Goal: Task Accomplishment & Management: Complete application form

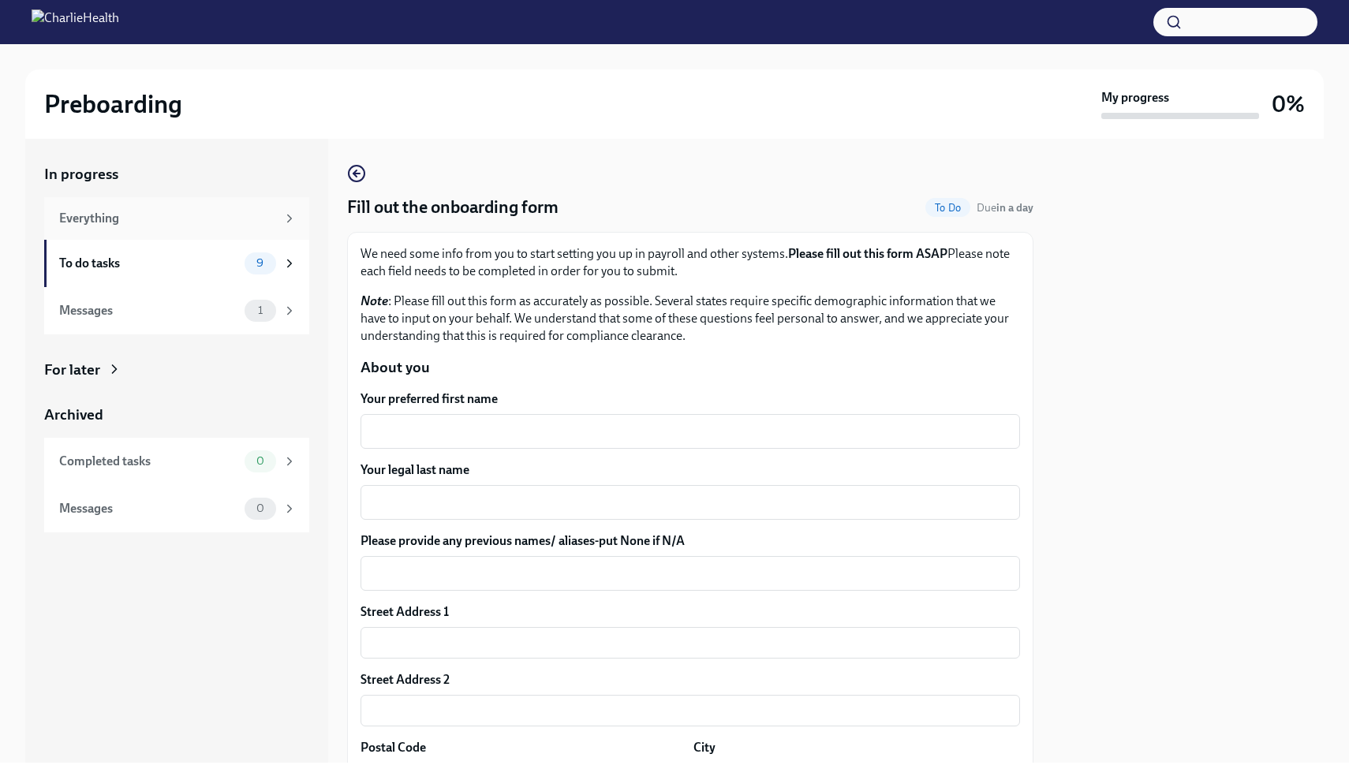
click at [220, 221] on div "Everything" at bounding box center [167, 218] width 217 height 17
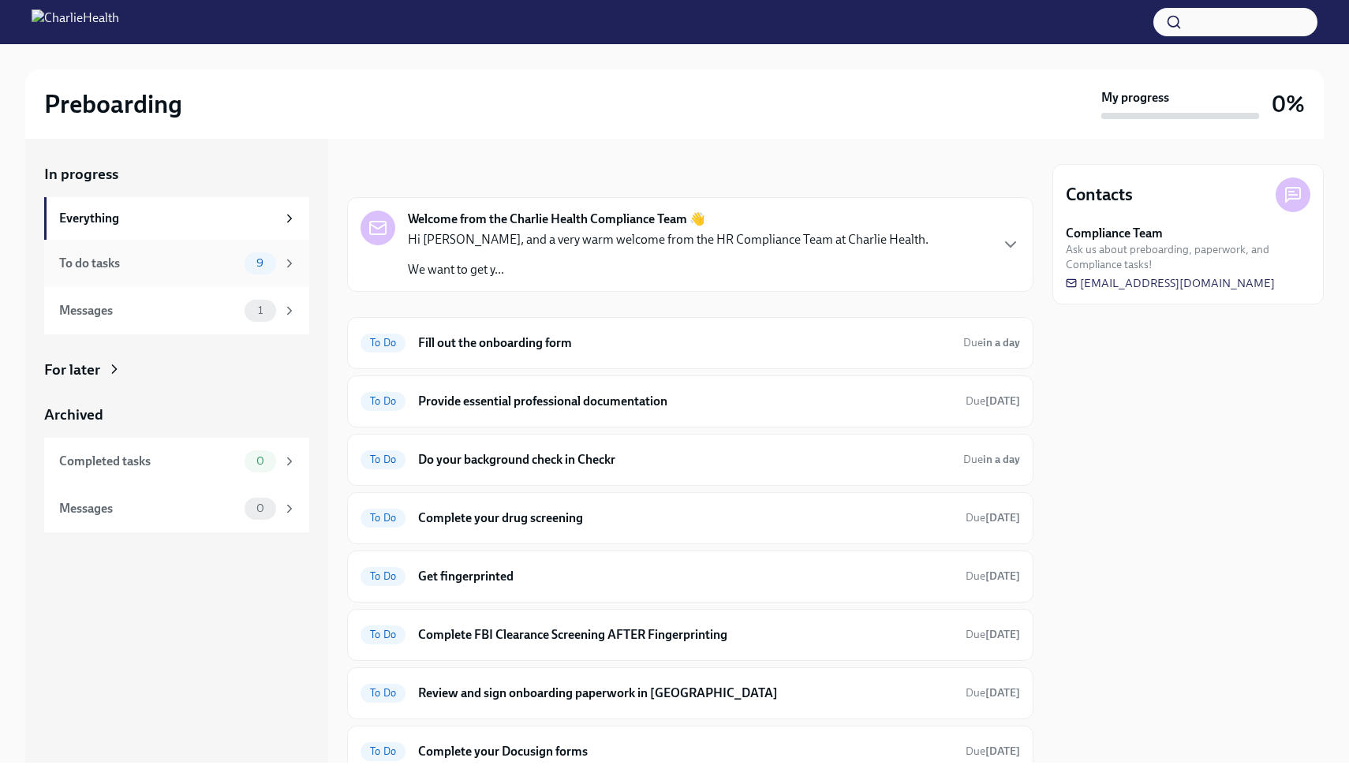
click at [218, 247] on div "To do tasks 9" at bounding box center [176, 263] width 265 height 47
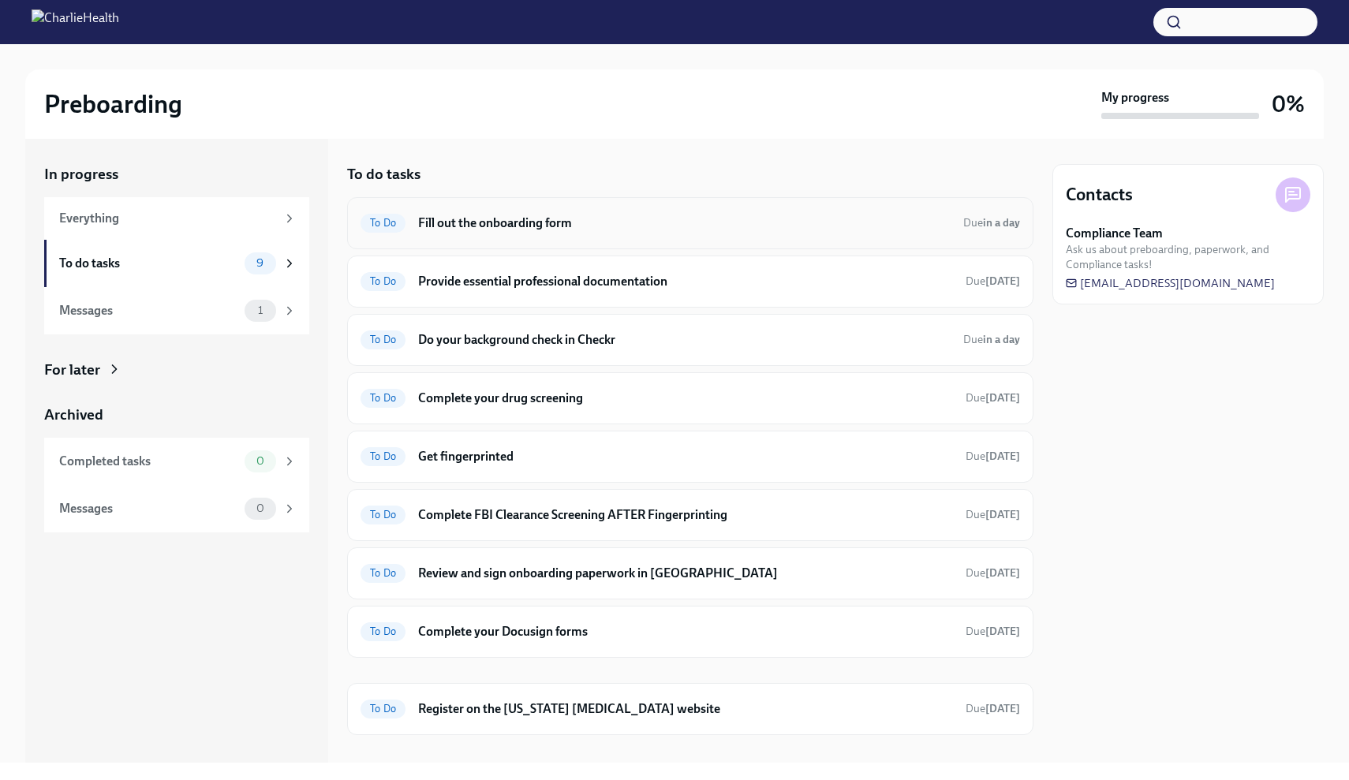
click at [453, 232] on div "To Do Fill out the onboarding form Due in a day" at bounding box center [690, 223] width 659 height 25
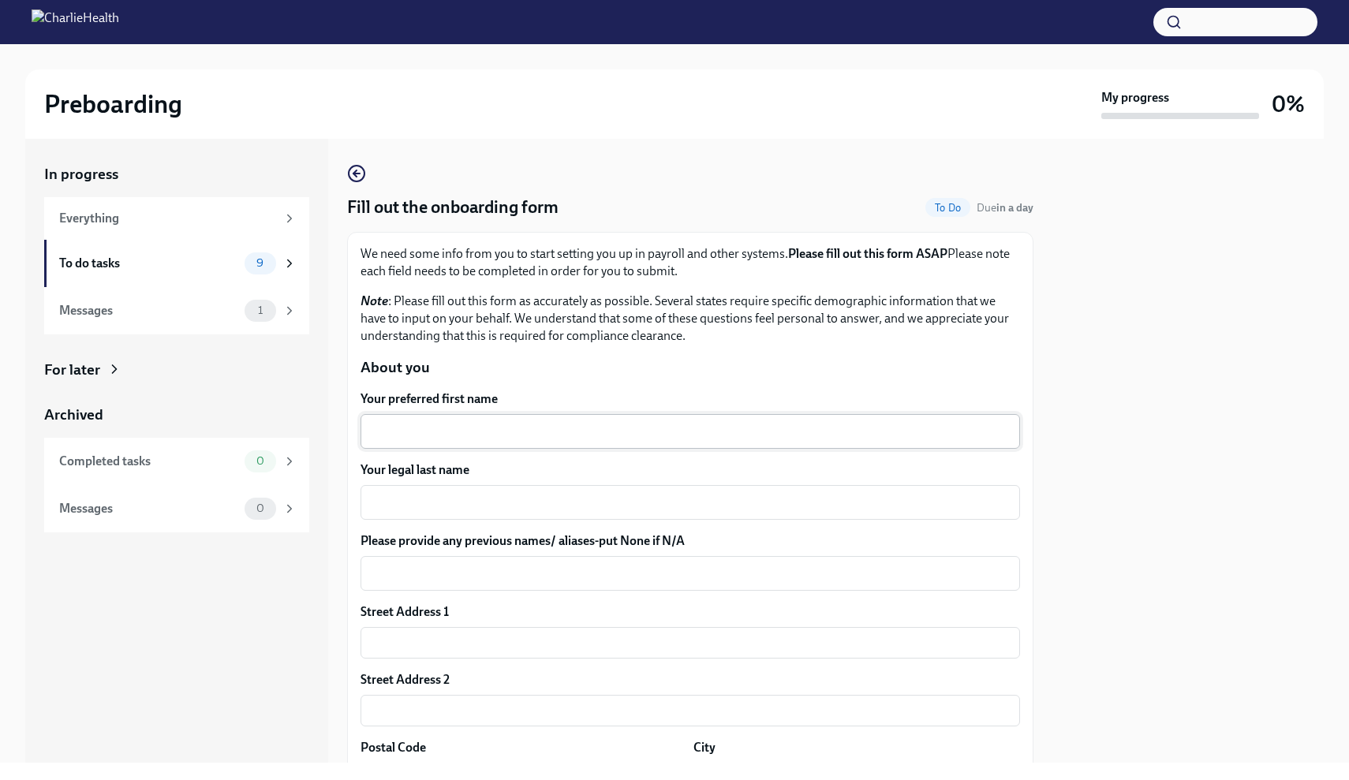
click at [519, 415] on div "x ​" at bounding box center [690, 431] width 659 height 35
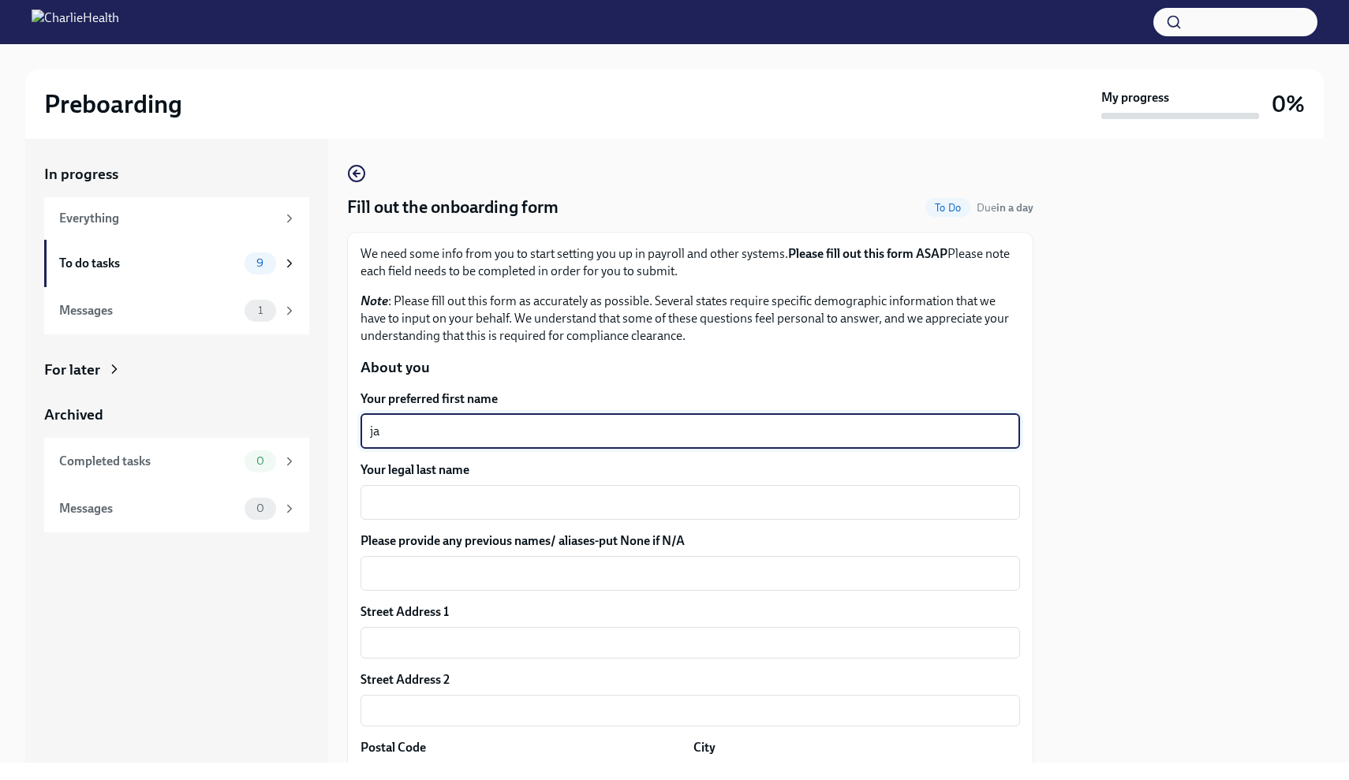
type textarea "j"
type textarea "[PERSON_NAME]"
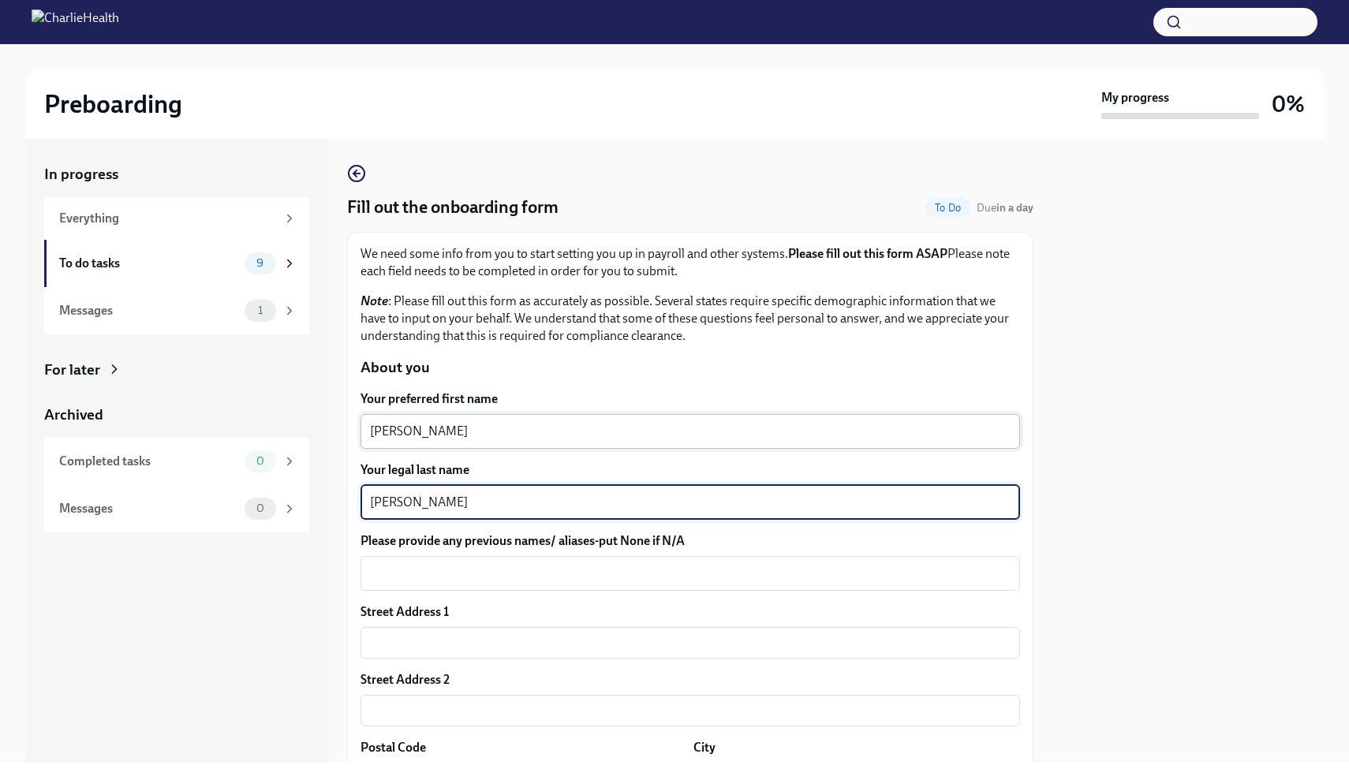
type textarea "J"
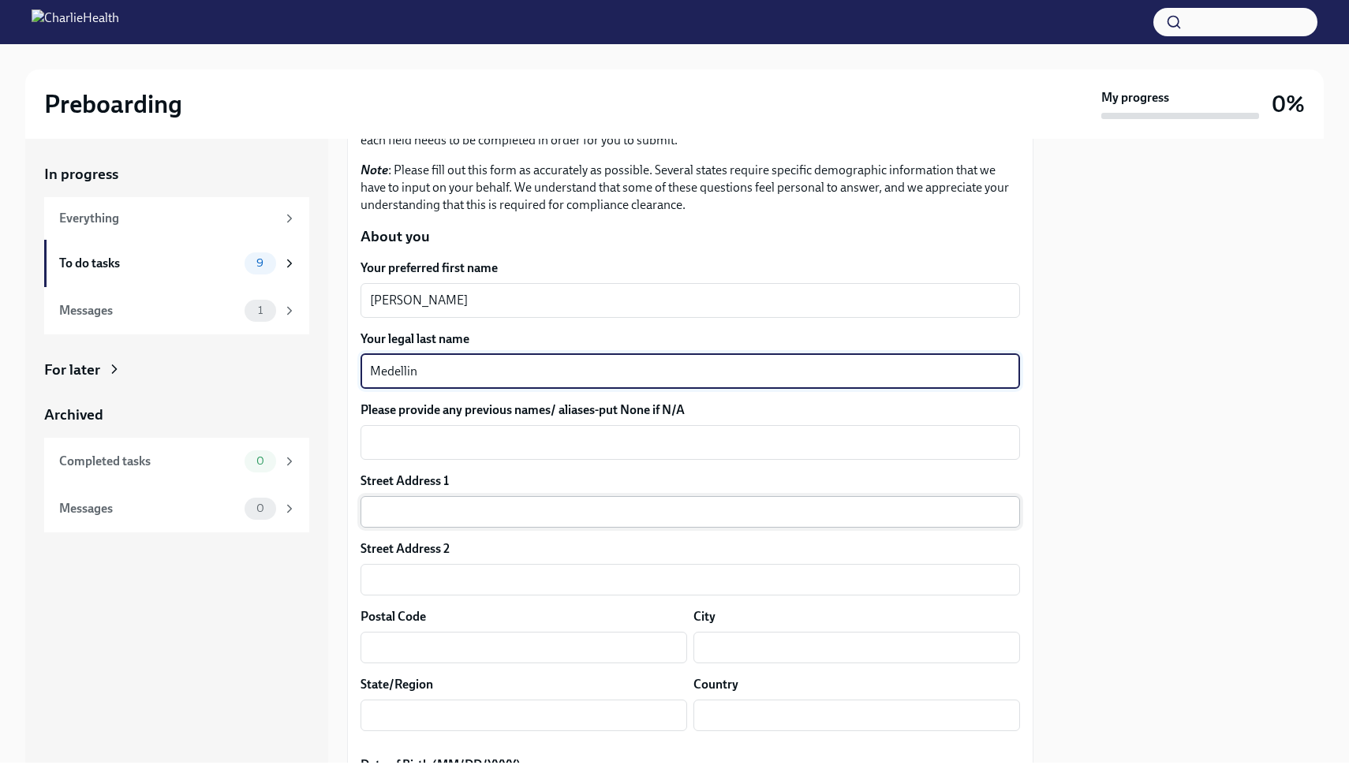
type textarea "Medellin"
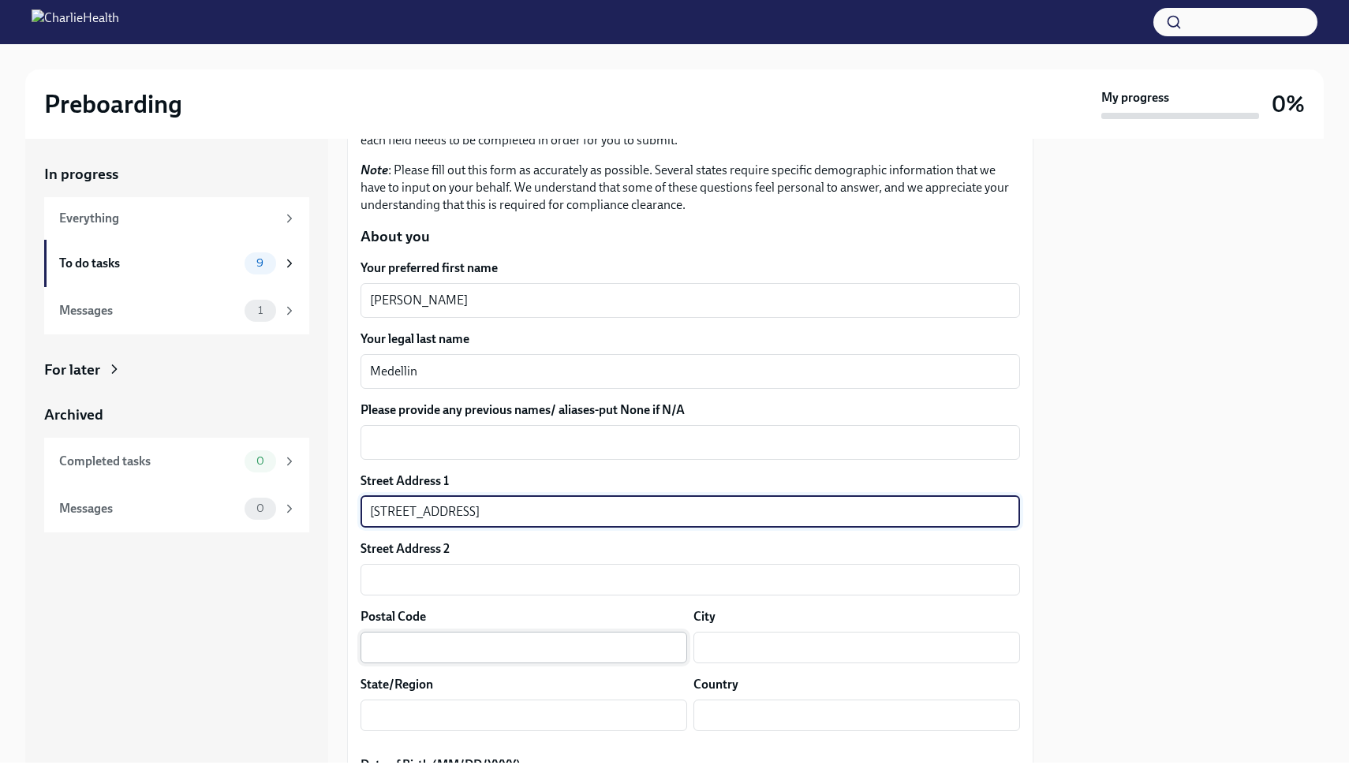
type input "[STREET_ADDRESS]"
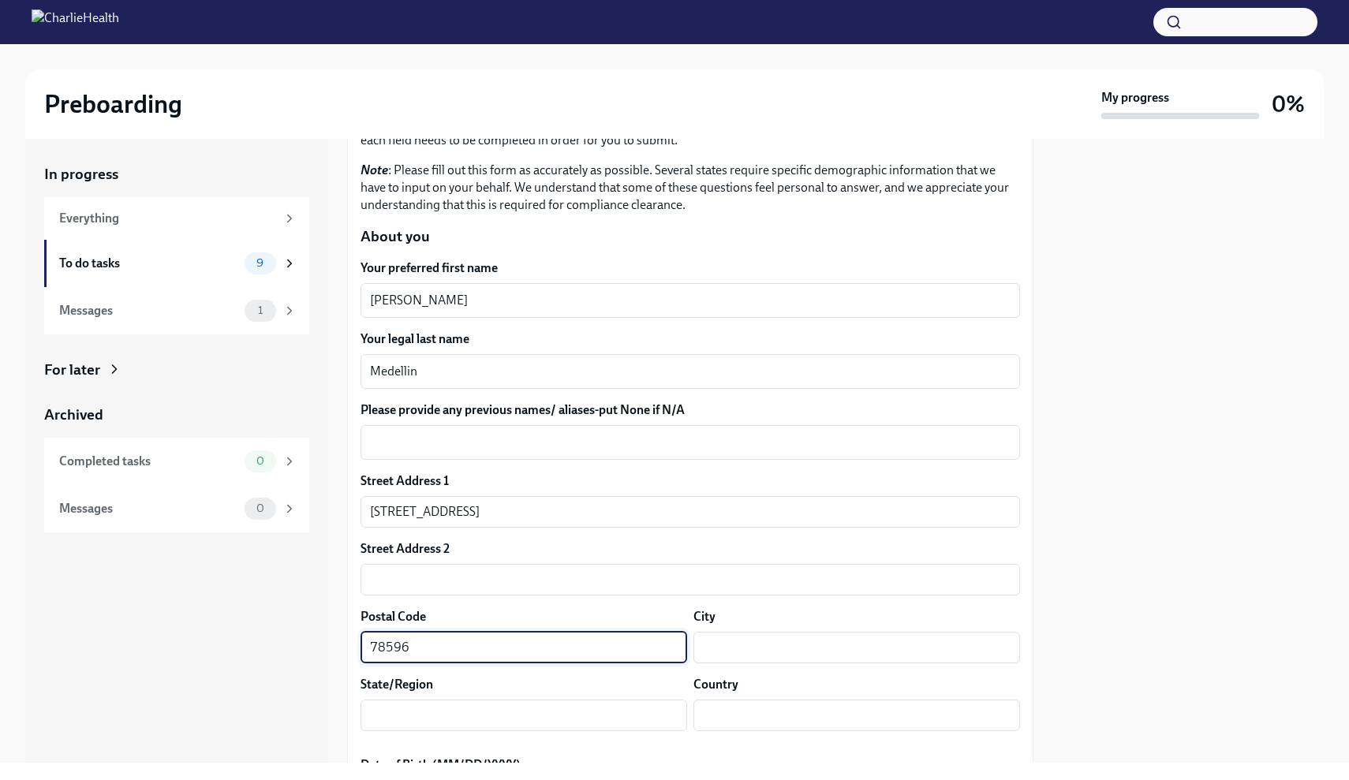
type input "78596"
click at [779, 674] on div "Street Address 1 [STREET_ADDRESS] Address 2 ​ Postal Code 78596 ​ City ​ State/…" at bounding box center [690, 608] width 659 height 271
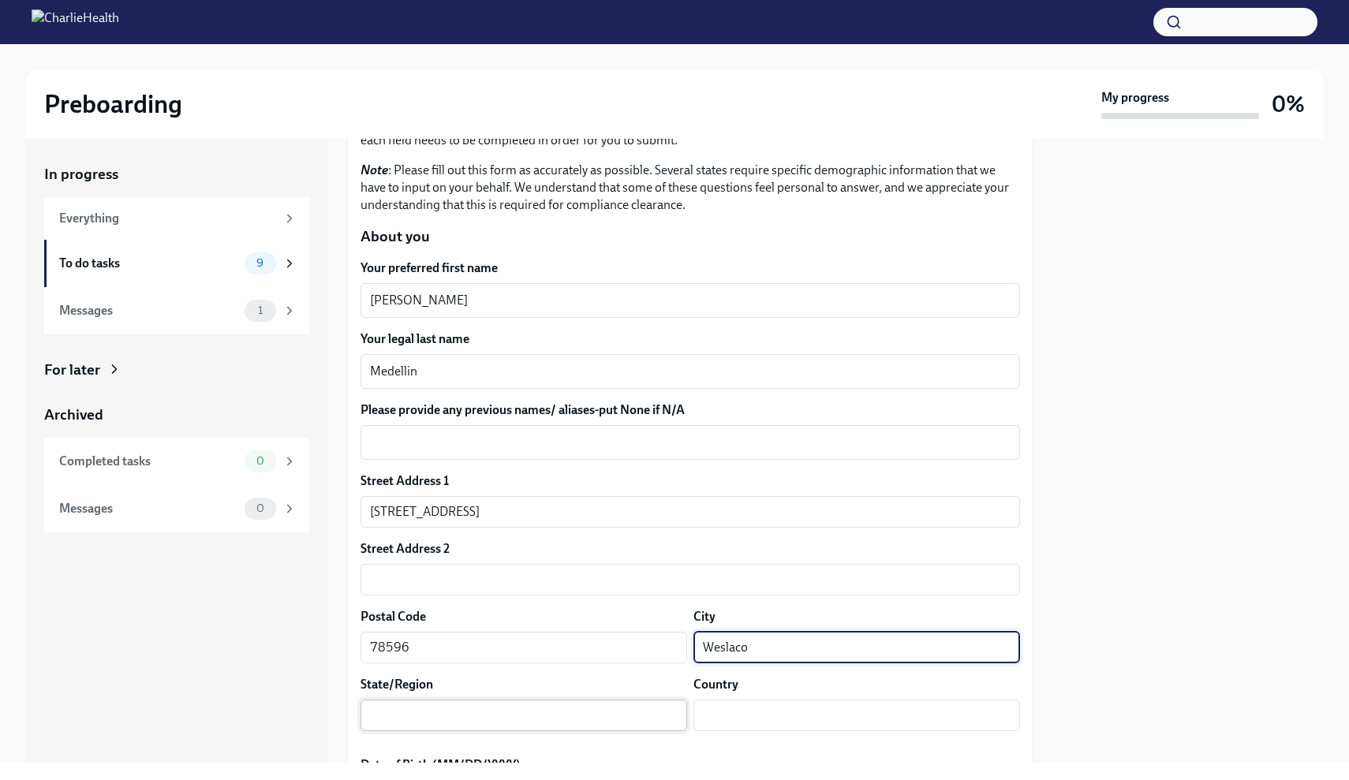
type input "Weslaco"
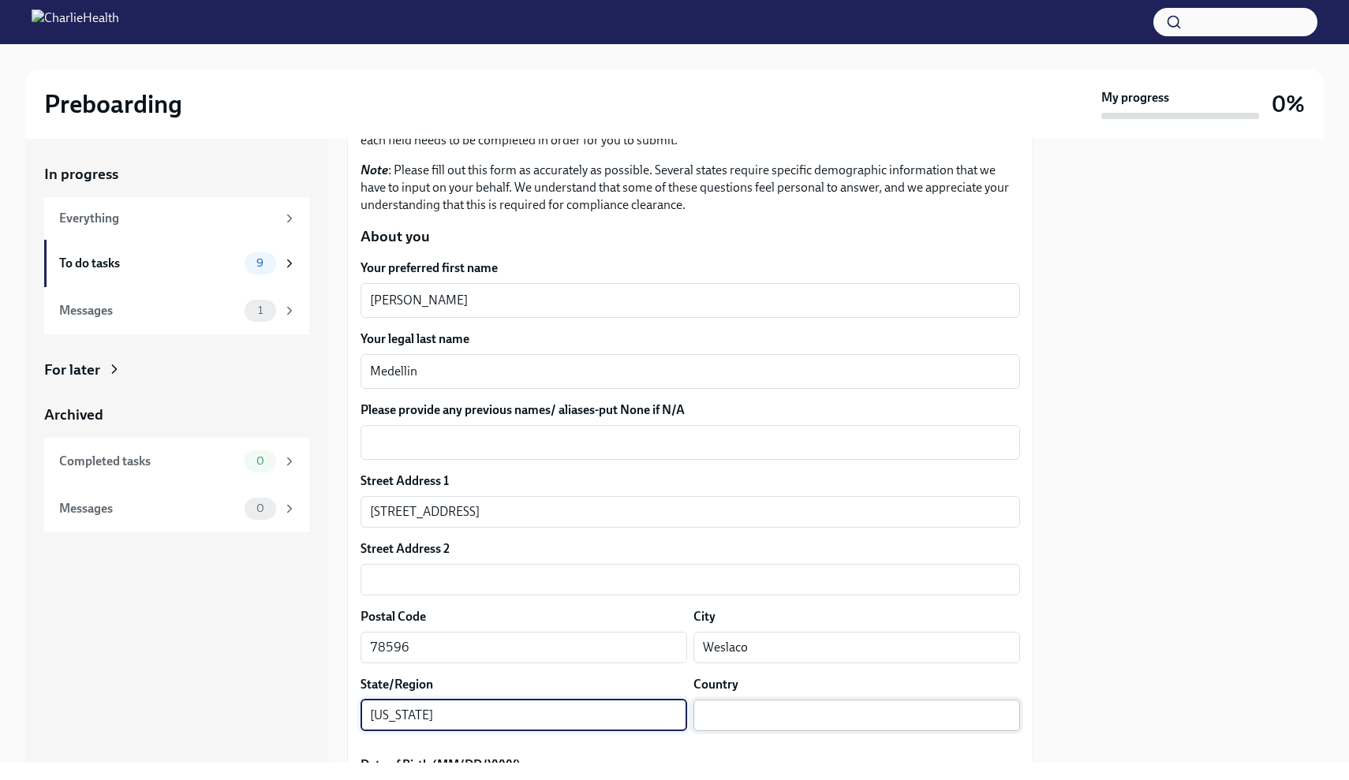
type input "[US_STATE]"
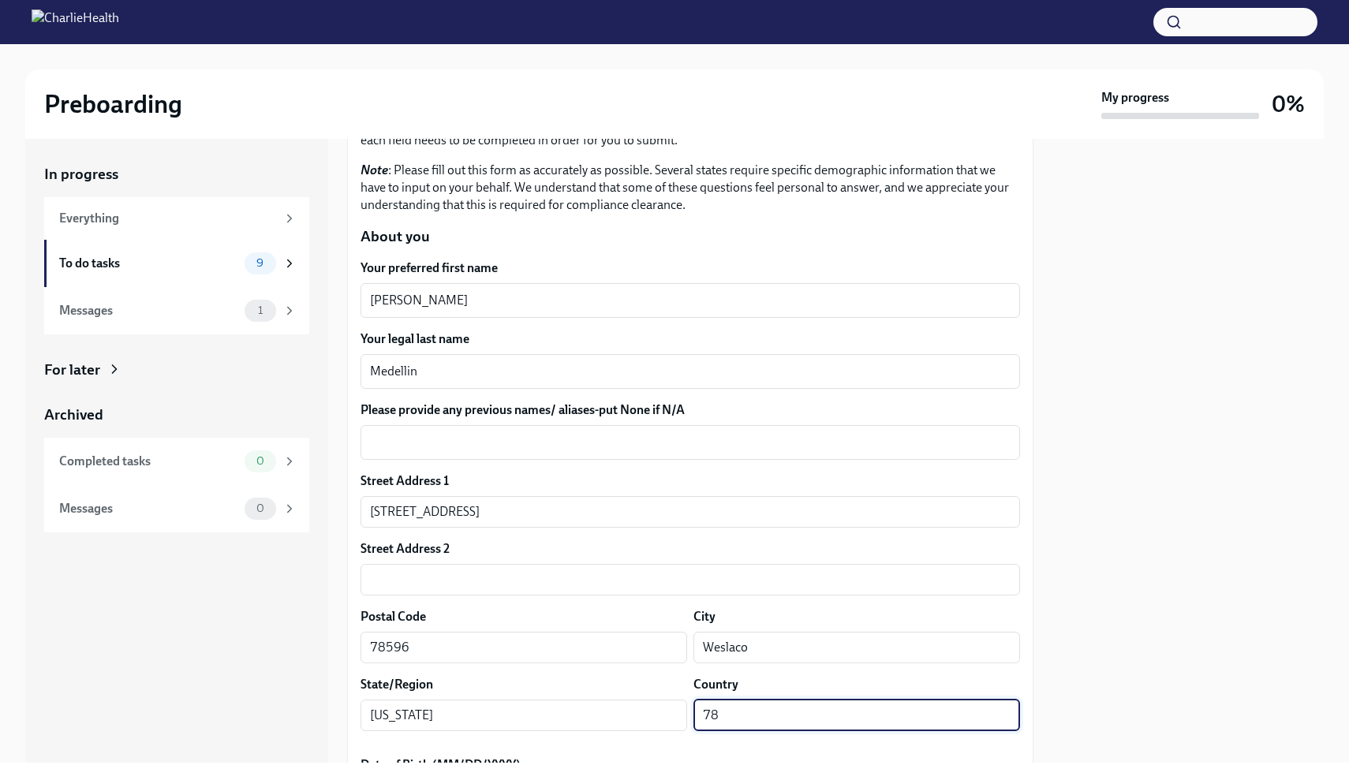
type input "7"
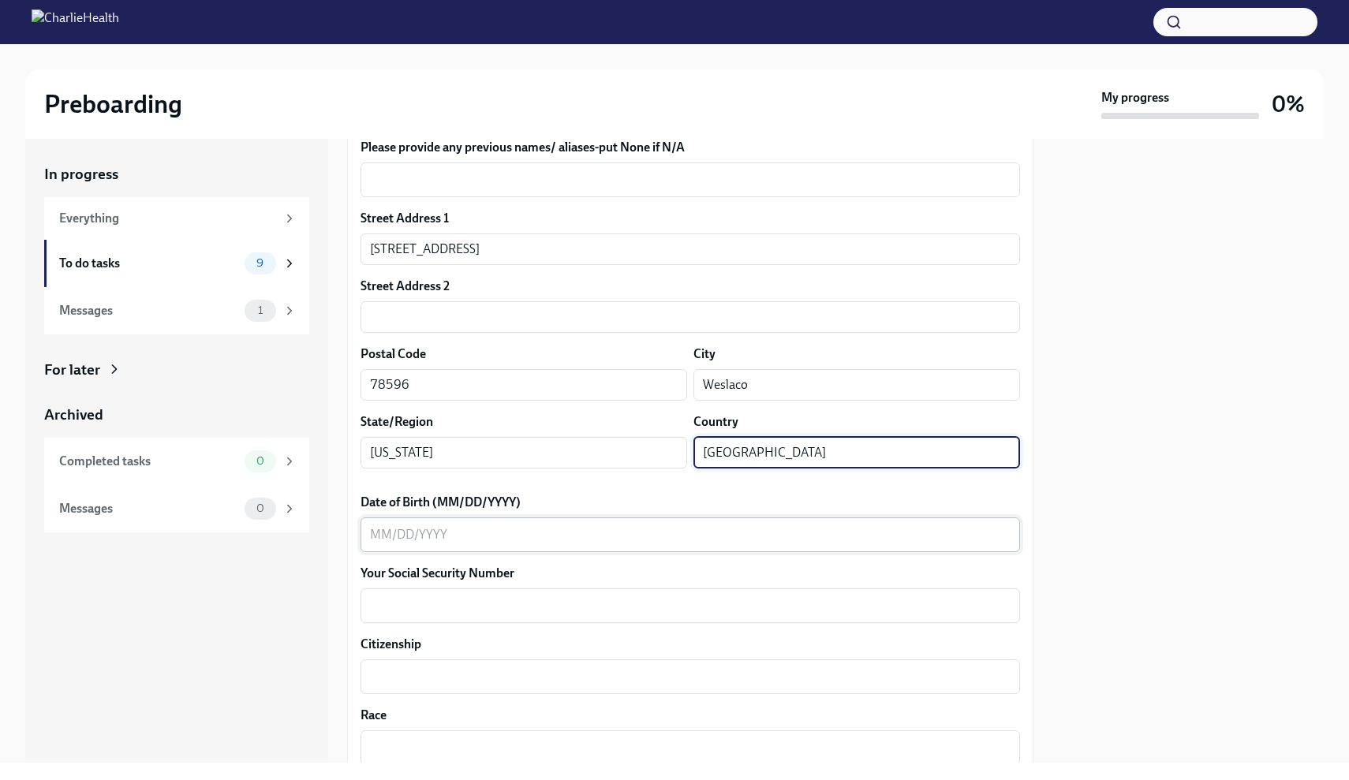
scroll to position [417, 0]
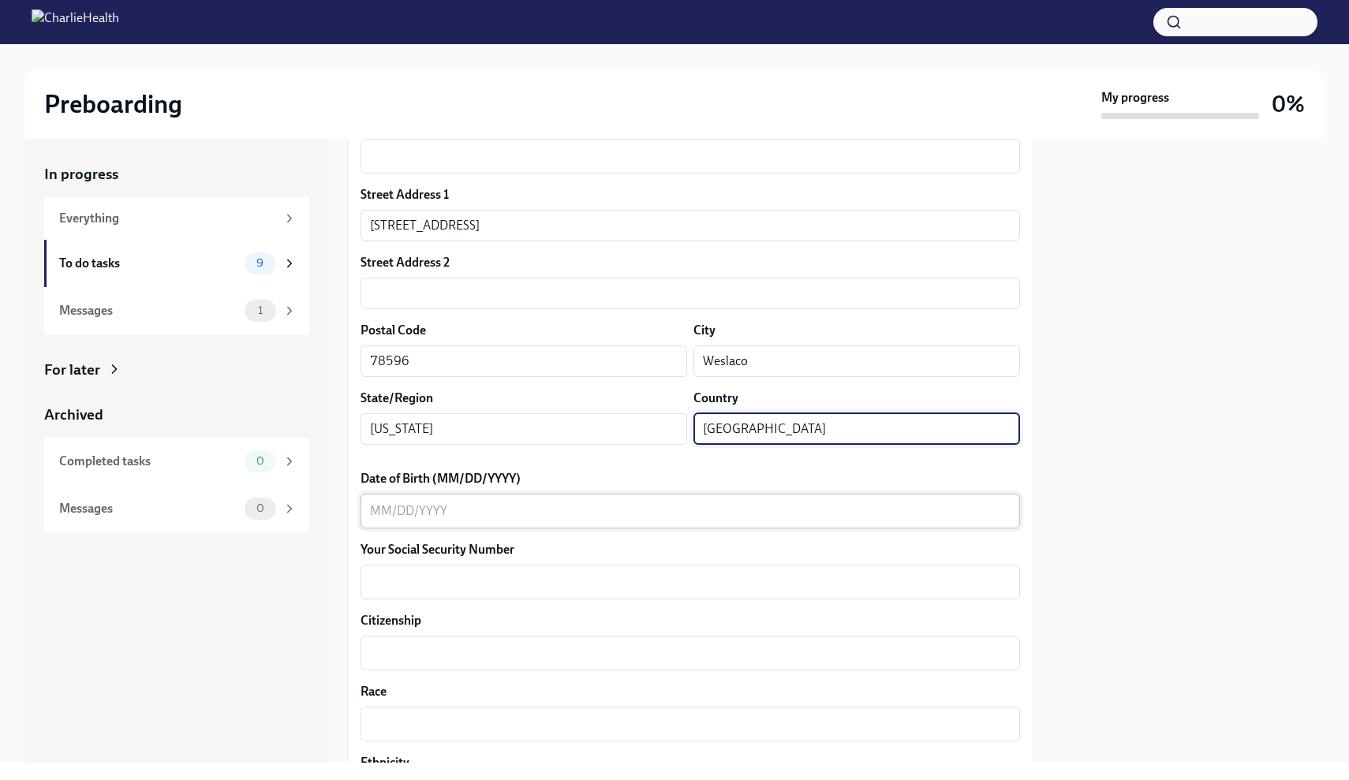
type input "[GEOGRAPHIC_DATA]"
click at [671, 499] on div "x ​" at bounding box center [690, 511] width 659 height 35
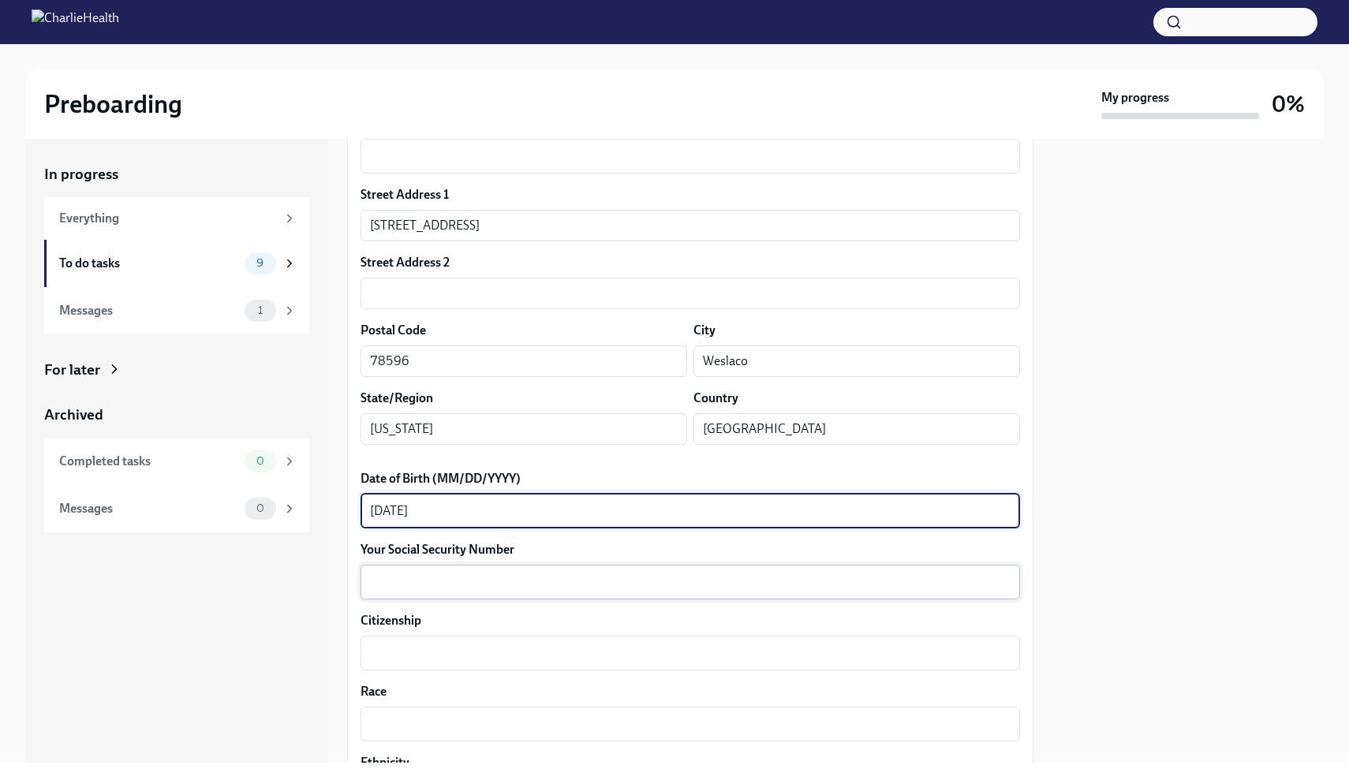
type textarea "[DATE]"
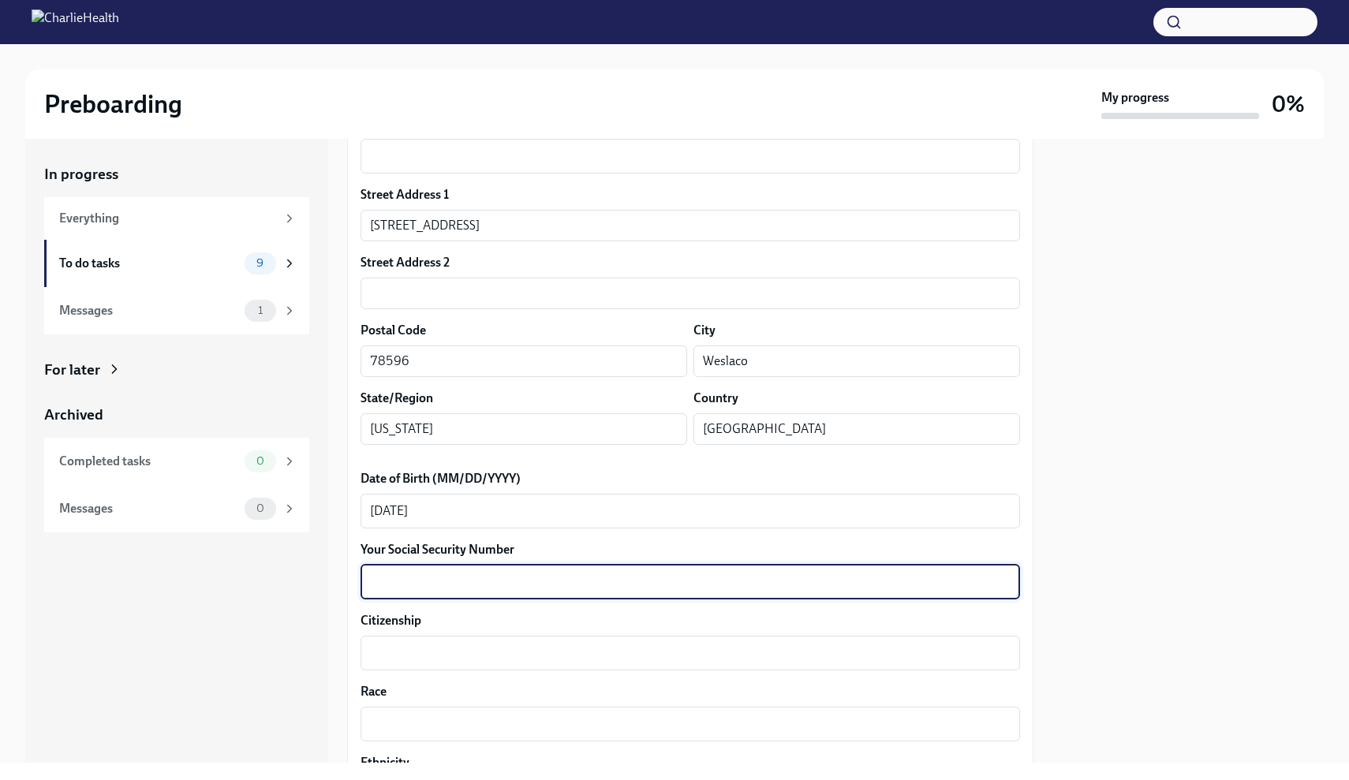
click at [532, 588] on textarea "Your Social Security Number" at bounding box center [690, 582] width 641 height 19
type textarea "643686988"
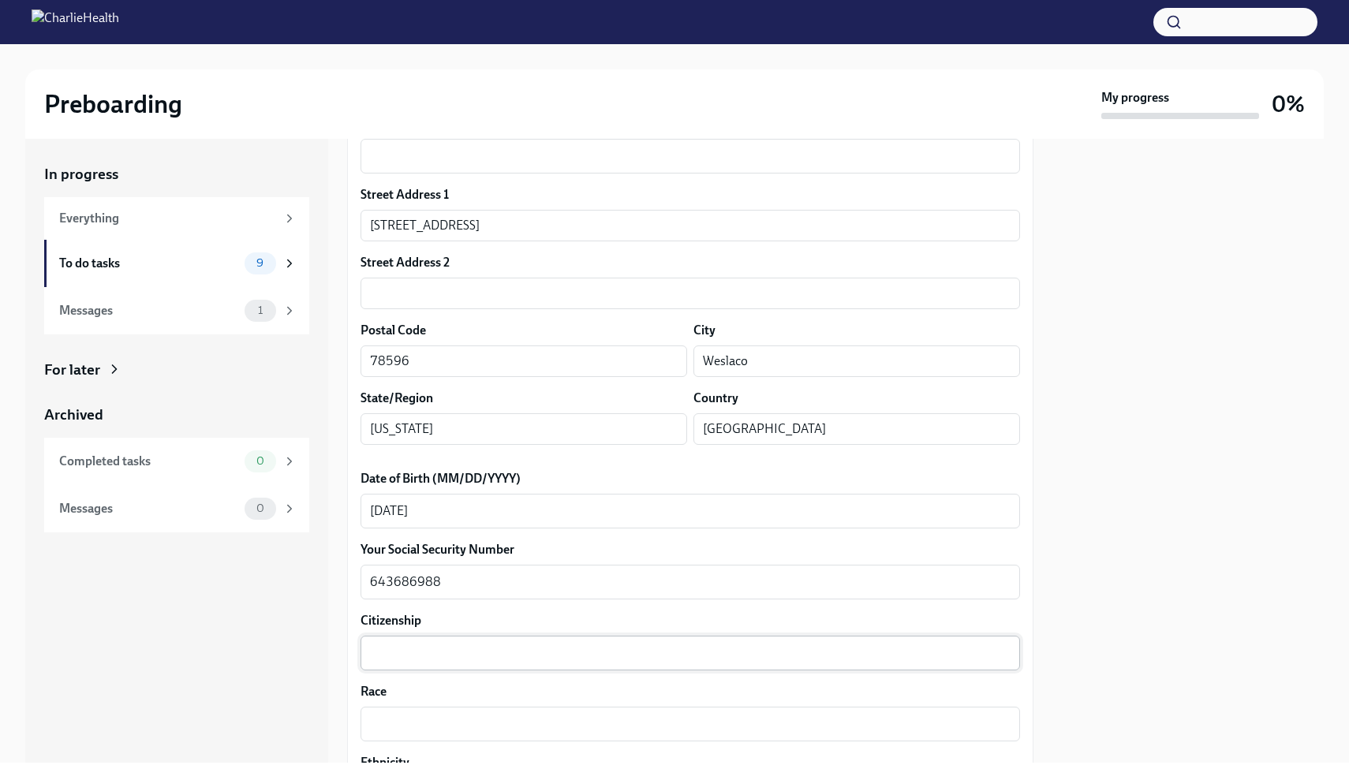
click at [548, 636] on div "x ​" at bounding box center [690, 653] width 659 height 35
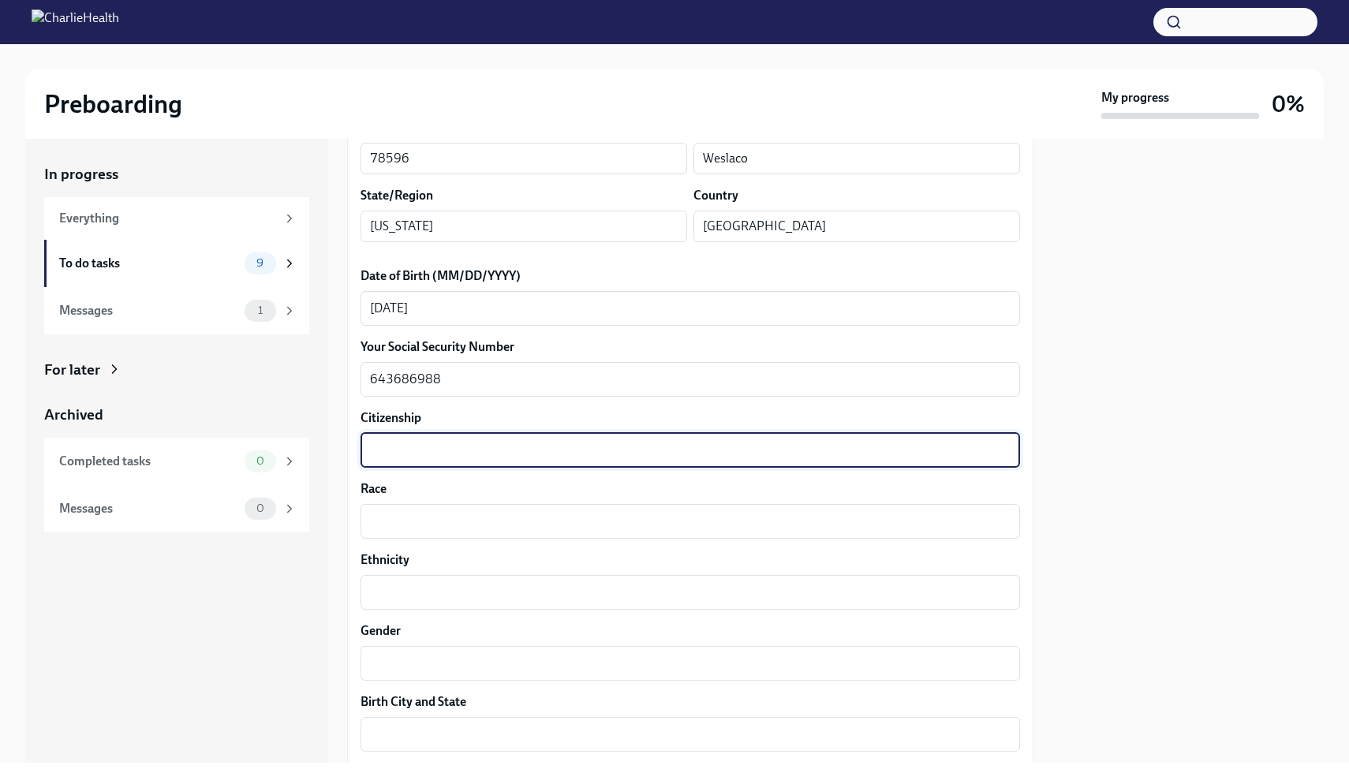
scroll to position [626, 0]
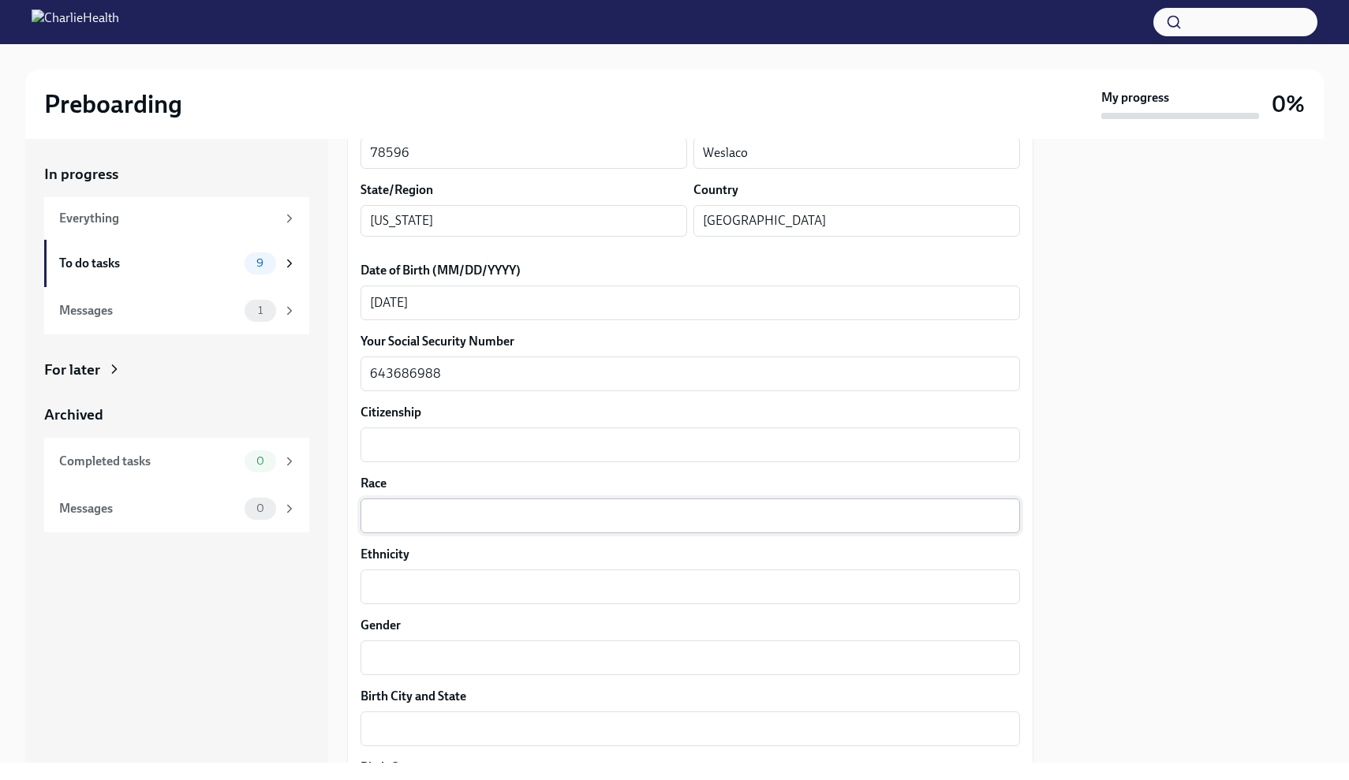
click at [542, 531] on div "x ​" at bounding box center [690, 516] width 659 height 35
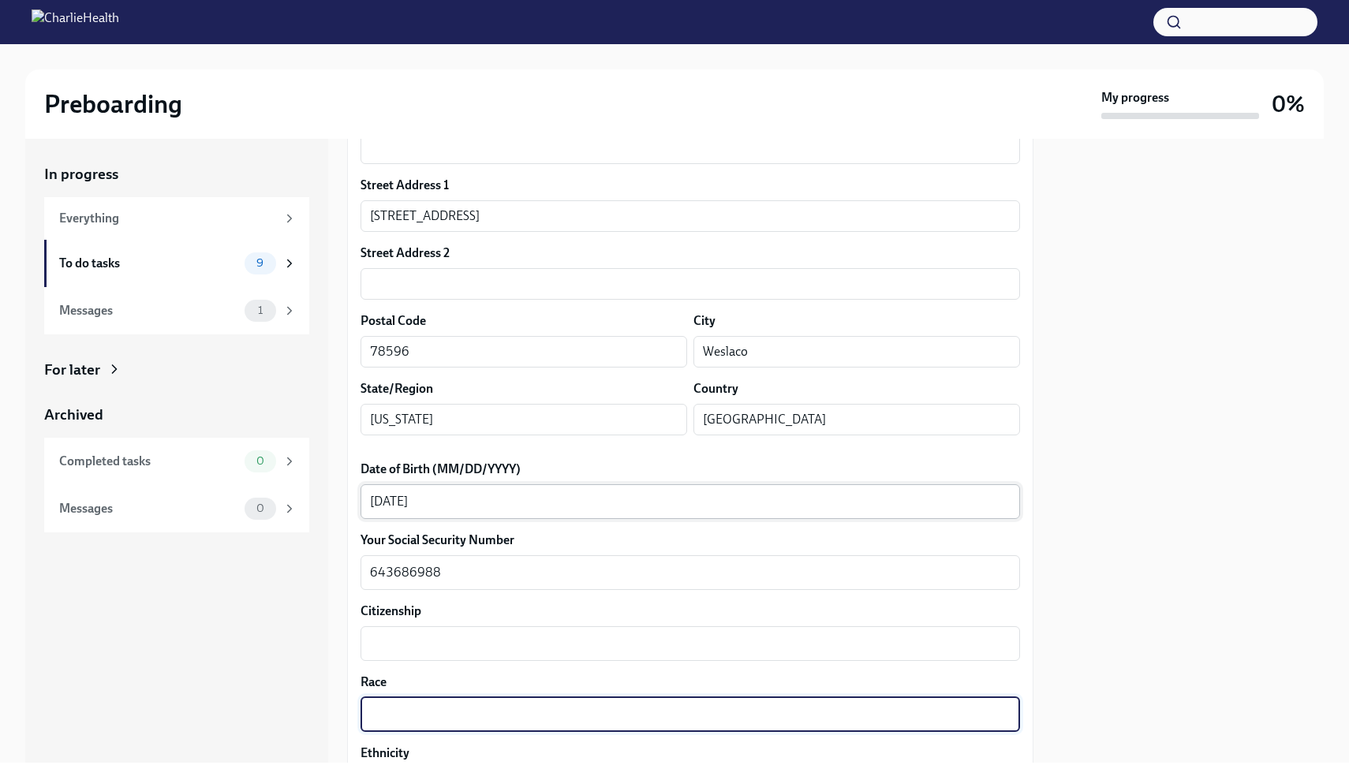
scroll to position [552, 0]
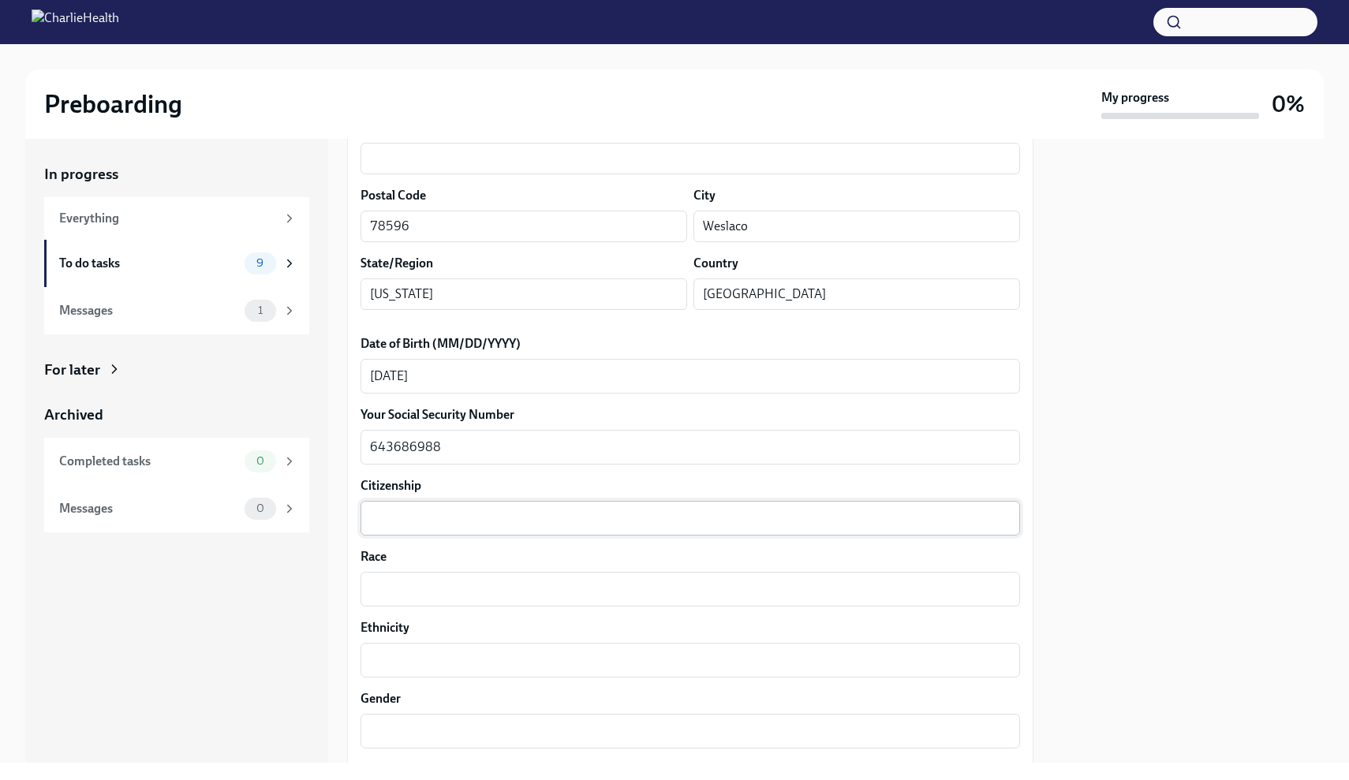
click at [539, 529] on div "x ​" at bounding box center [690, 518] width 659 height 35
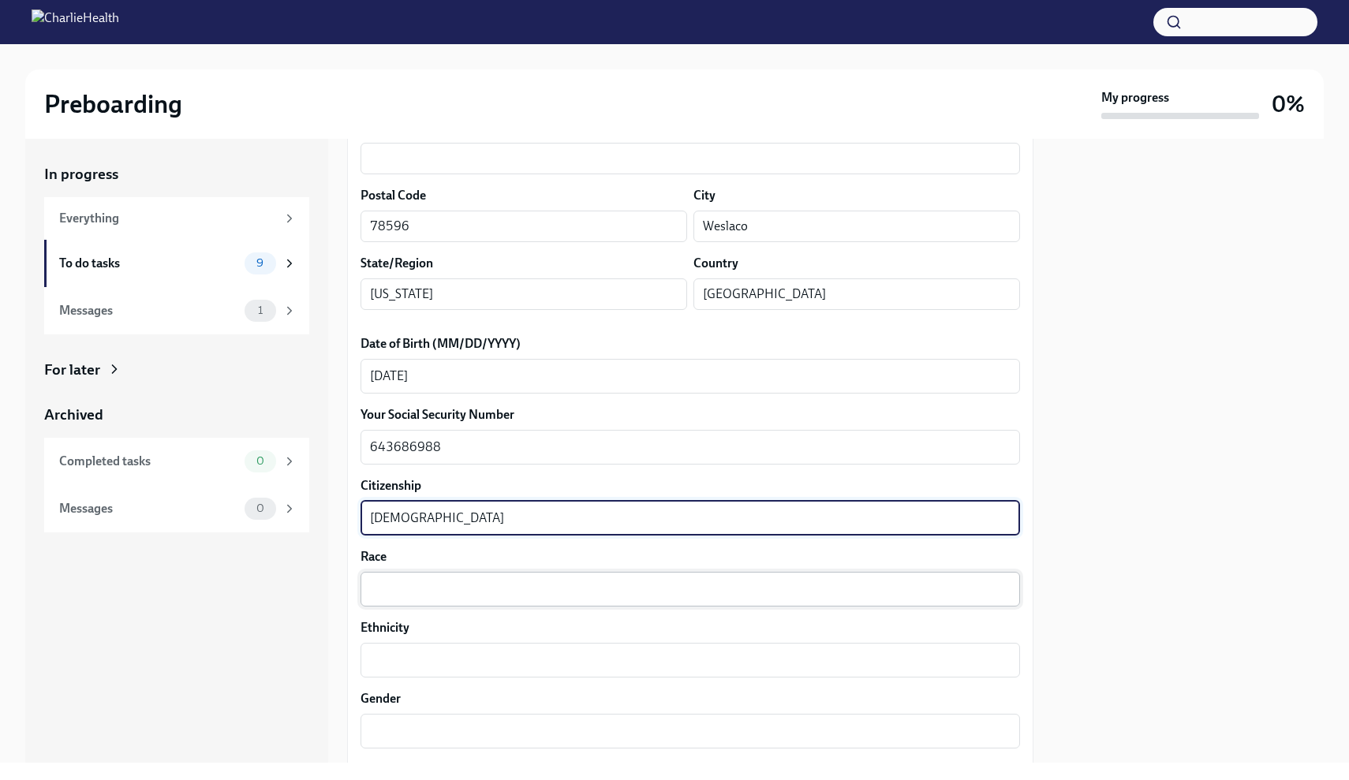
type textarea "[DEMOGRAPHIC_DATA]"
click at [562, 575] on div "x ​" at bounding box center [690, 589] width 659 height 35
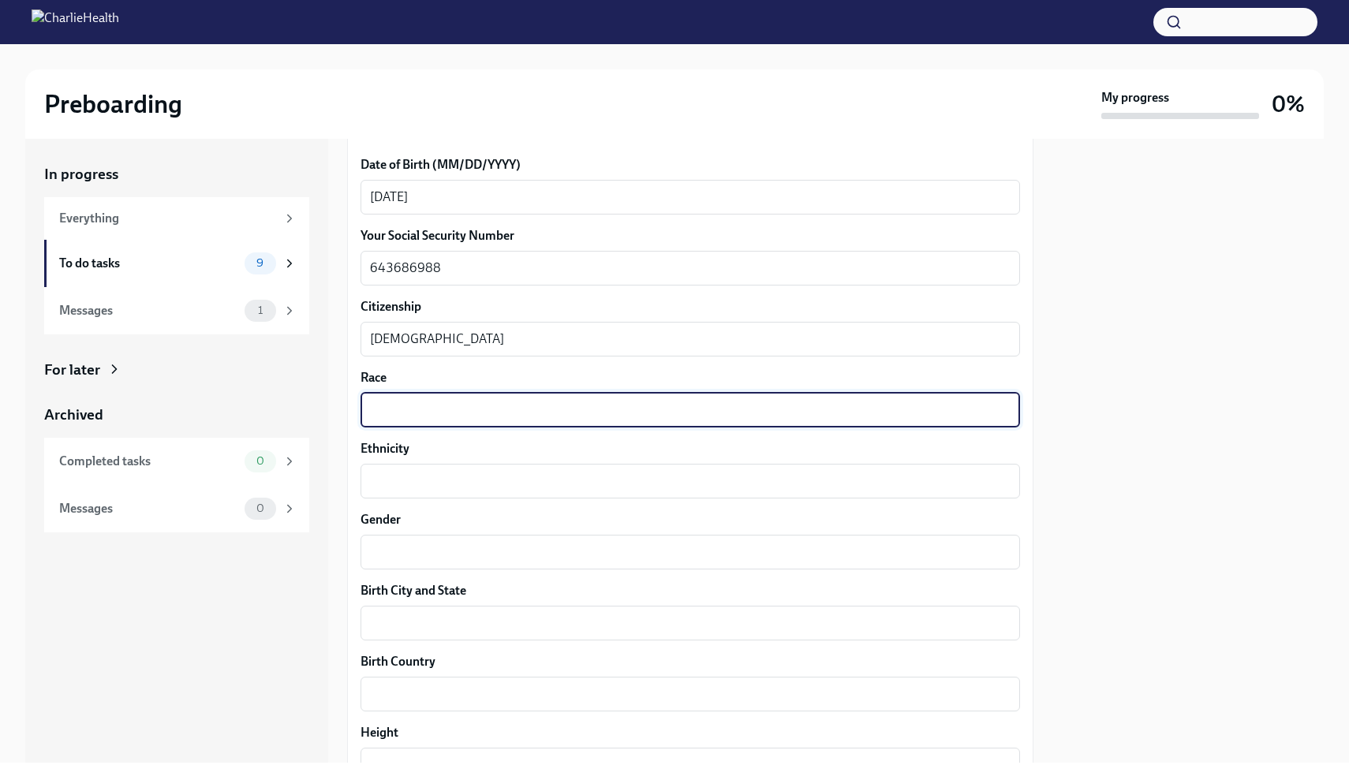
scroll to position [734, 0]
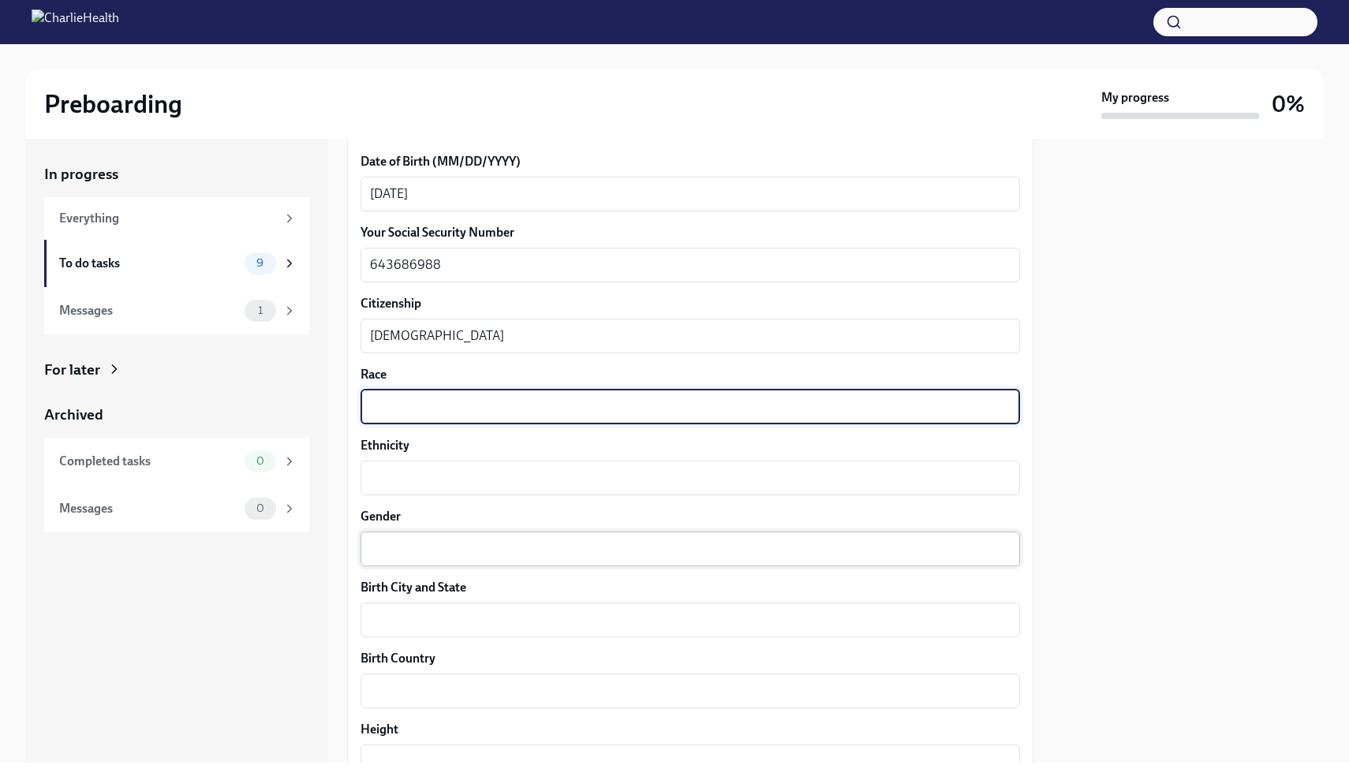
click at [569, 547] on textarea "Gender" at bounding box center [690, 549] width 641 height 19
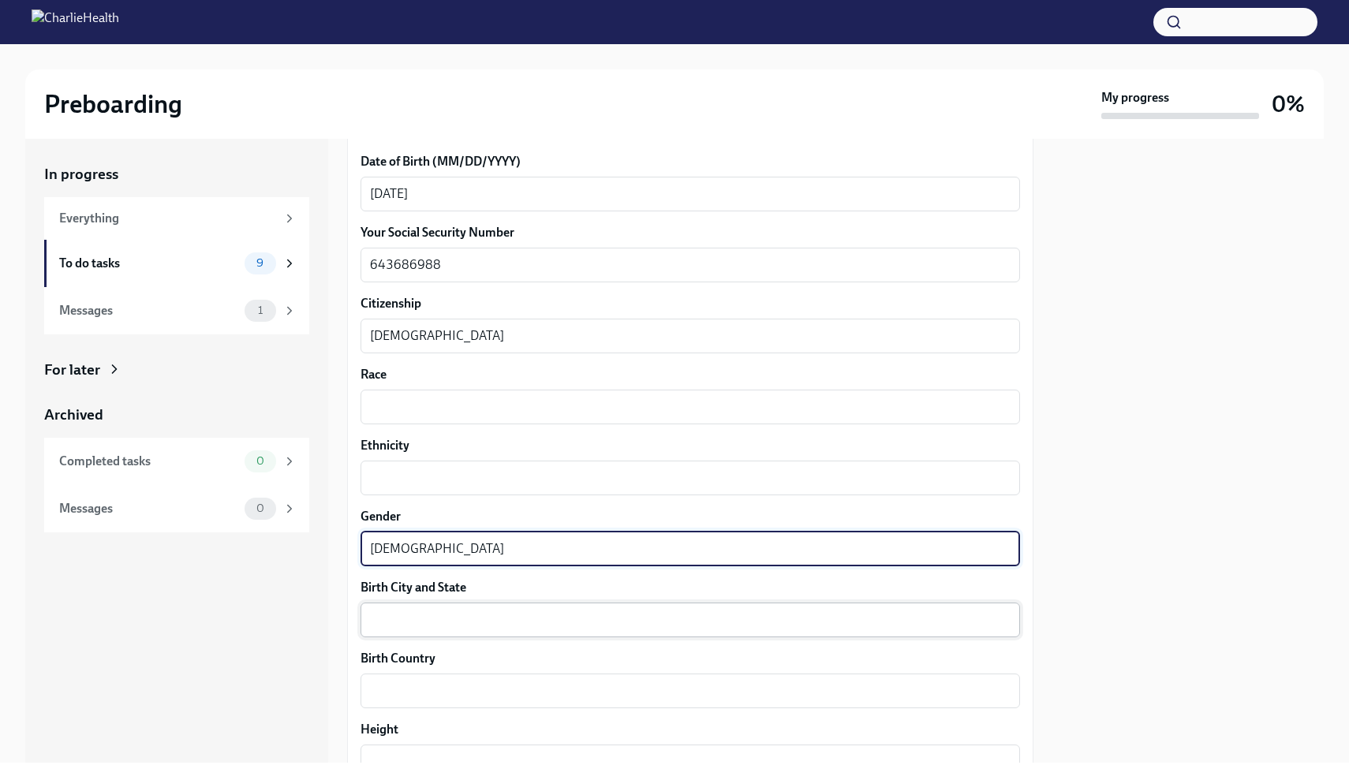
type textarea "[DEMOGRAPHIC_DATA]"
click at [570, 614] on textarea "Birth City and State" at bounding box center [690, 620] width 641 height 19
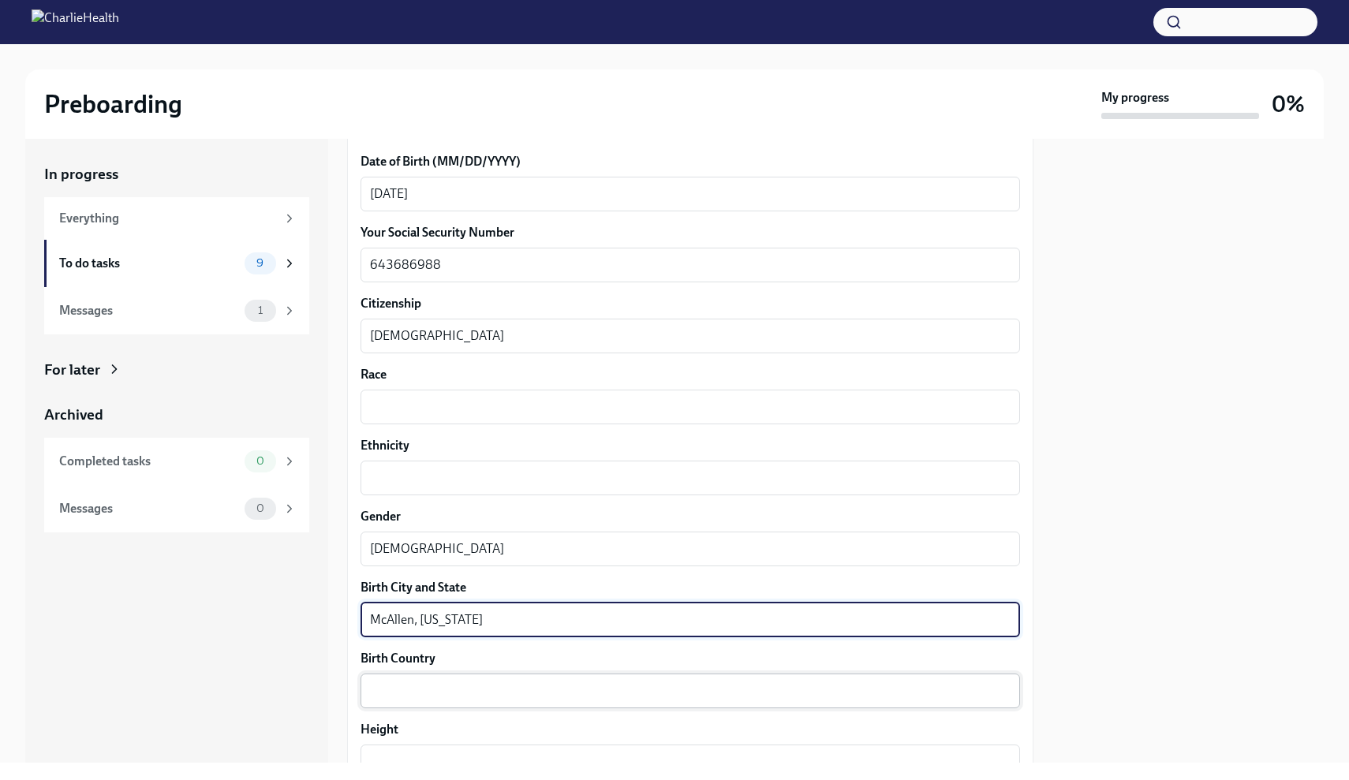
type textarea "McAllen, [US_STATE]"
click at [586, 684] on textarea "Birth Country" at bounding box center [690, 691] width 641 height 19
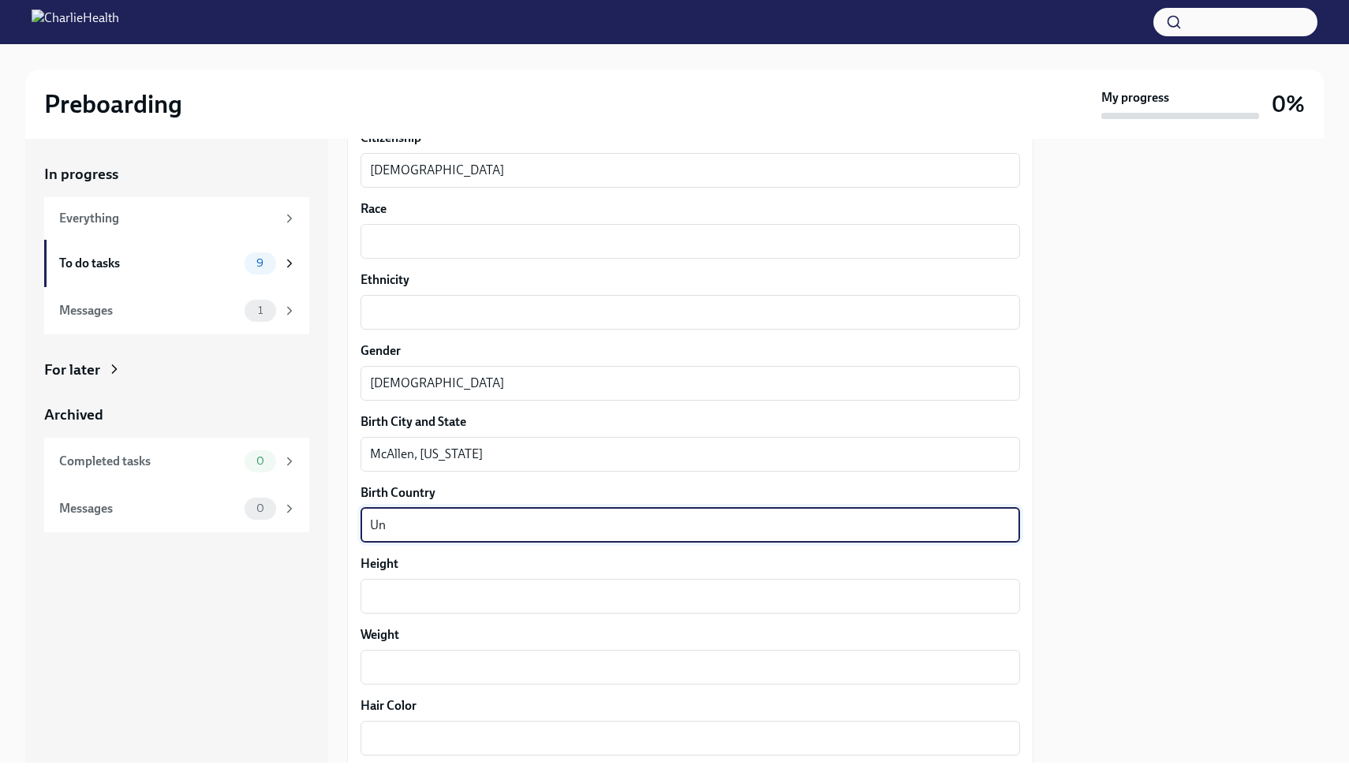
scroll to position [902, 0]
type textarea "[GEOGRAPHIC_DATA]"
click at [564, 607] on div "x ​" at bounding box center [690, 594] width 659 height 35
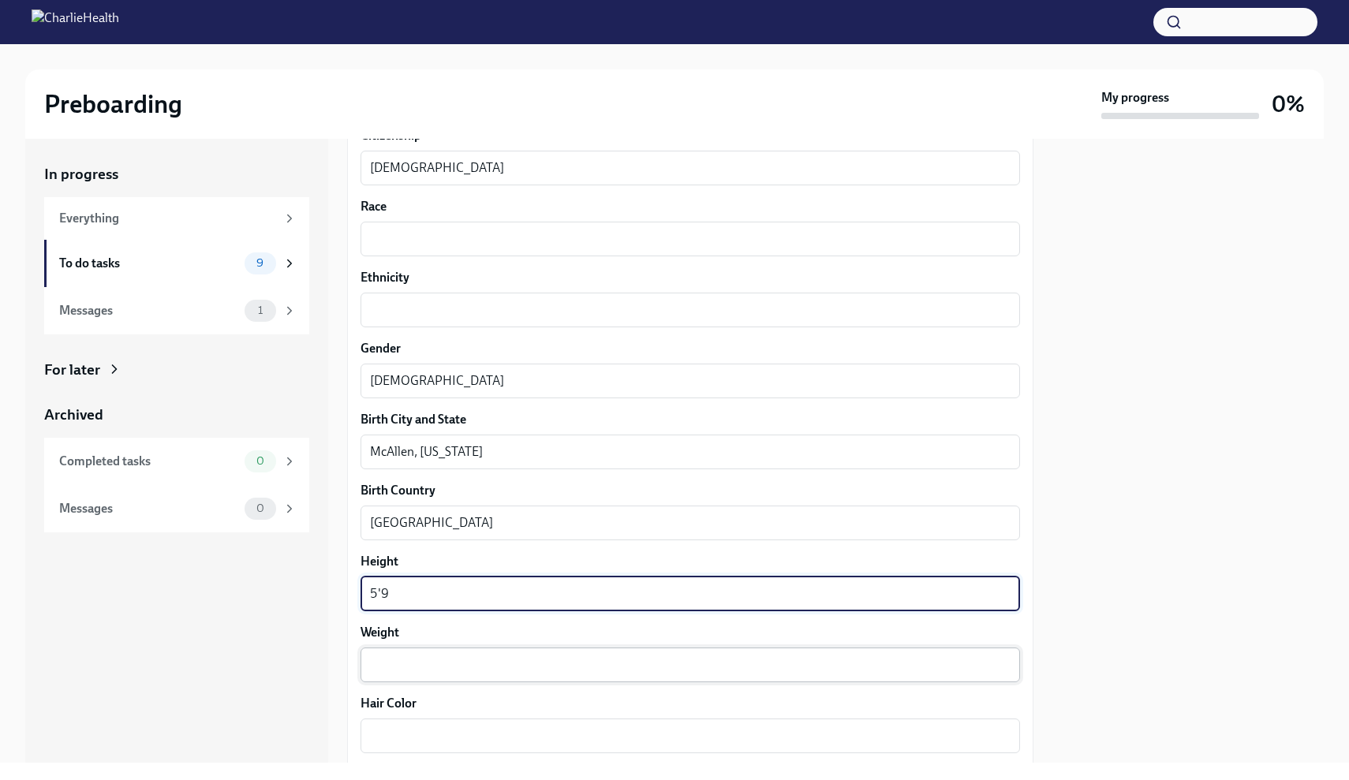
type textarea "5'9"
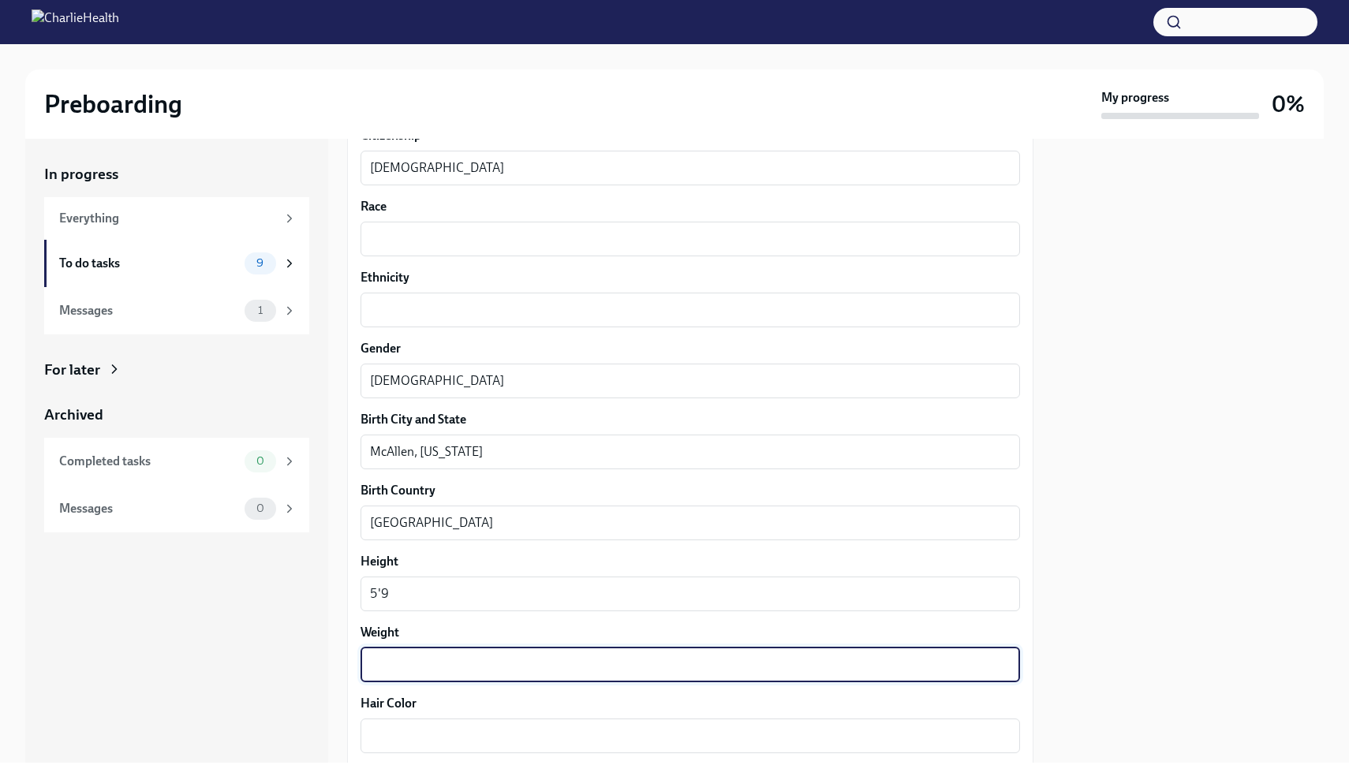
click at [579, 660] on textarea "Weight" at bounding box center [690, 665] width 641 height 19
type textarea "`"
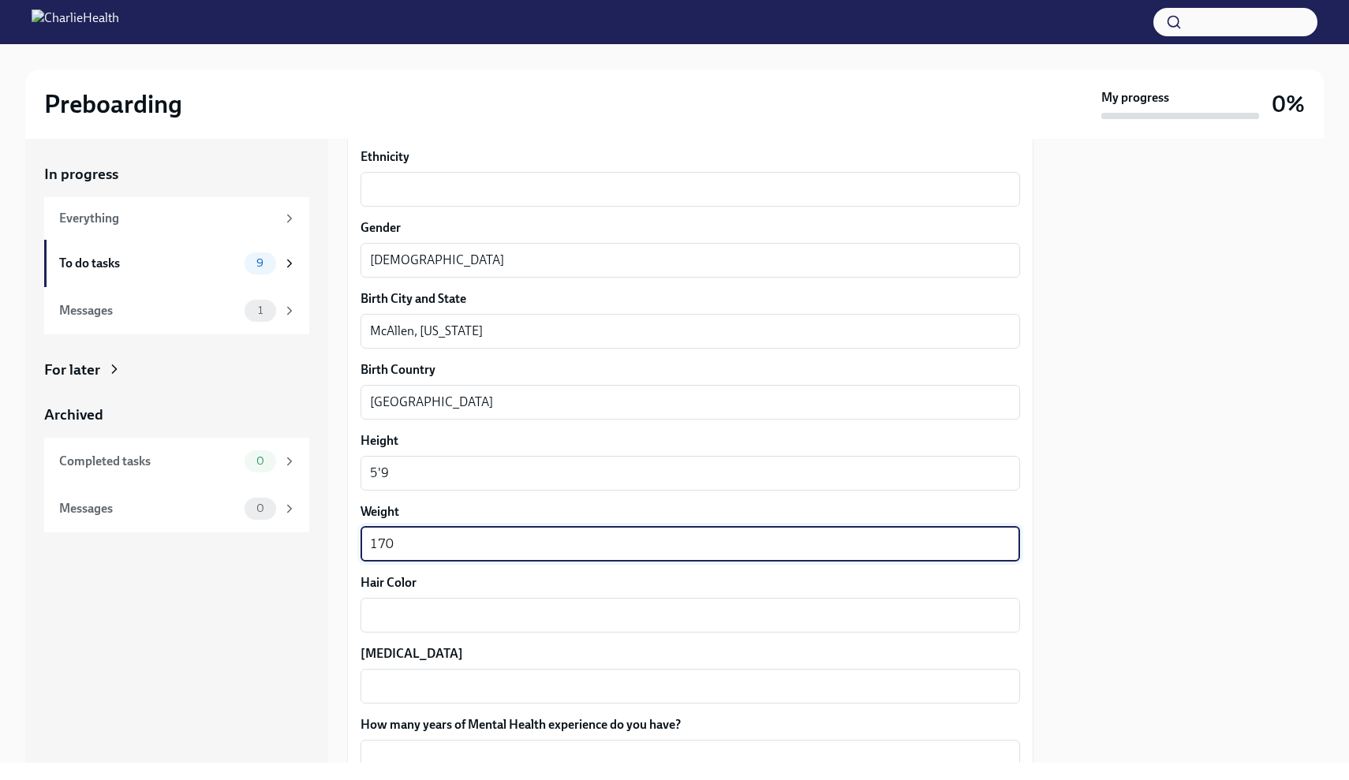
scroll to position [1043, 0]
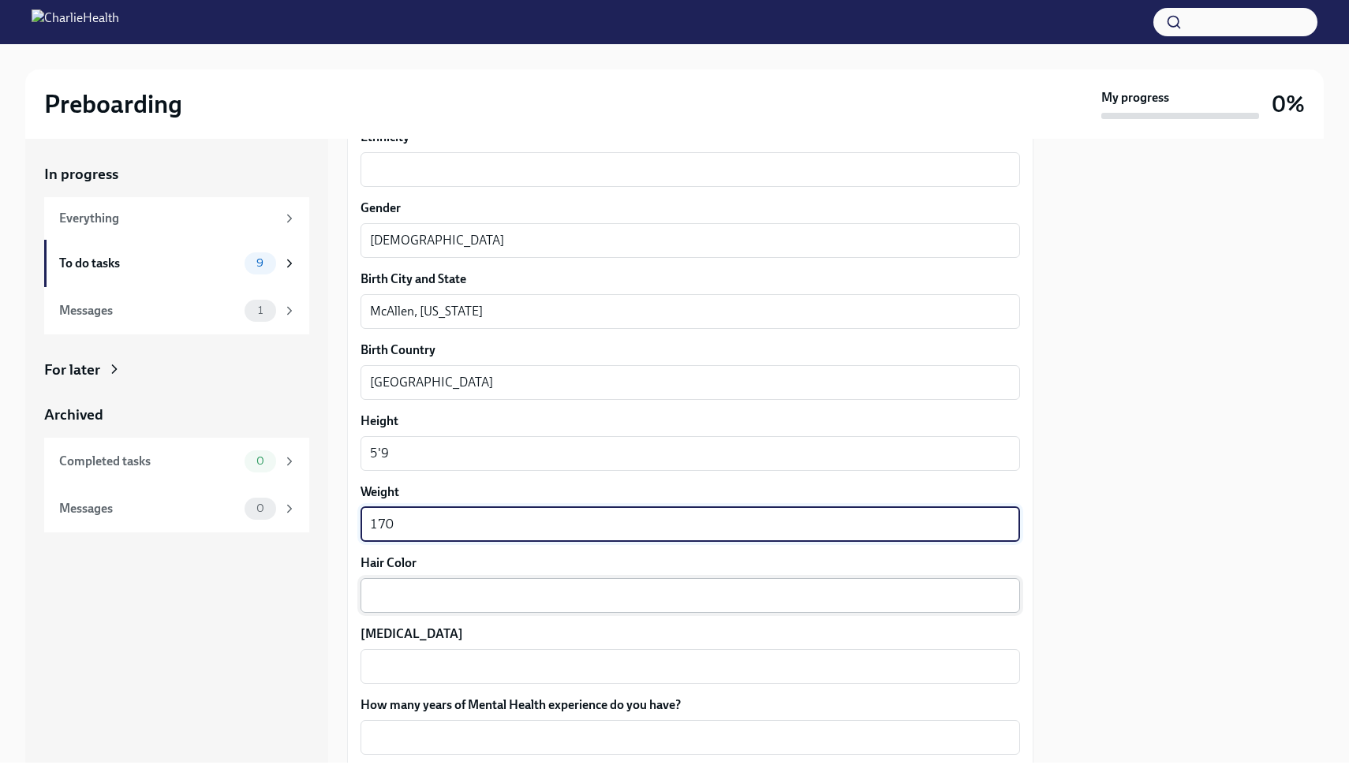
type textarea "170"
click at [562, 601] on textarea "Hair Color" at bounding box center [690, 595] width 641 height 19
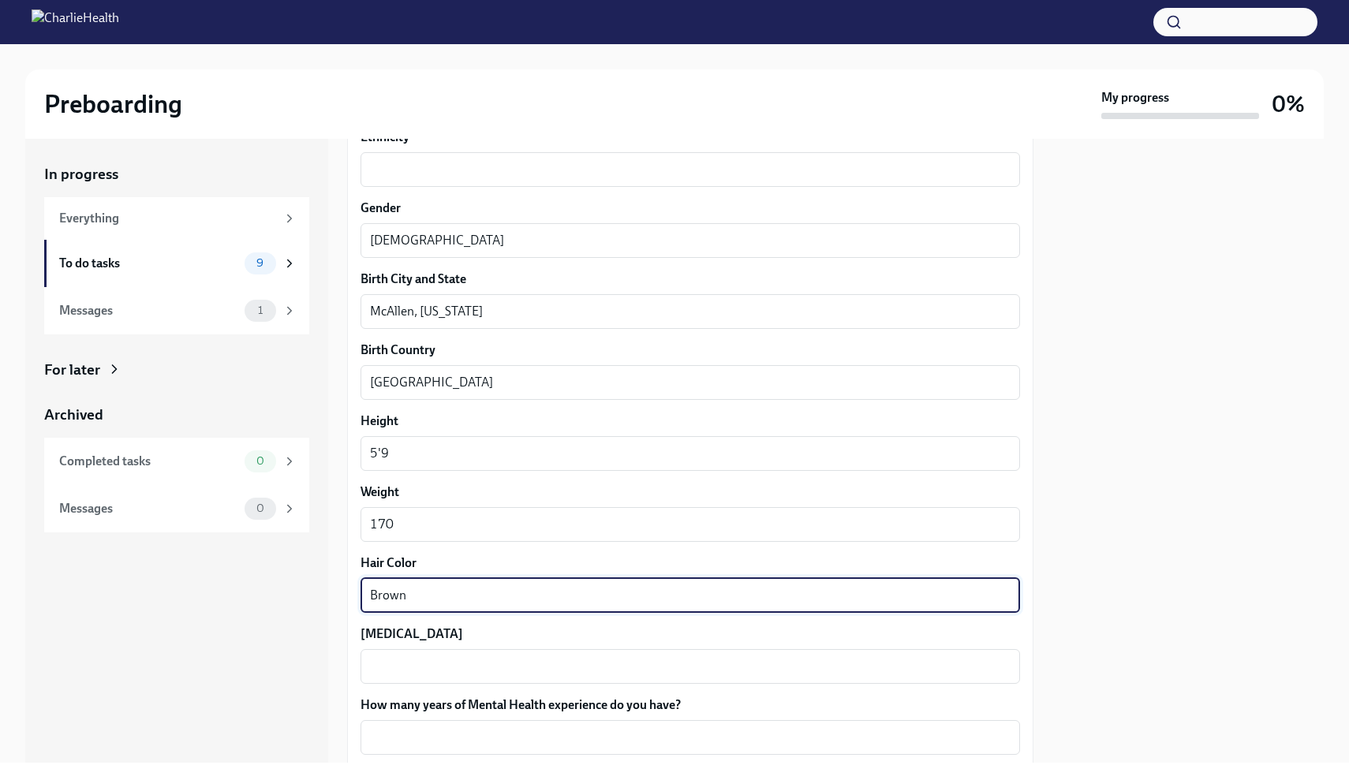
type textarea "Brown"
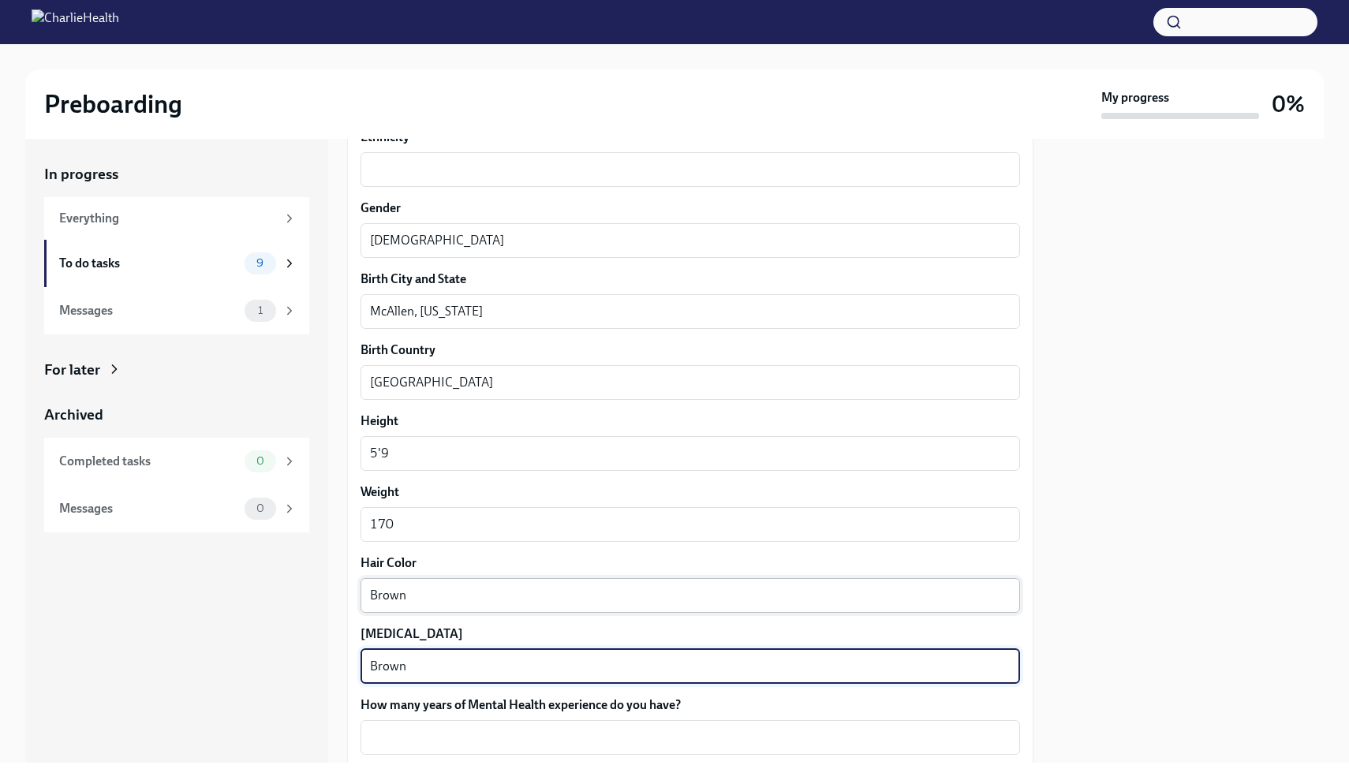
type textarea "Brown"
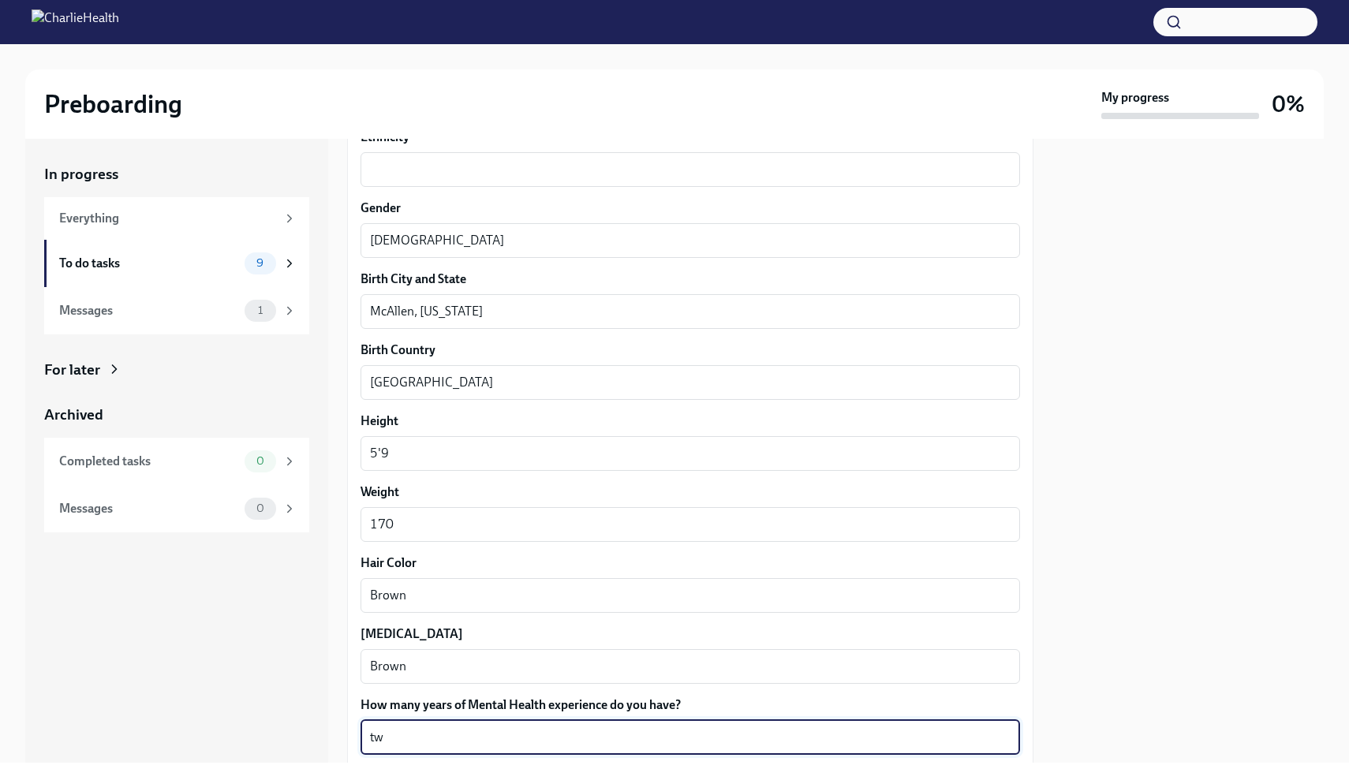
type textarea "t"
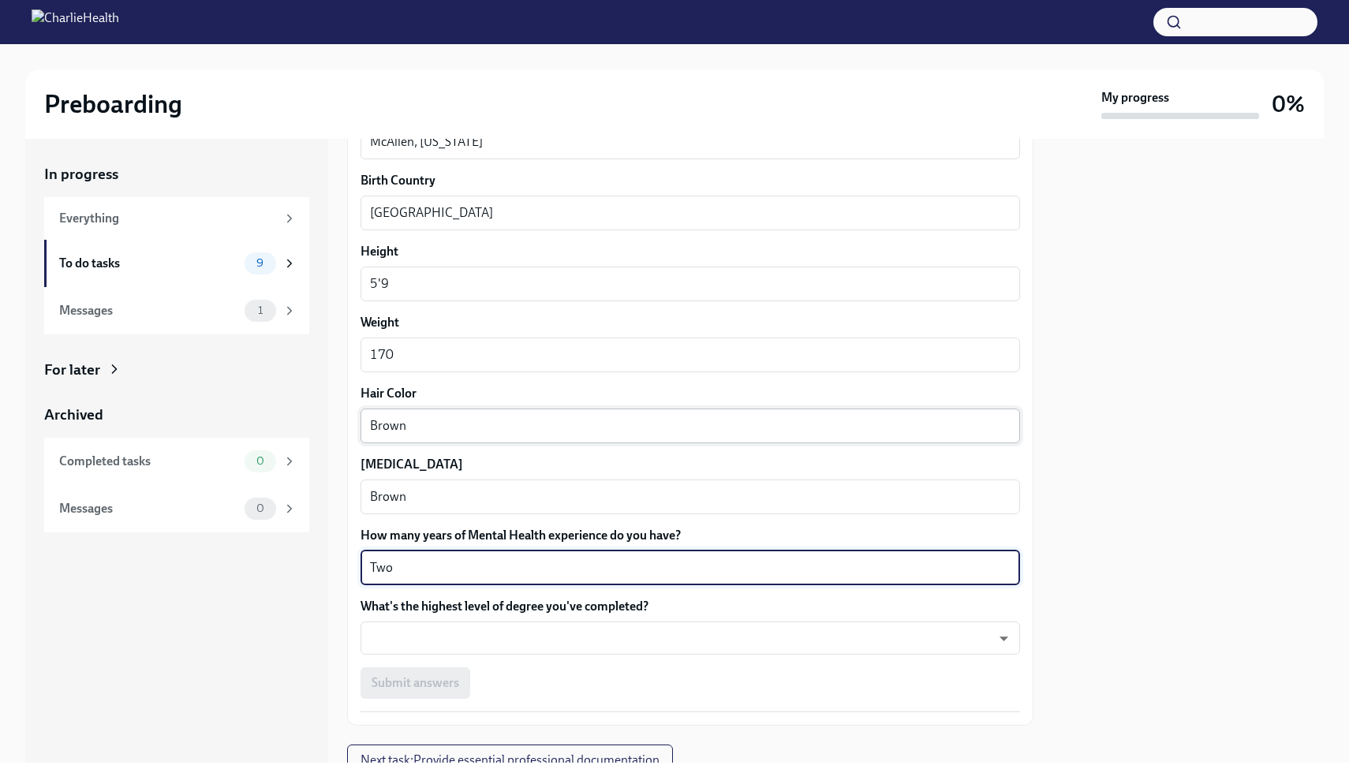
scroll to position [1214, 0]
type textarea "Two"
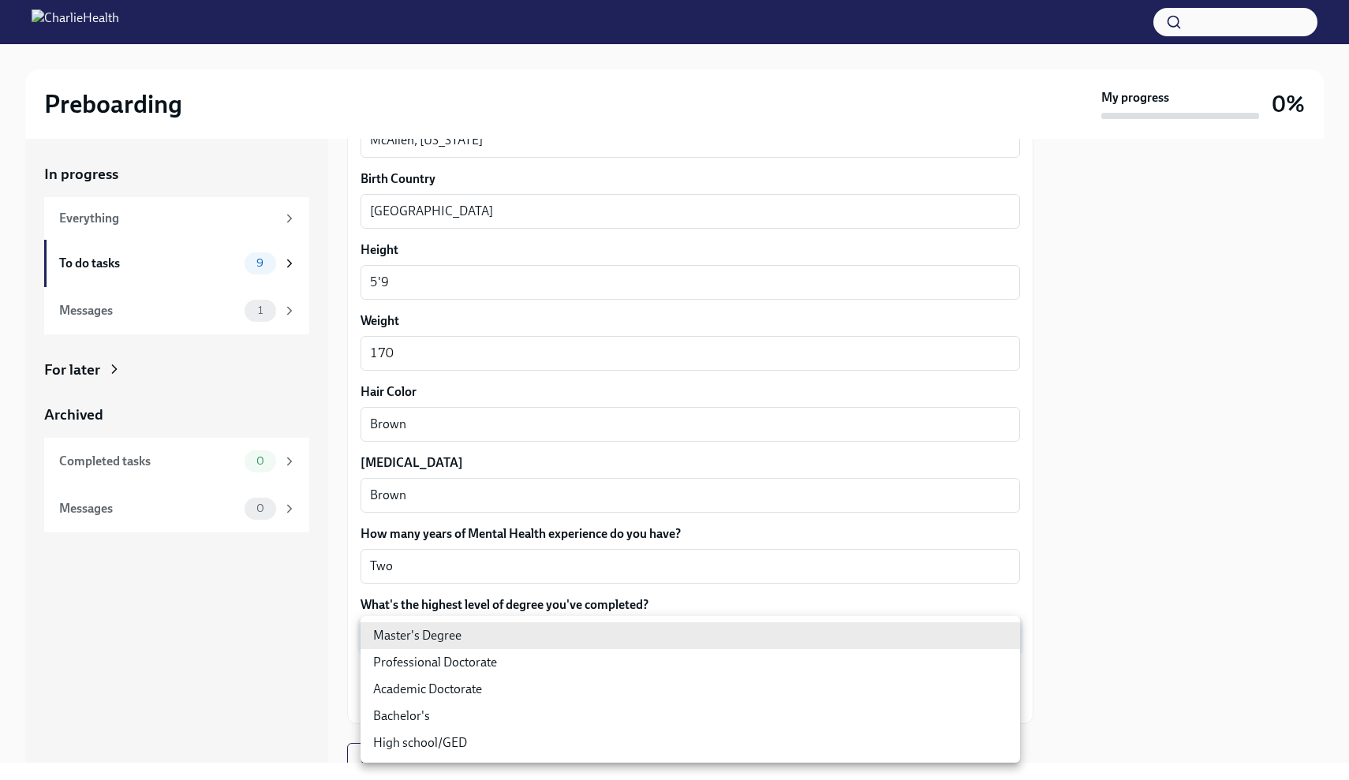
click at [593, 632] on body "Preboarding My progress 0% In progress Everything To do tasks 9 Messages 1 For …" at bounding box center [674, 390] width 1349 height 780
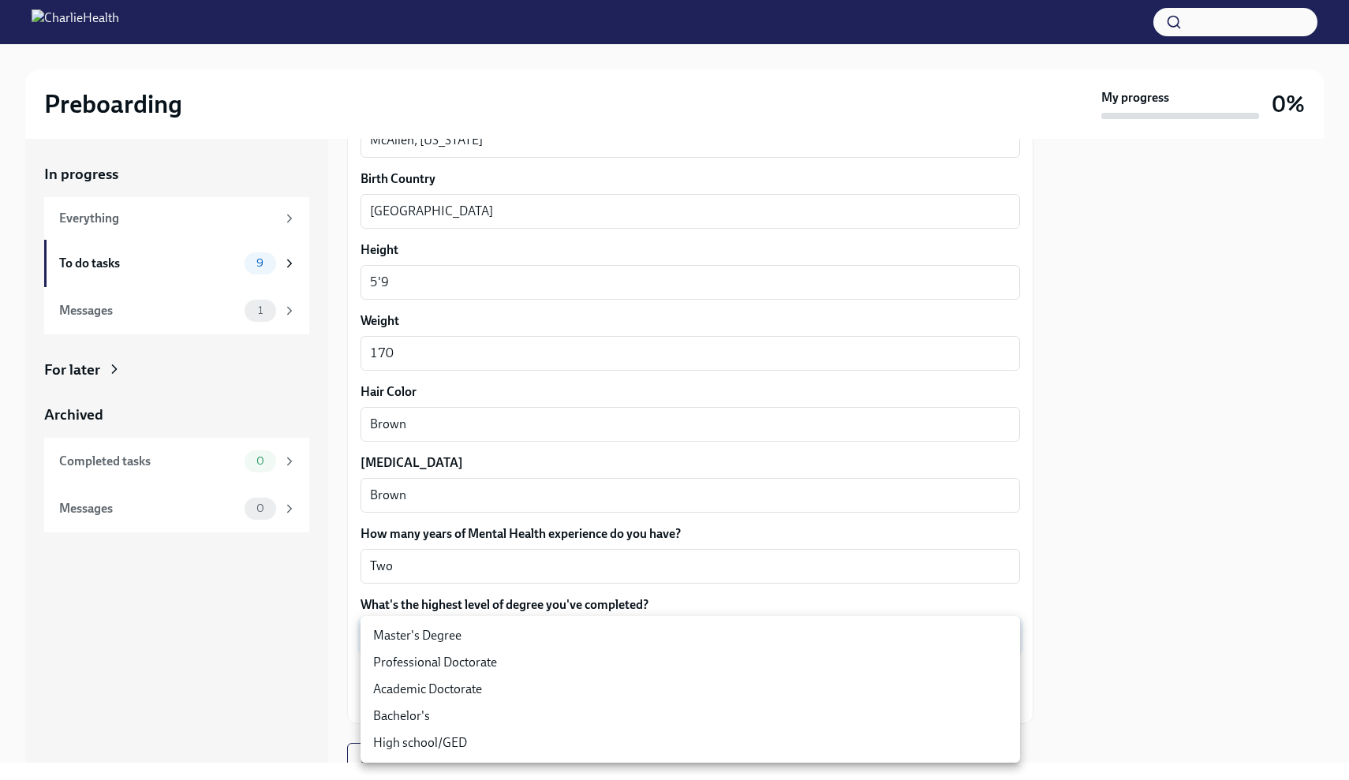
click at [586, 627] on li "Master's Degree" at bounding box center [690, 635] width 659 height 27
type input "2vBr-ghkD"
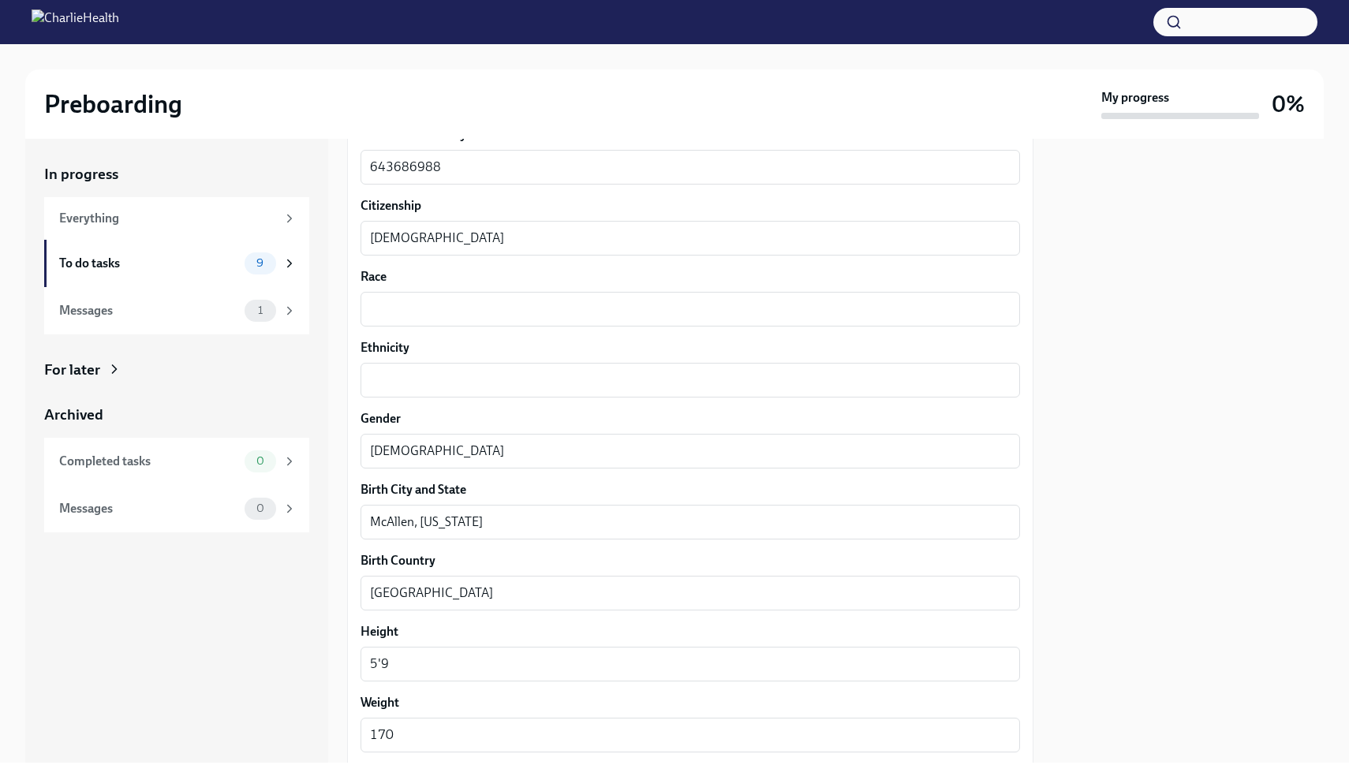
scroll to position [718, 0]
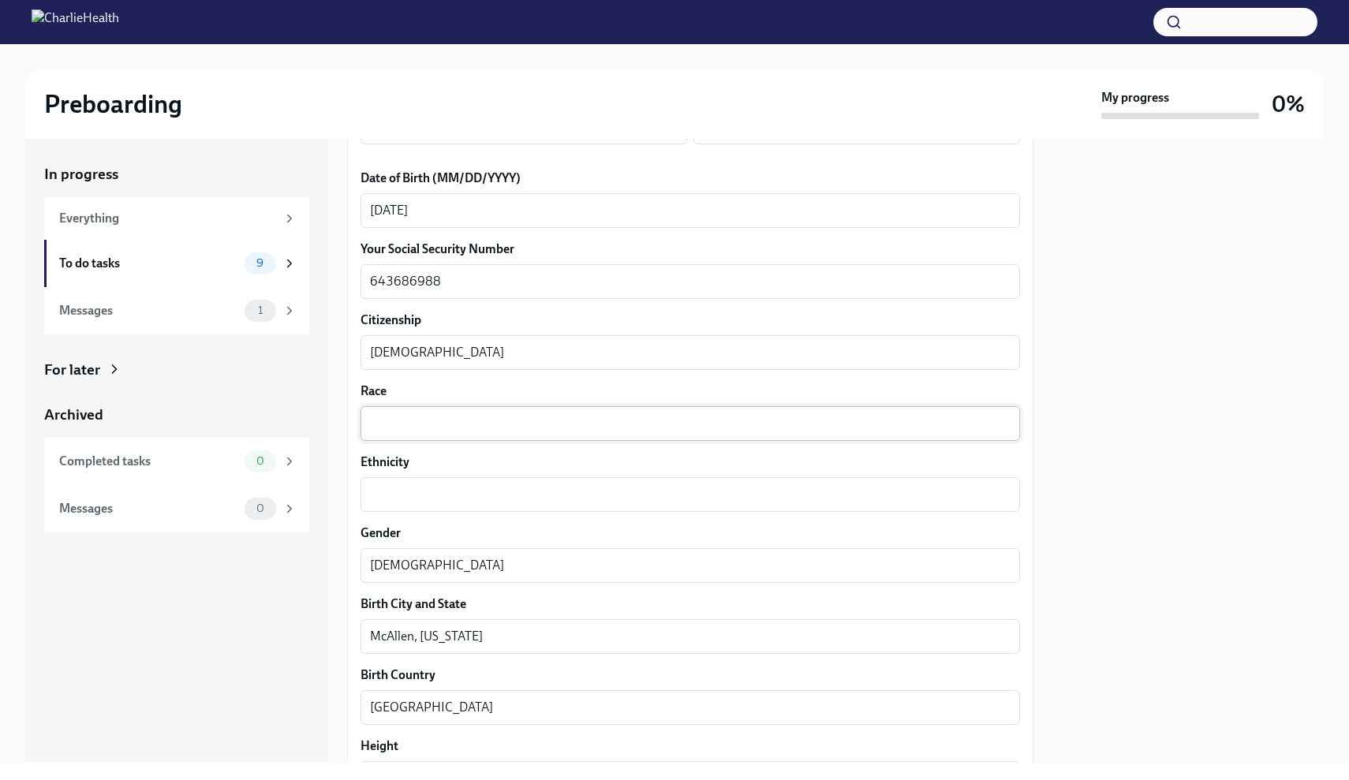
click at [658, 433] on div "x ​" at bounding box center [690, 423] width 659 height 35
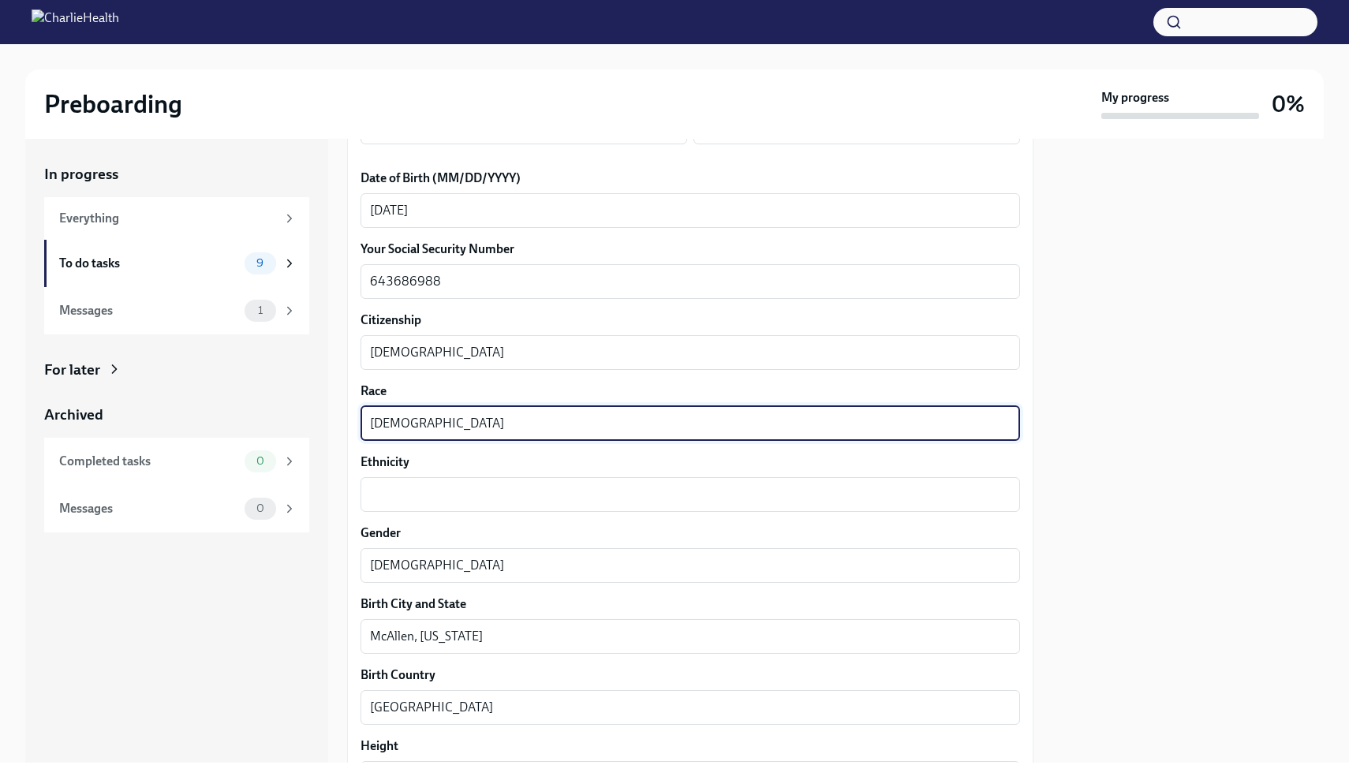
type textarea "[DEMOGRAPHIC_DATA]"
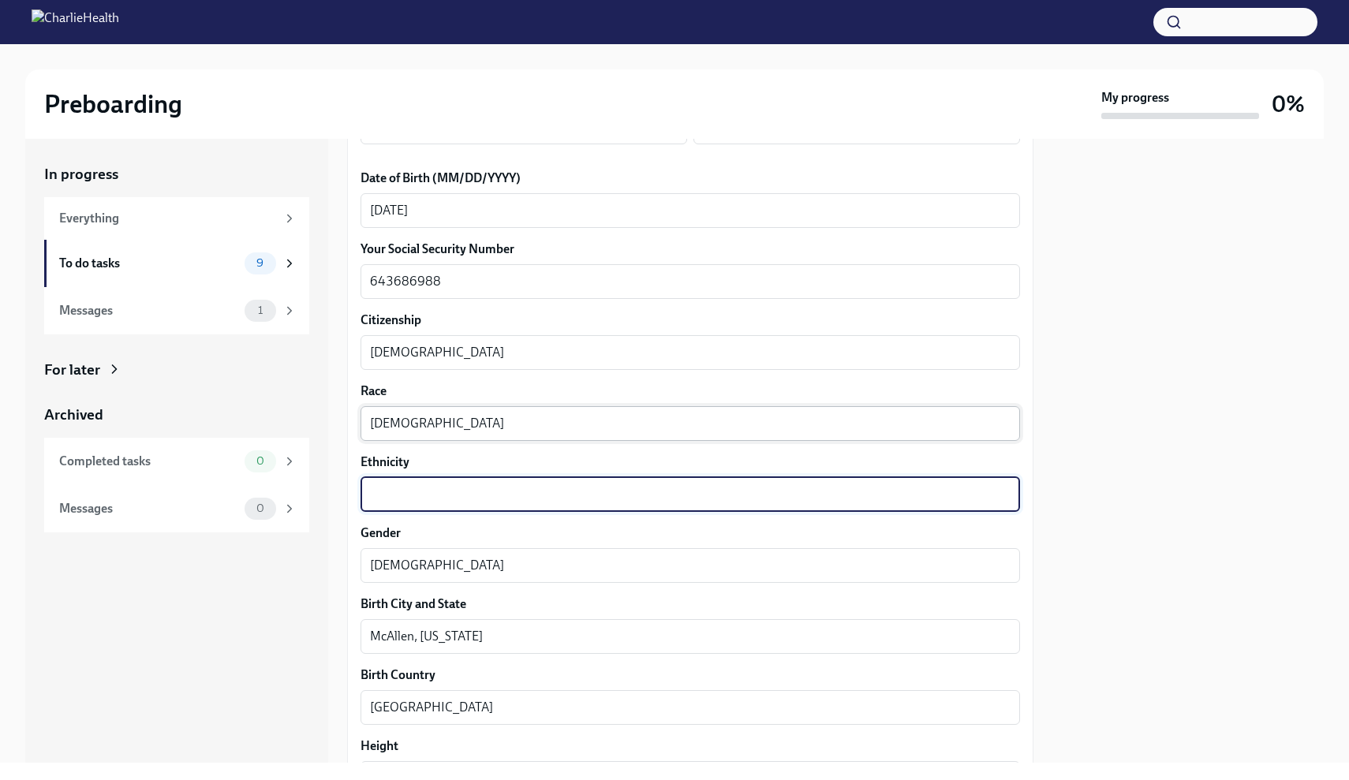
type textarea "w"
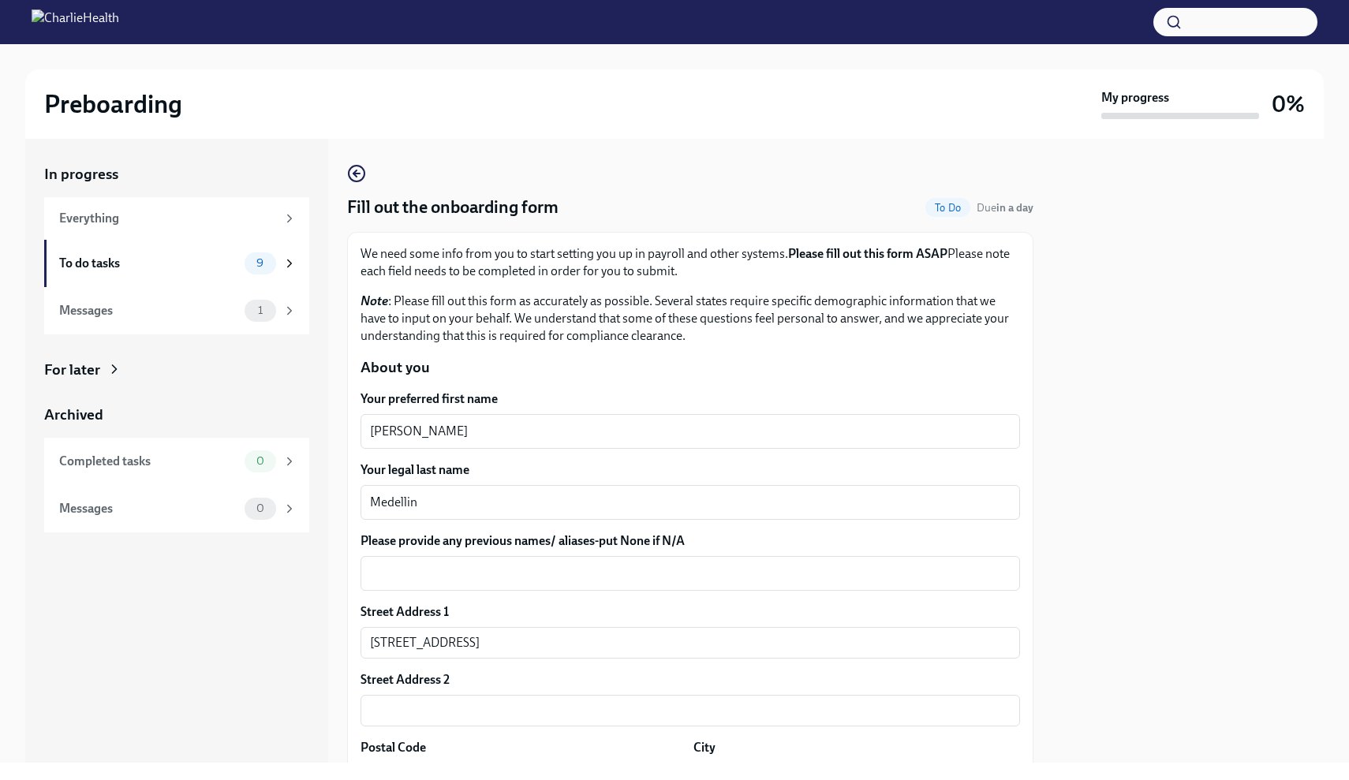
scroll to position [0, 0]
type textarea "White"
click at [526, 573] on textarea "Please provide any previous names/ aliases-put None if N/A" at bounding box center [690, 573] width 641 height 19
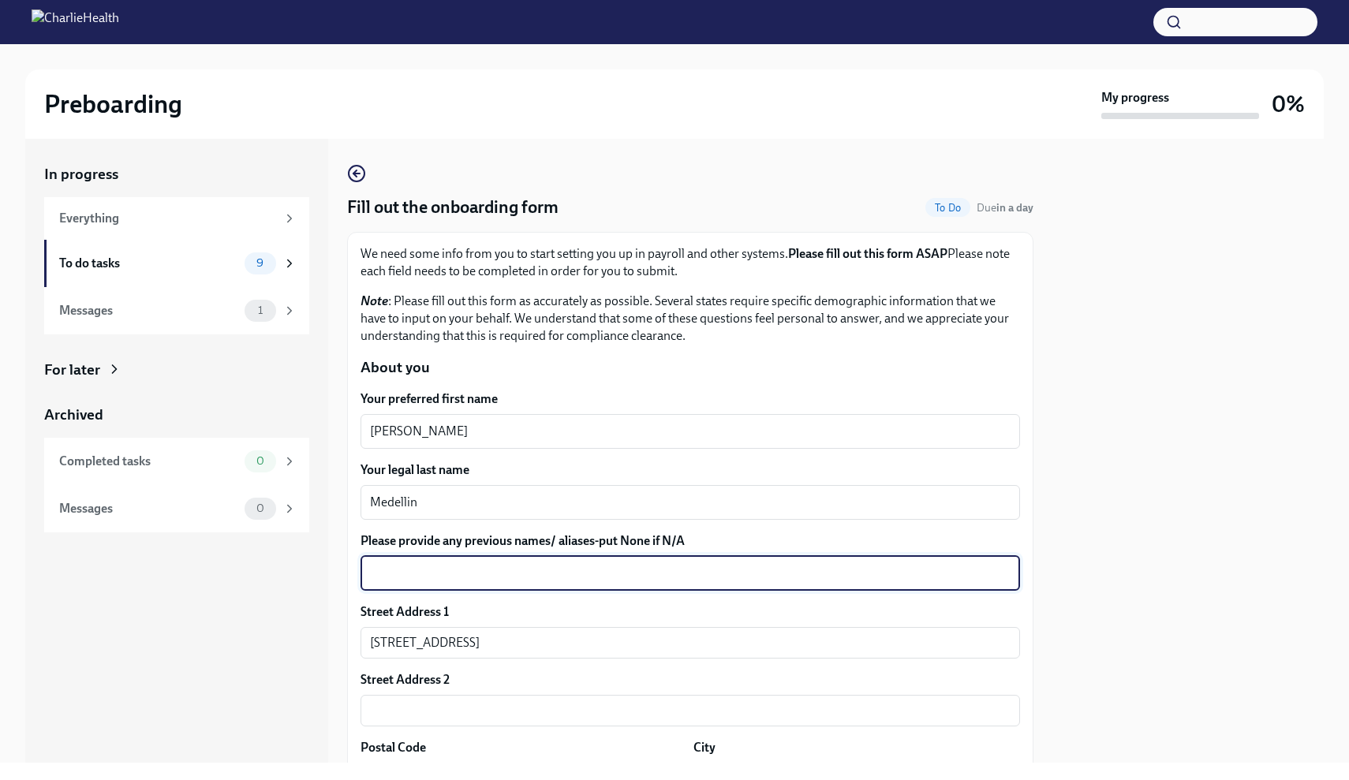
type textarea "n"
type textarea "N/A"
click at [573, 665] on div "Street Address 1 [STREET_ADDRESS][GEOGRAPHIC_DATA] Address 2 ​ Postal Code 7859…" at bounding box center [690, 738] width 659 height 271
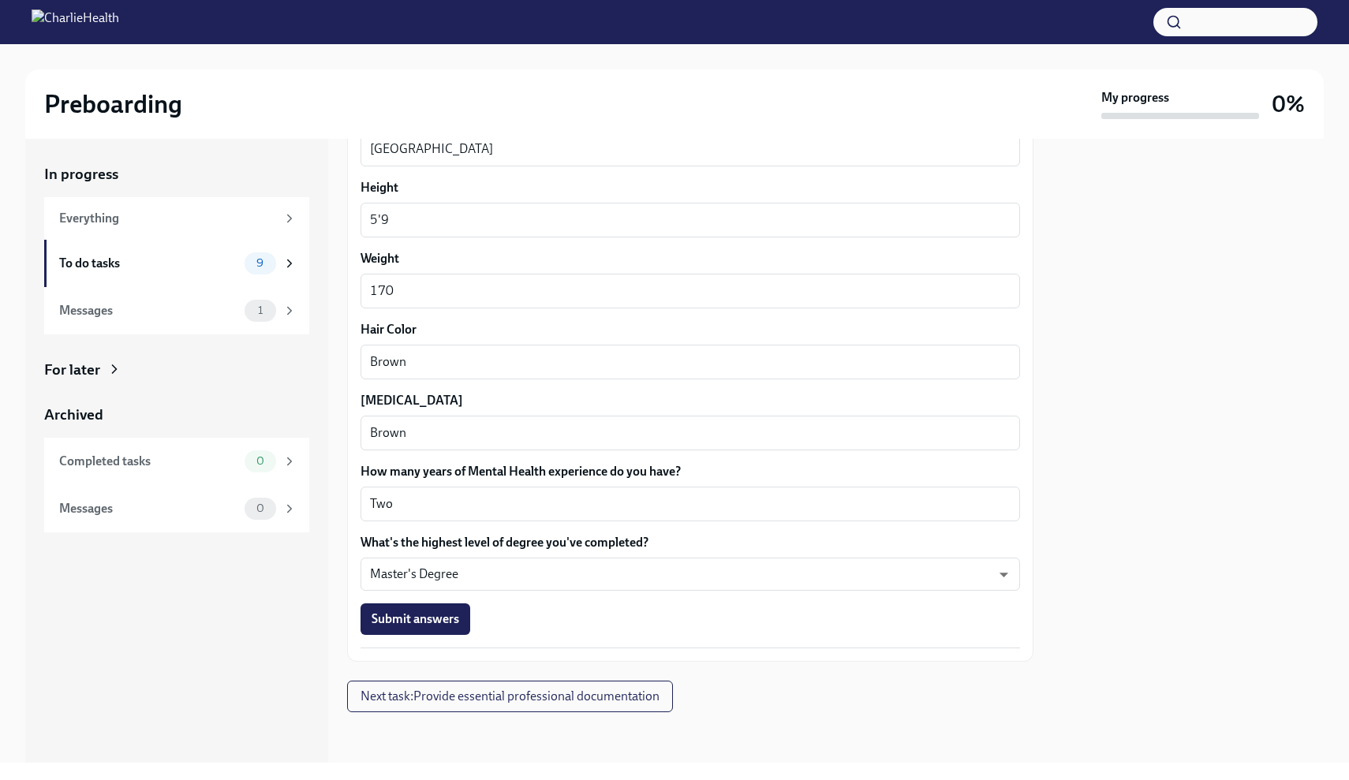
scroll to position [1276, 0]
click at [434, 628] on button "Submit answers" at bounding box center [416, 620] width 110 height 32
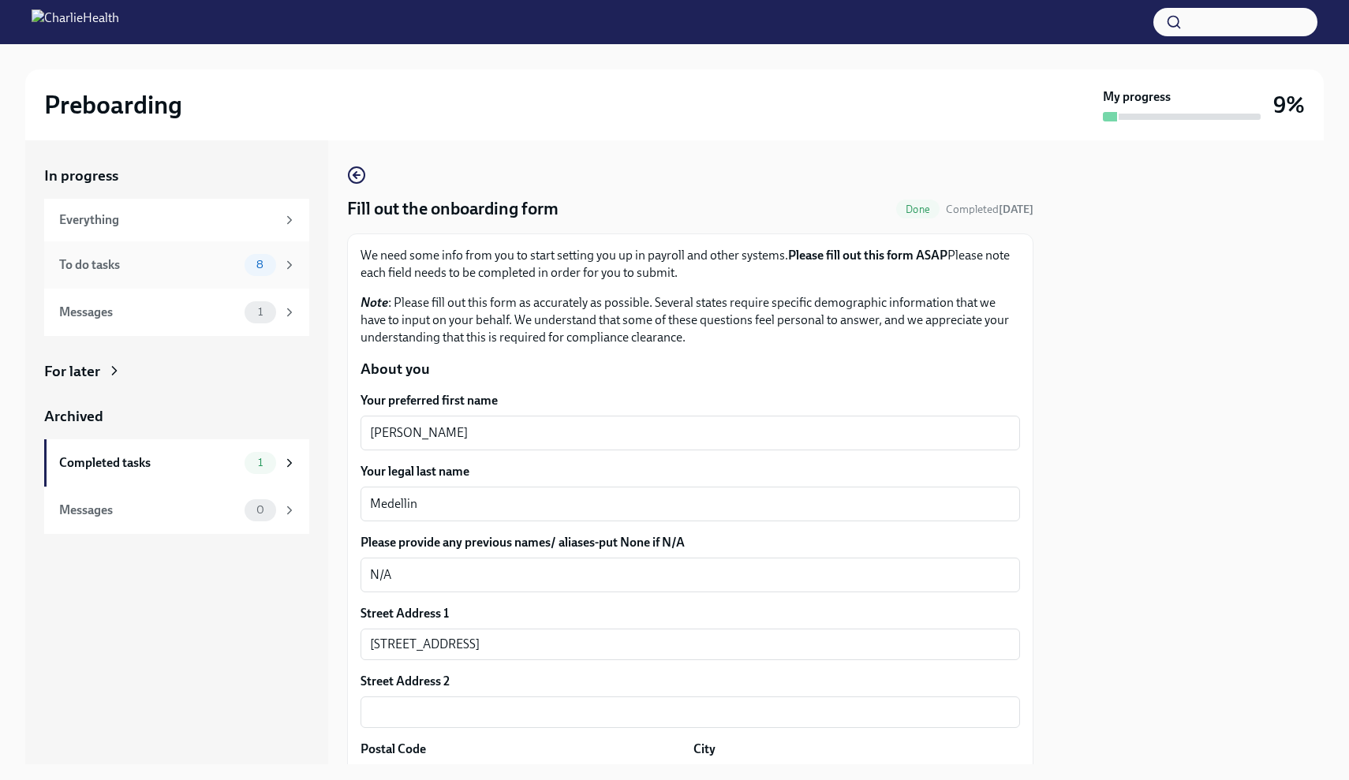
click at [274, 278] on div "To do tasks 8" at bounding box center [176, 264] width 265 height 47
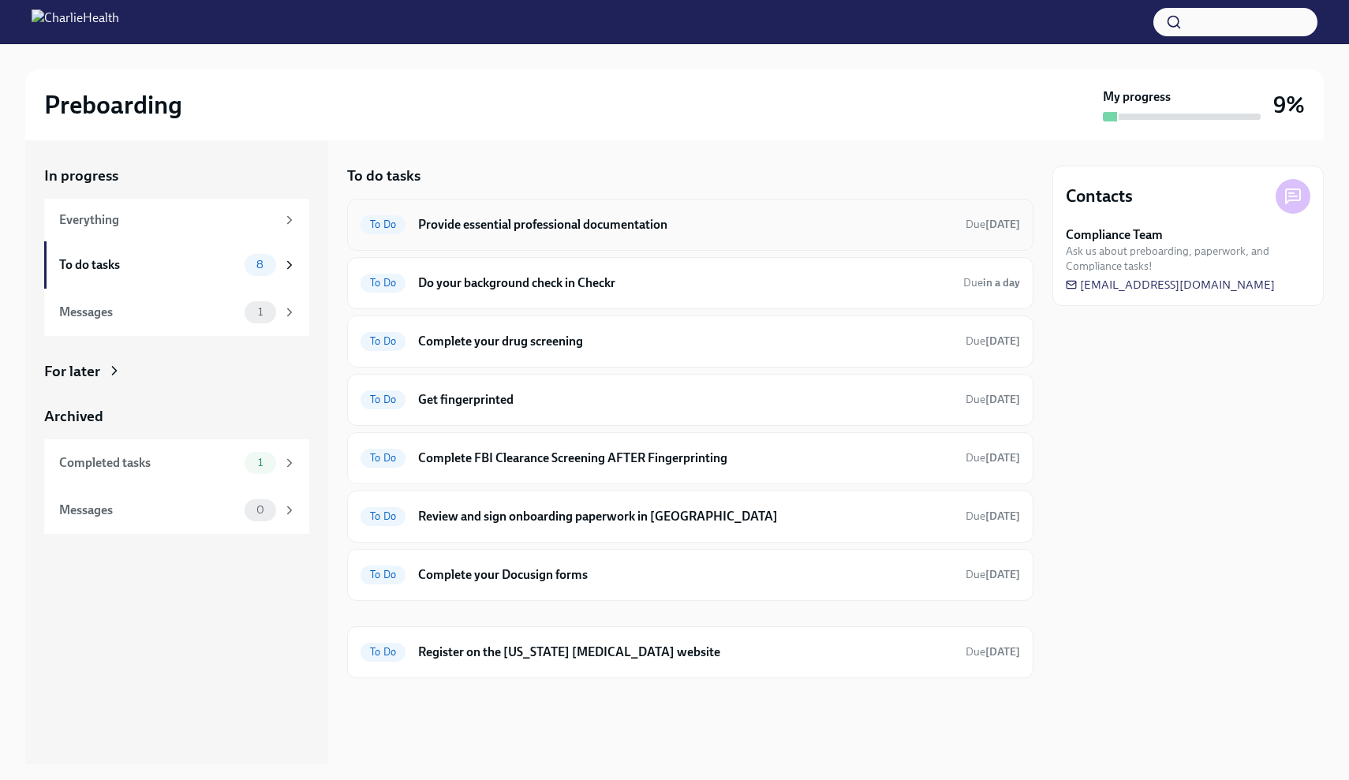
click at [556, 225] on h6 "Provide essential professional documentation" at bounding box center [685, 224] width 535 height 17
click at [501, 287] on h6 "Do your background check in Checkr" at bounding box center [684, 283] width 532 height 17
click at [563, 408] on div "To Do Get fingerprinted Due [DATE]" at bounding box center [690, 399] width 659 height 25
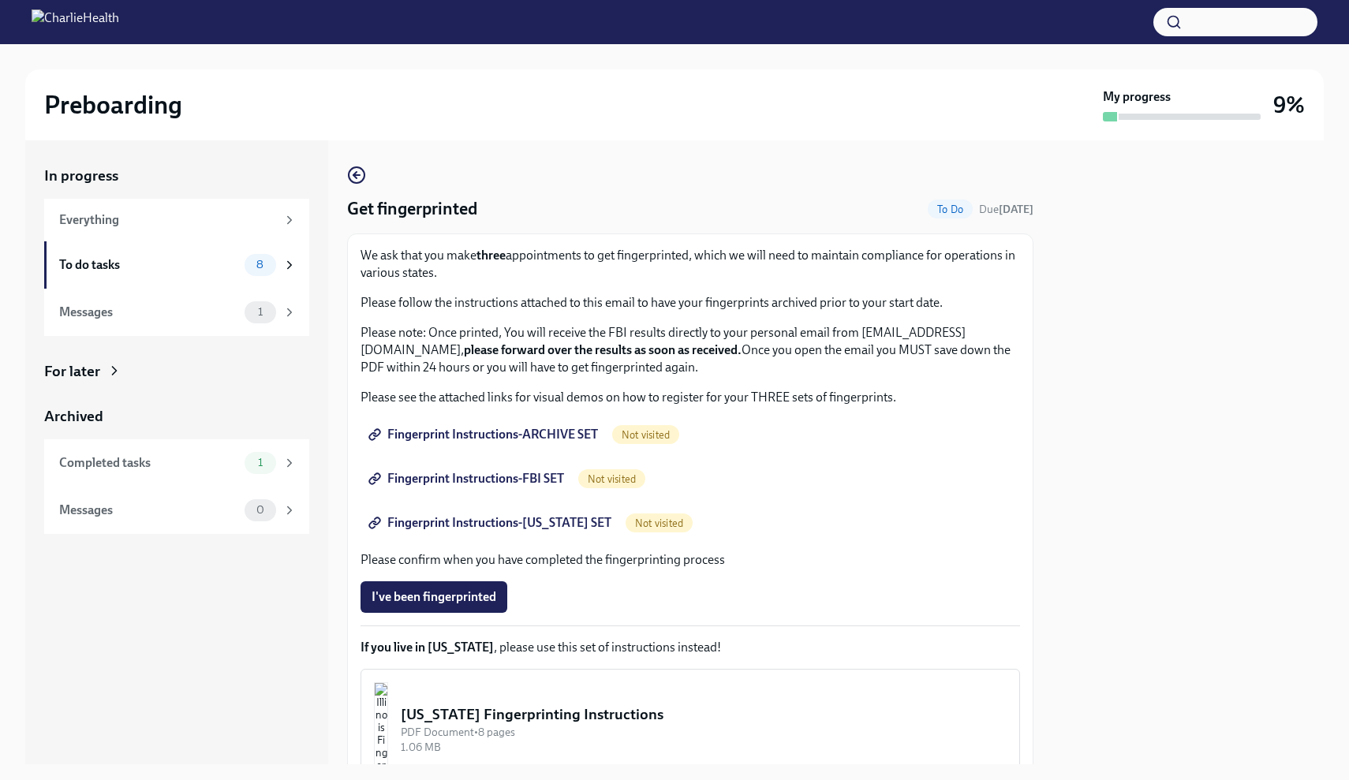
click at [565, 439] on span "Fingerprint Instructions-ARCHIVE SET" at bounding box center [485, 435] width 226 height 16
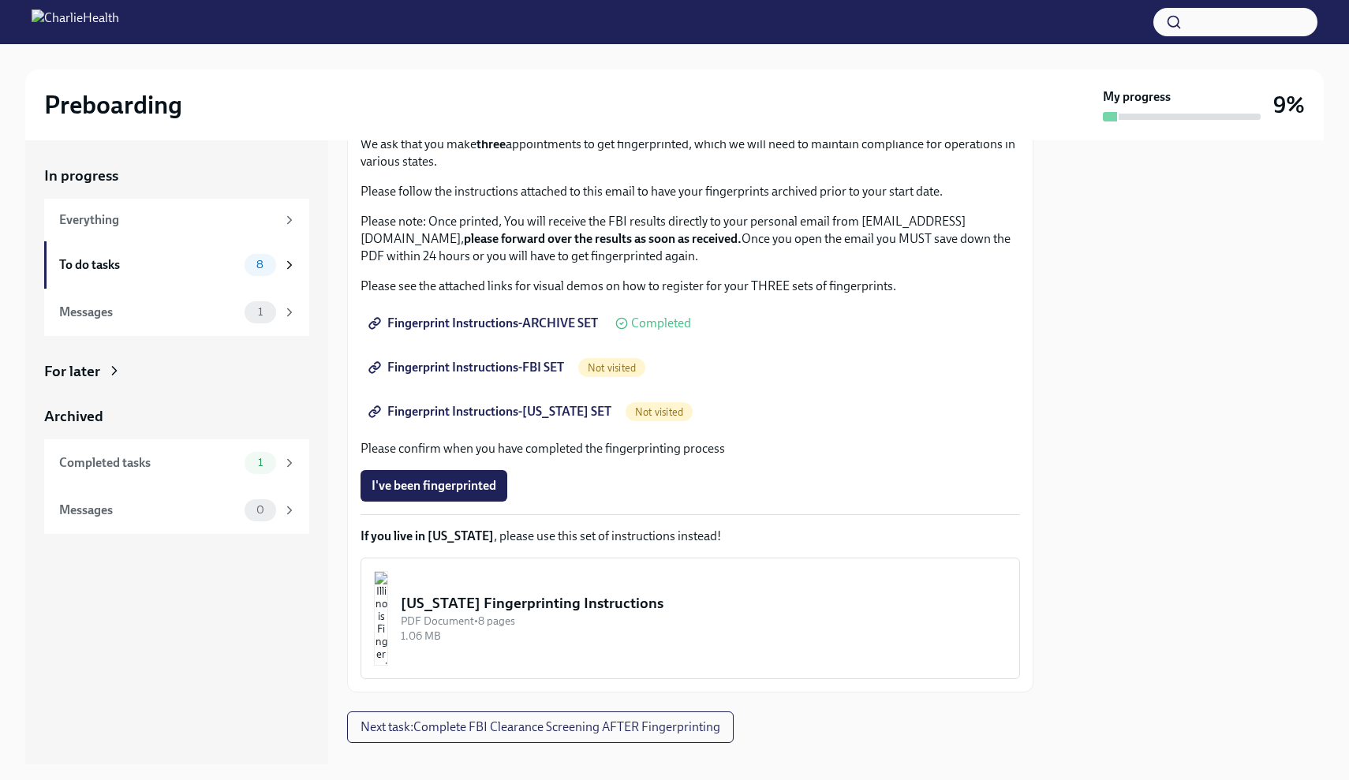
scroll to position [36, 0]
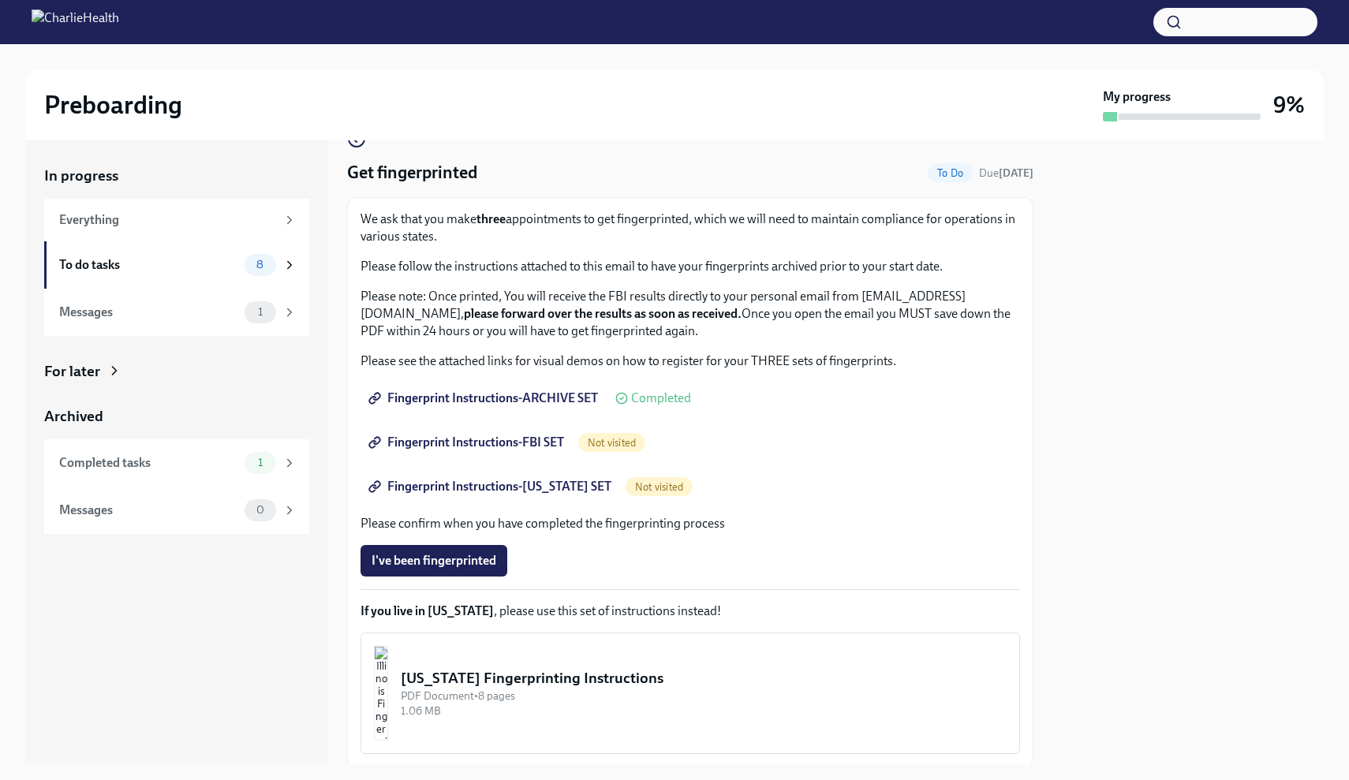
click at [615, 440] on span "Not visited" at bounding box center [611, 443] width 67 height 12
click at [509, 443] on span "Fingerprint Instructions-FBI SET" at bounding box center [468, 443] width 192 height 16
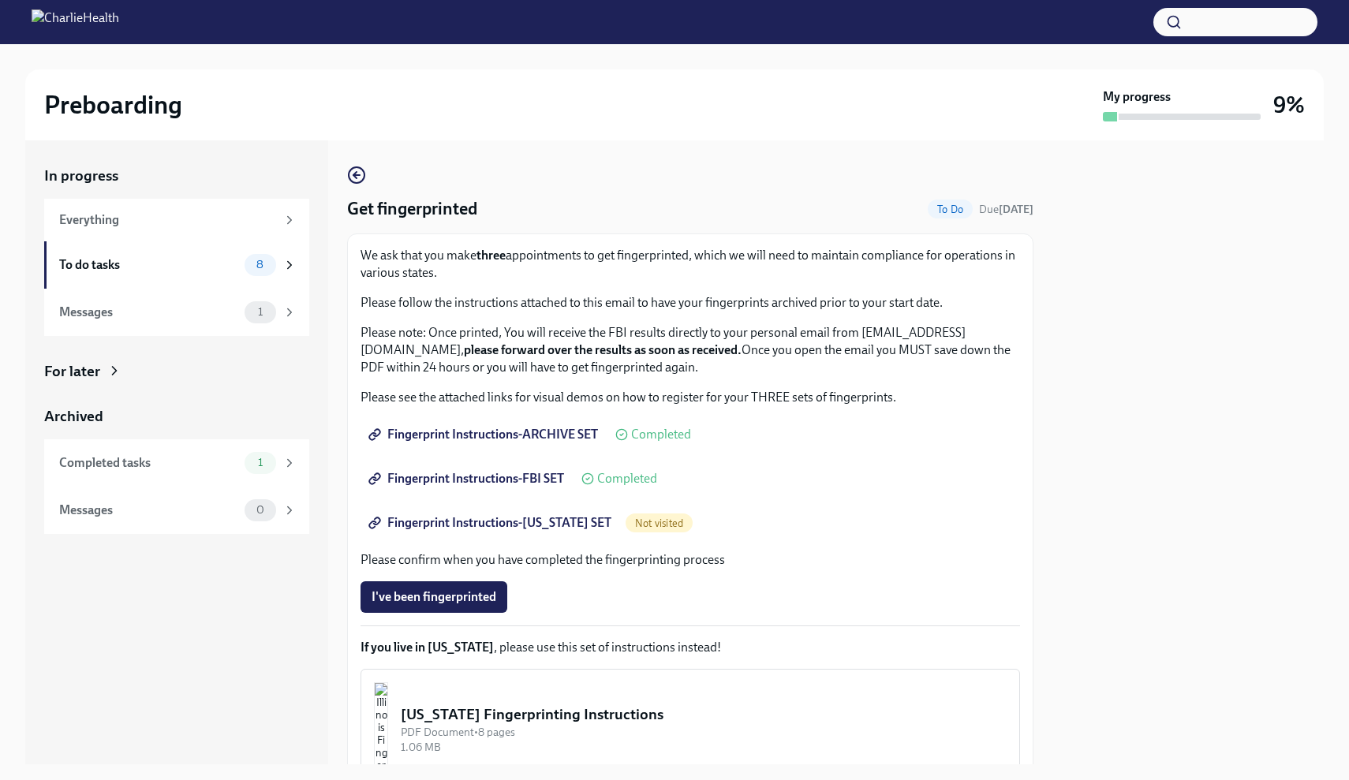
click at [641, 525] on span "Not visited" at bounding box center [659, 523] width 67 height 12
click at [548, 518] on span "Fingerprint Instructions-[US_STATE] SET" at bounding box center [492, 523] width 240 height 16
click at [532, 519] on span "Fingerprint Instructions-[US_STATE] SET" at bounding box center [492, 523] width 240 height 16
click at [356, 175] on icon "button" at bounding box center [356, 175] width 6 height 0
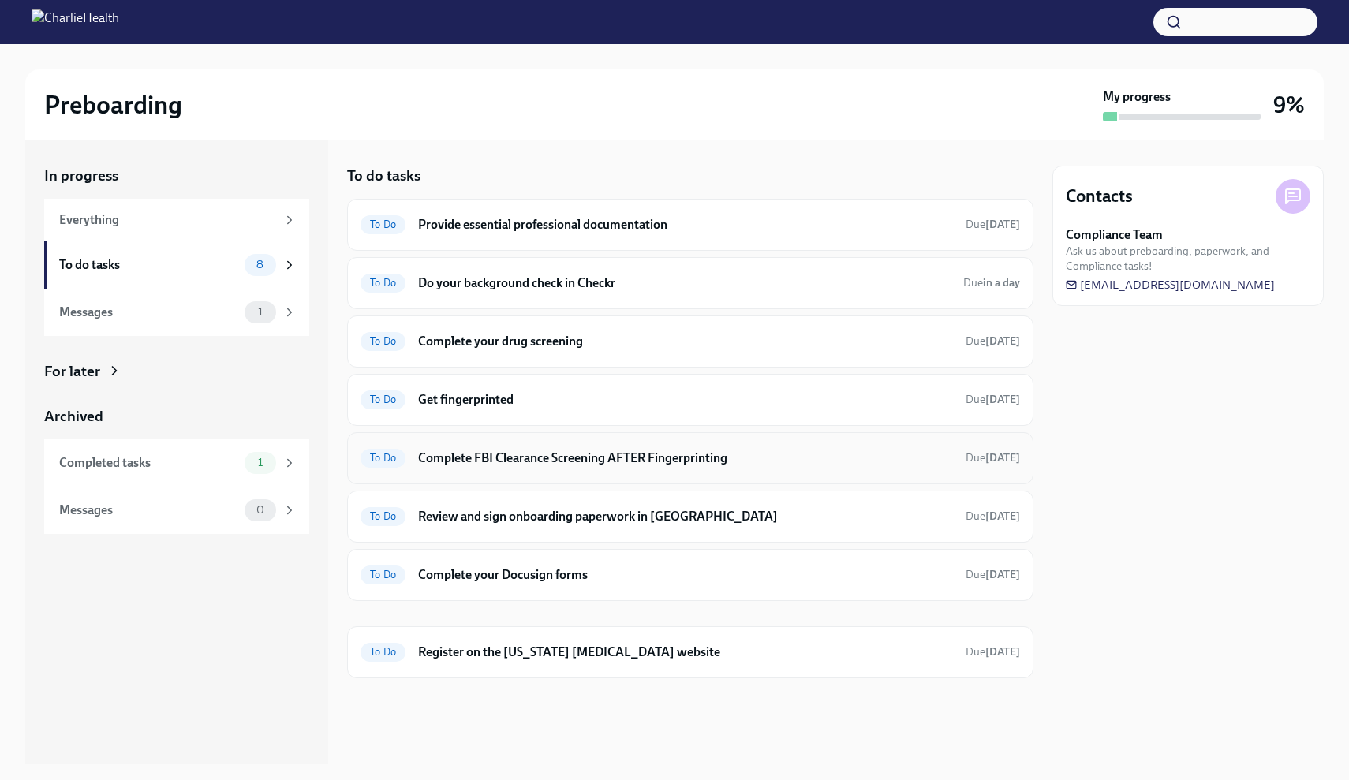
click at [482, 464] on h6 "Complete FBI Clearance Screening AFTER Fingerprinting" at bounding box center [685, 458] width 535 height 17
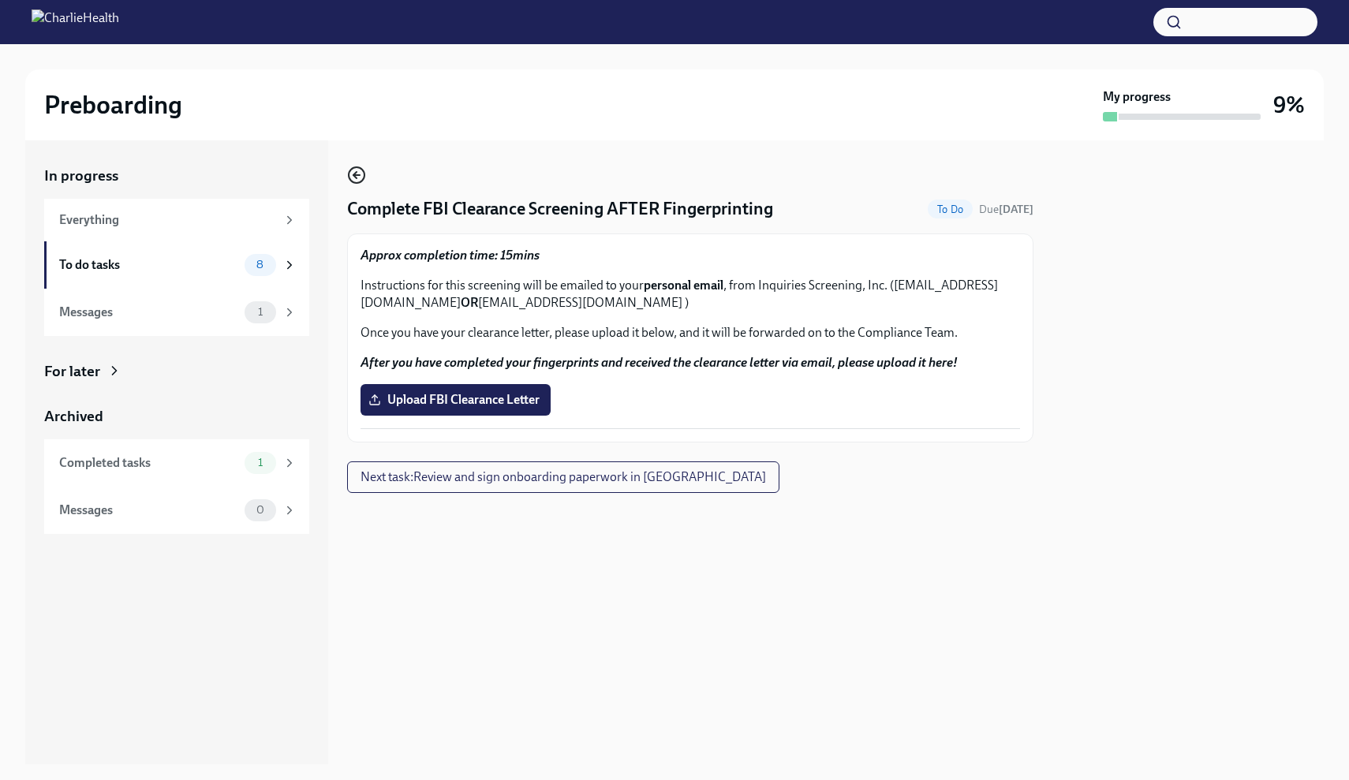
click at [364, 168] on icon "button" at bounding box center [356, 175] width 19 height 19
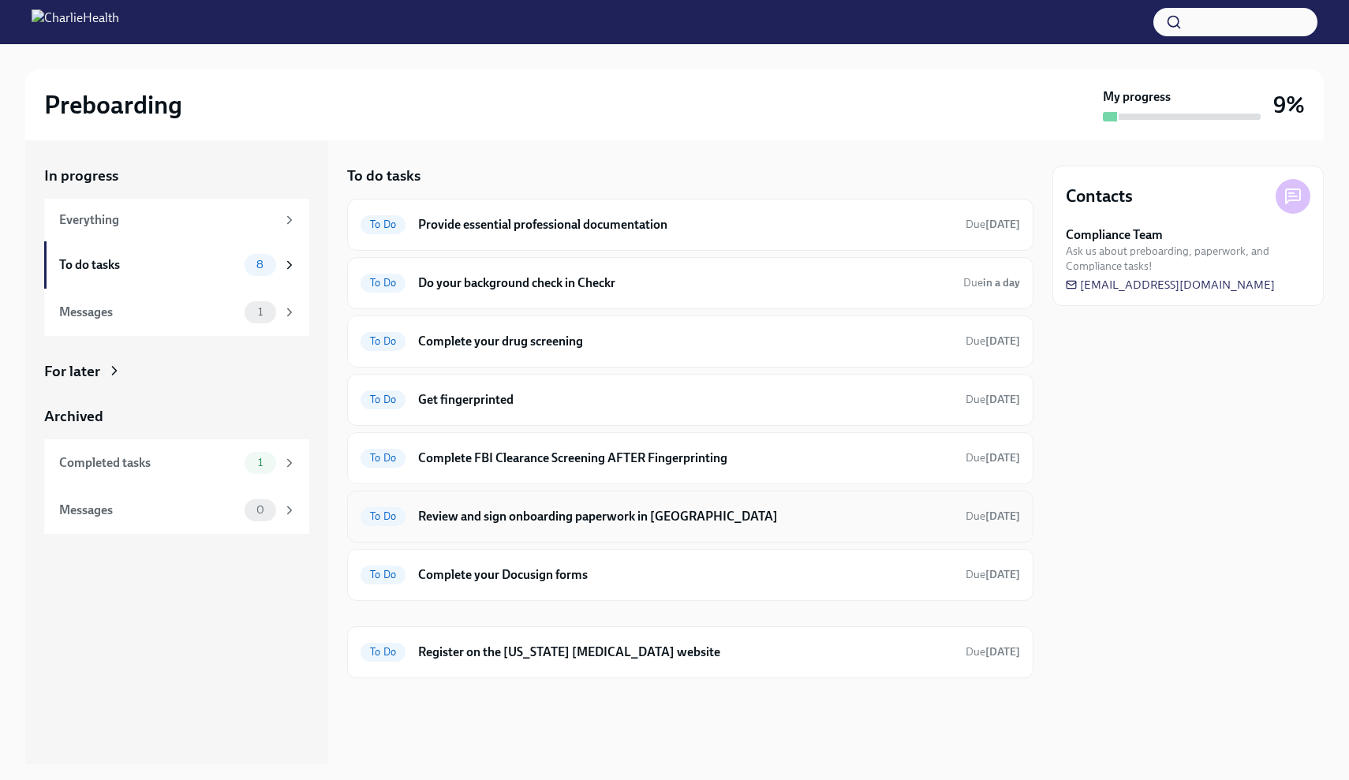
click at [458, 522] on h6 "Review and sign onboarding paperwork in [GEOGRAPHIC_DATA]" at bounding box center [685, 516] width 535 height 17
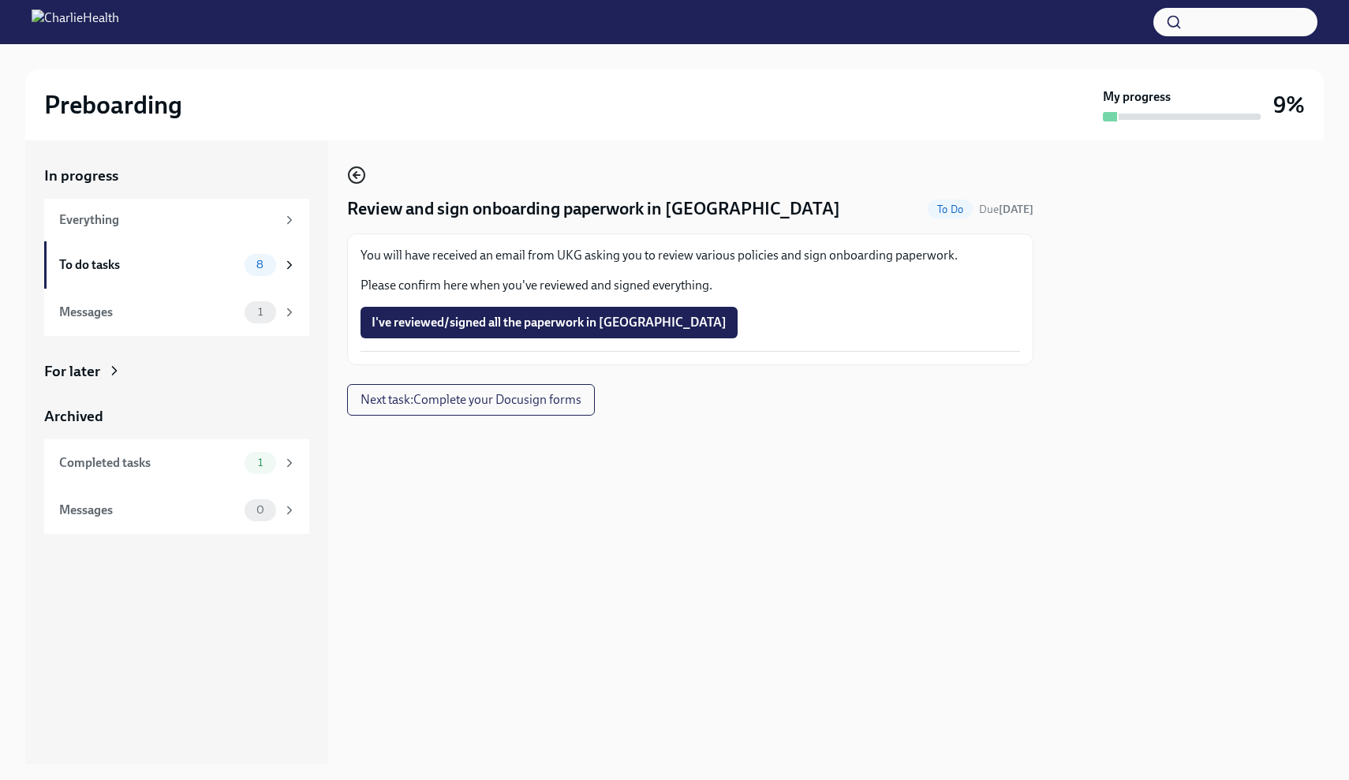
click at [364, 182] on icon "button" at bounding box center [356, 175] width 19 height 19
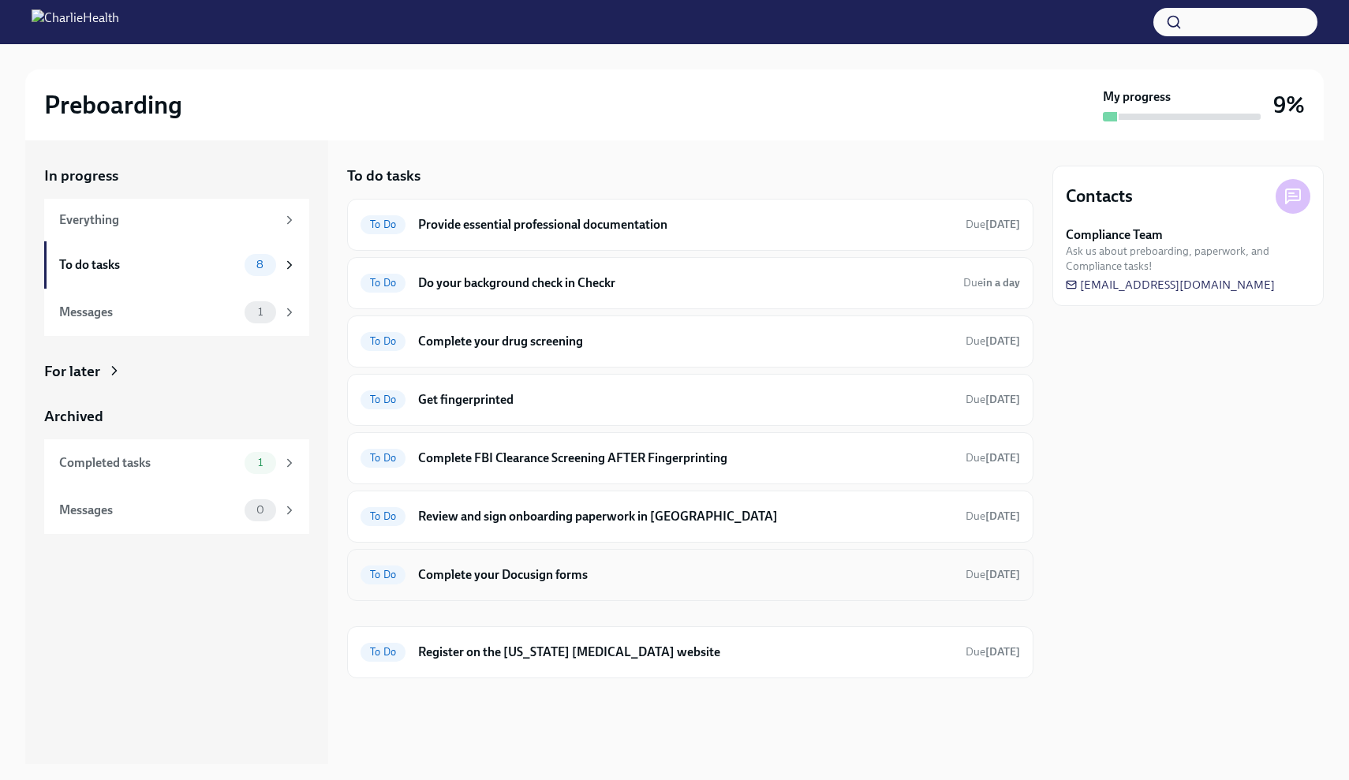
click at [536, 570] on h6 "Complete your Docusign forms" at bounding box center [685, 574] width 535 height 17
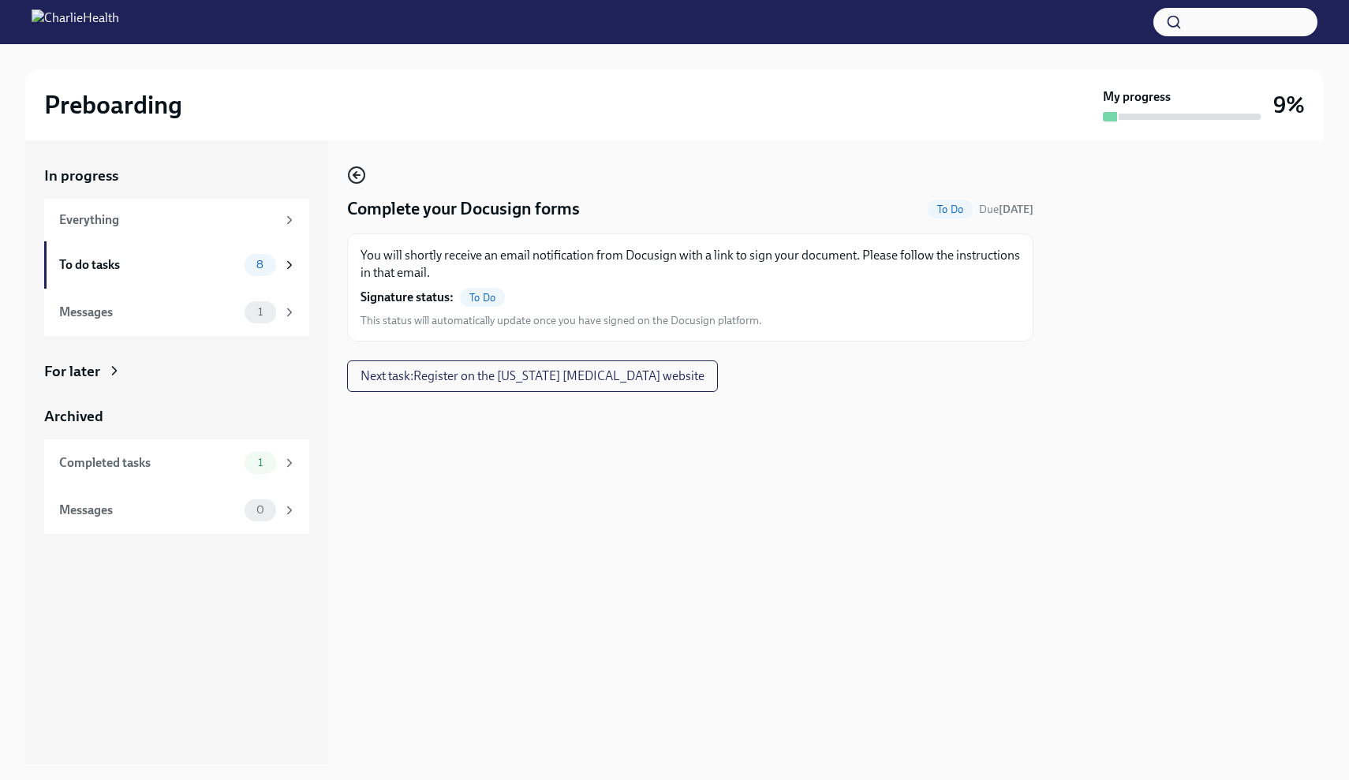
click at [354, 183] on circle "button" at bounding box center [357, 175] width 16 height 16
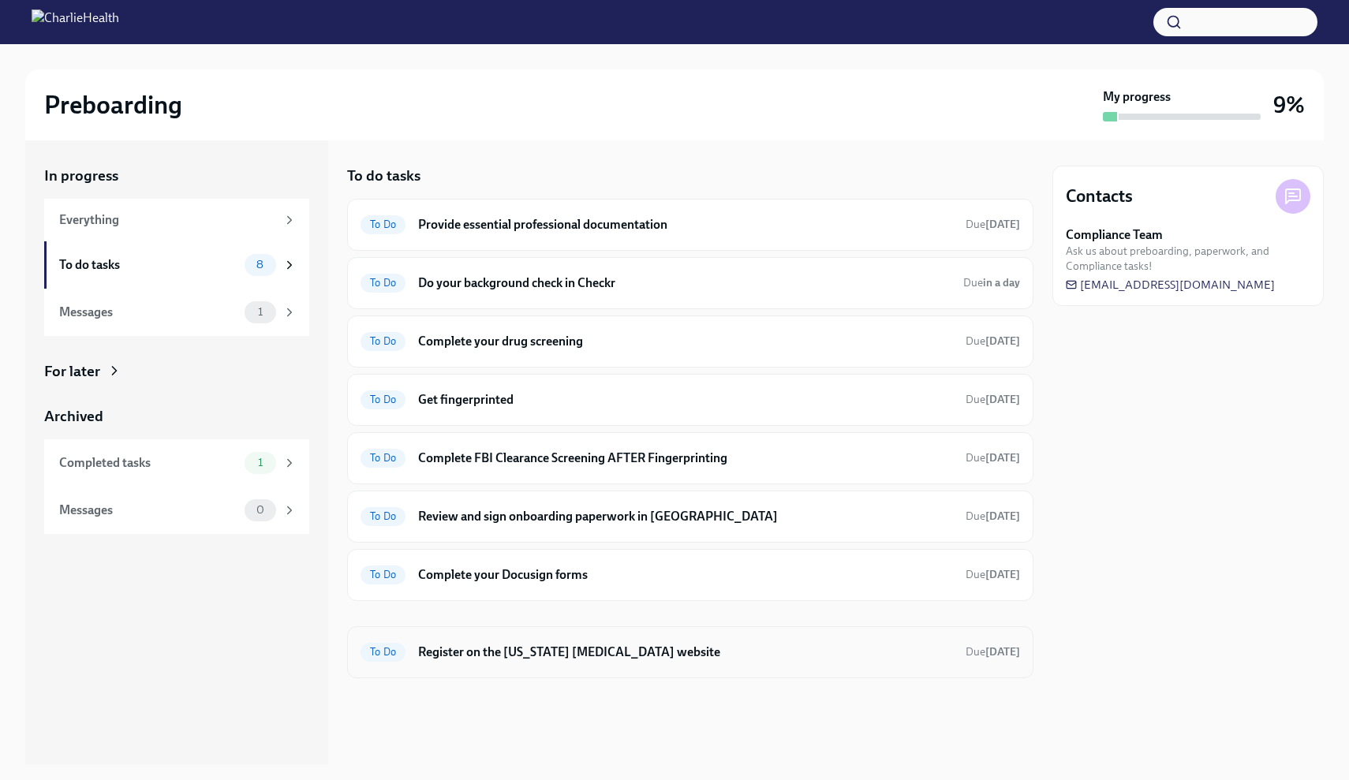
click at [460, 646] on h6 "Register on the [US_STATE] [MEDICAL_DATA] website" at bounding box center [685, 652] width 535 height 17
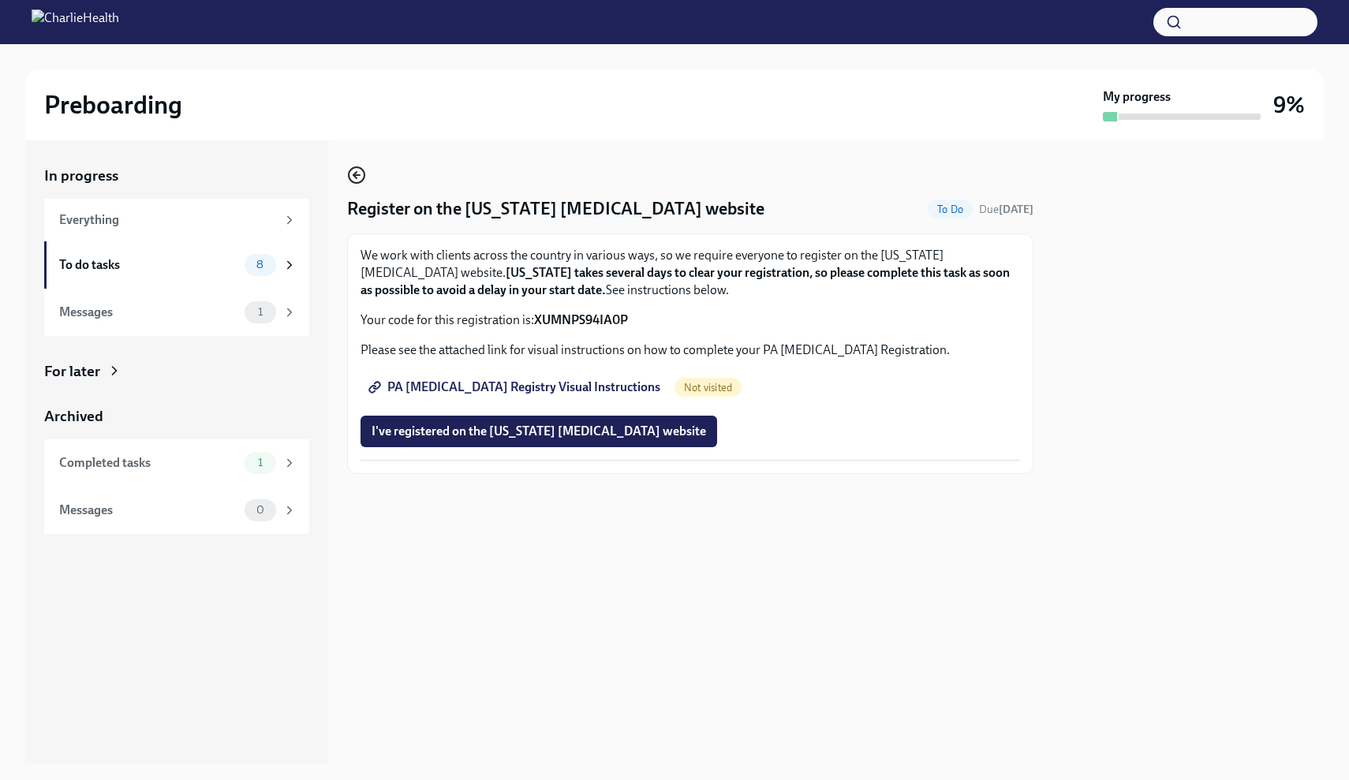
click at [355, 178] on icon "button" at bounding box center [356, 175] width 19 height 19
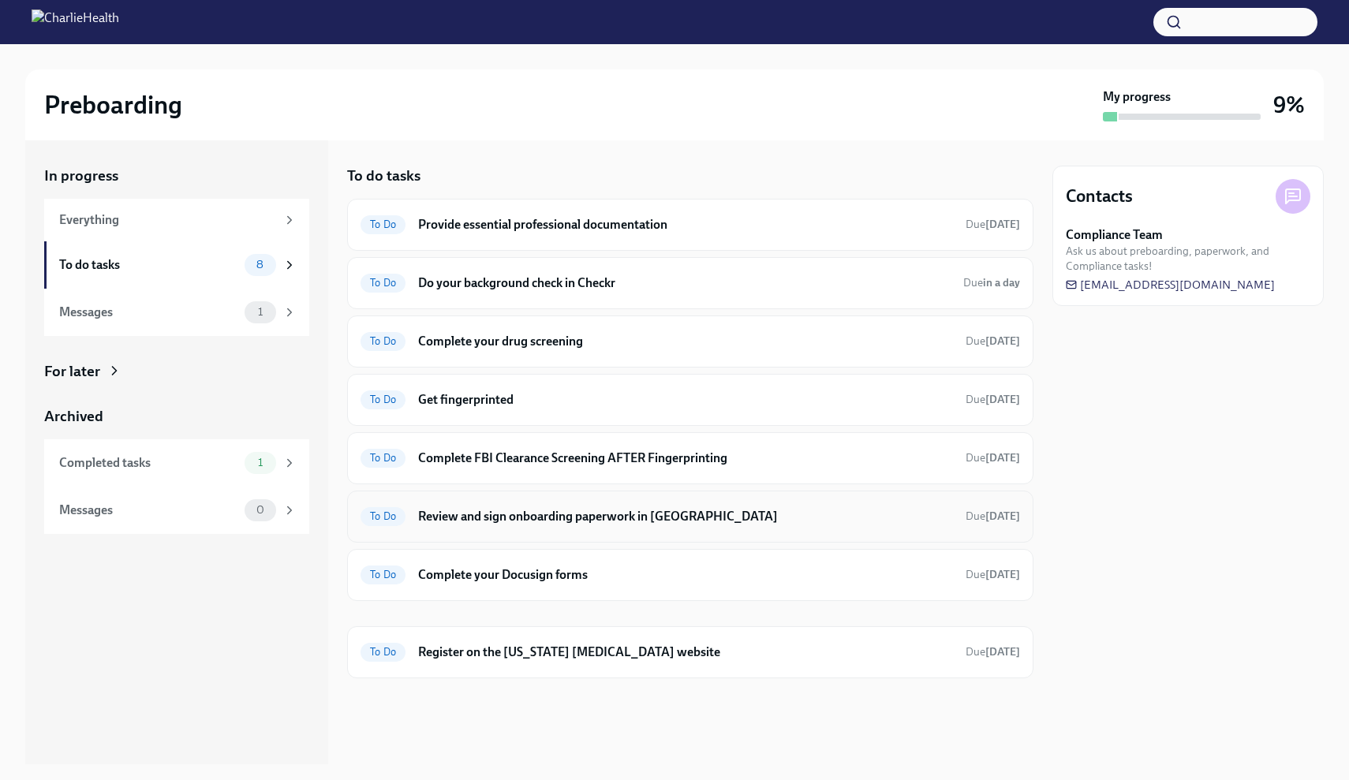
click at [528, 521] on h6 "Review and sign onboarding paperwork in [GEOGRAPHIC_DATA]" at bounding box center [685, 516] width 535 height 17
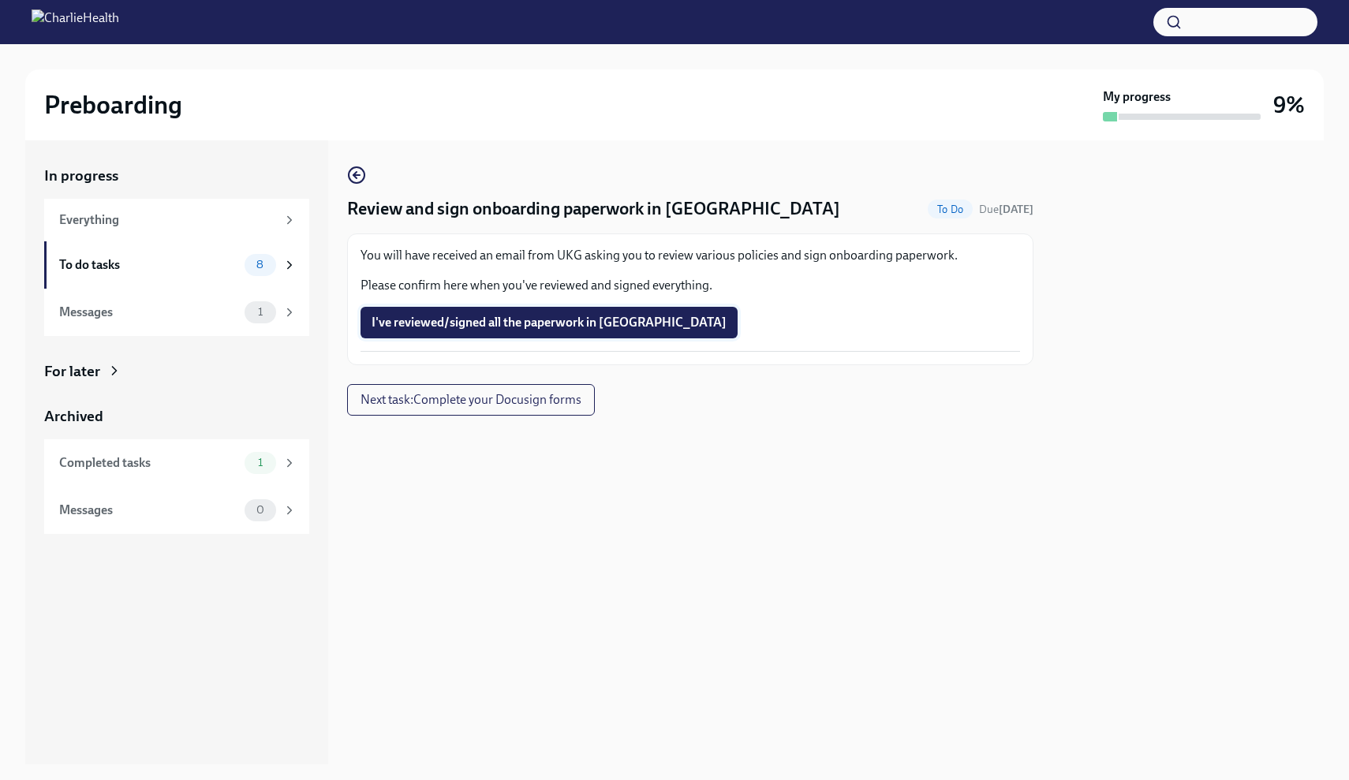
click at [529, 324] on span "I've reviewed/signed all the paperwork in [GEOGRAPHIC_DATA]" at bounding box center [549, 323] width 355 height 16
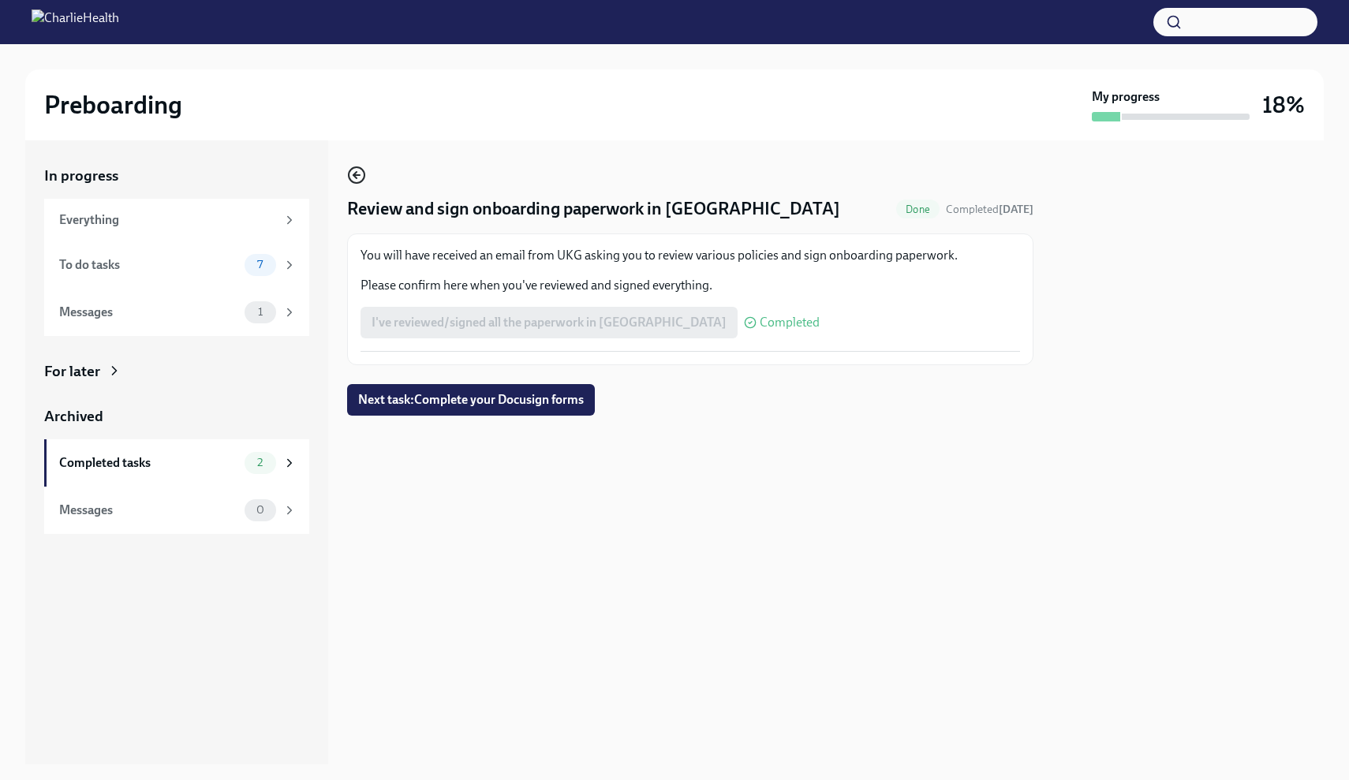
click at [362, 169] on circle "button" at bounding box center [357, 175] width 16 height 16
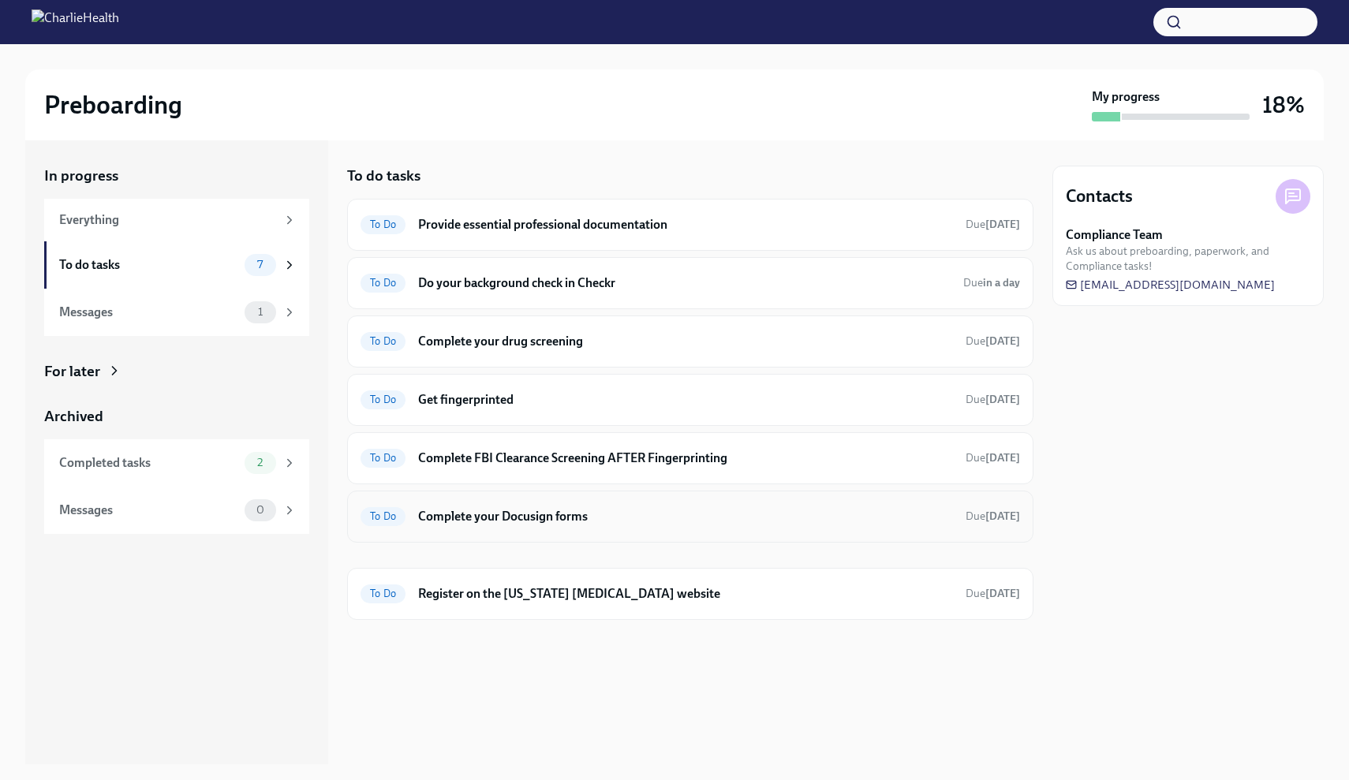
click at [446, 528] on div "To Do Complete your Docusign forms Due [DATE]" at bounding box center [690, 516] width 659 height 25
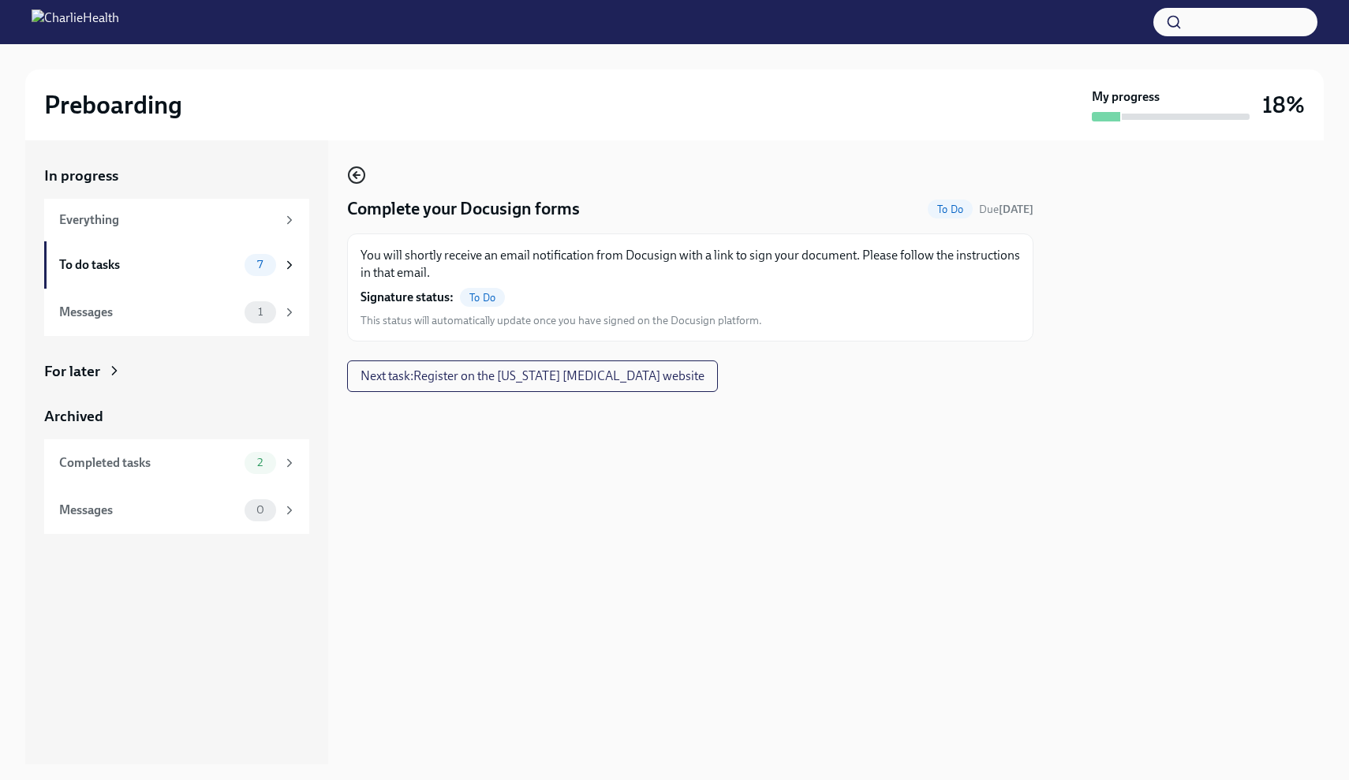
click at [359, 174] on icon "button" at bounding box center [356, 175] width 19 height 19
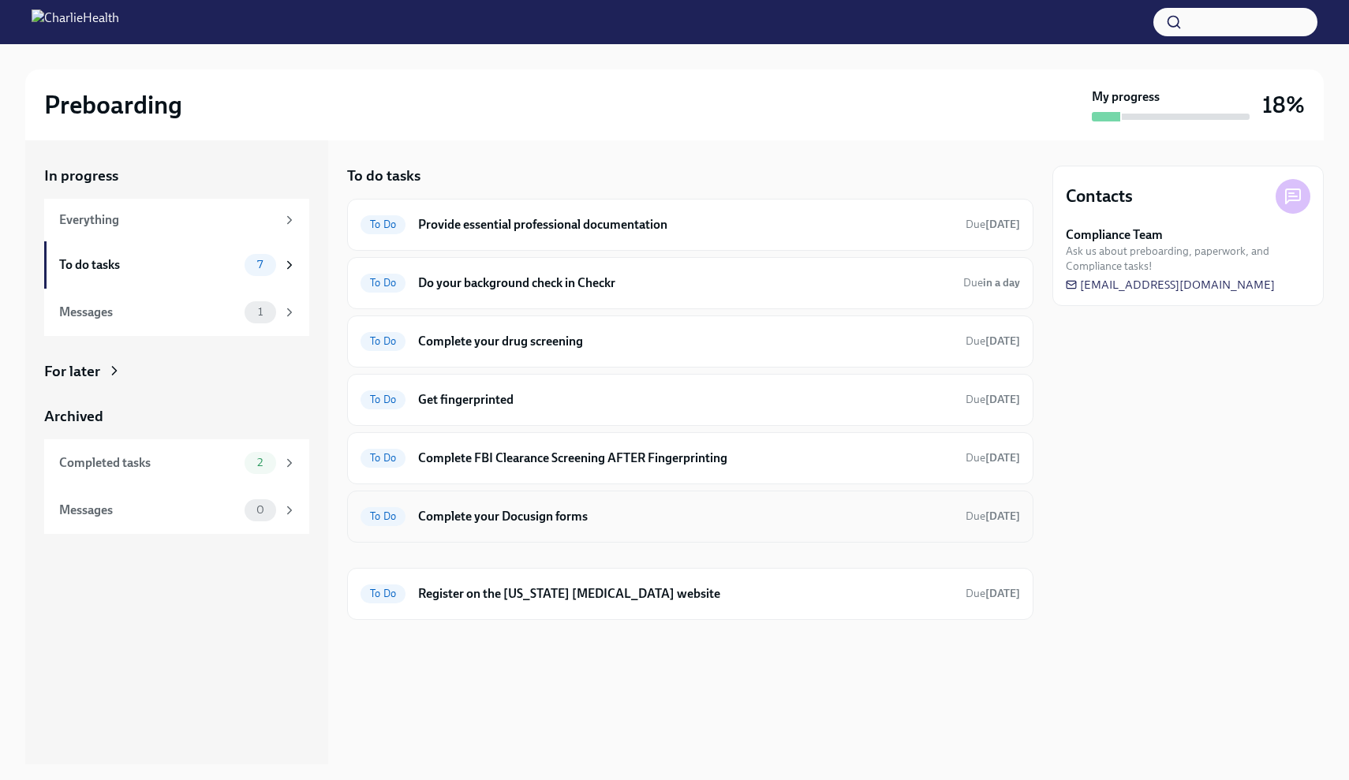
click at [566, 532] on div "To Do Complete your Docusign forms Due [DATE]" at bounding box center [690, 517] width 686 height 52
click at [915, 525] on div "To Do Complete your Docusign forms Due [DATE]" at bounding box center [690, 516] width 659 height 25
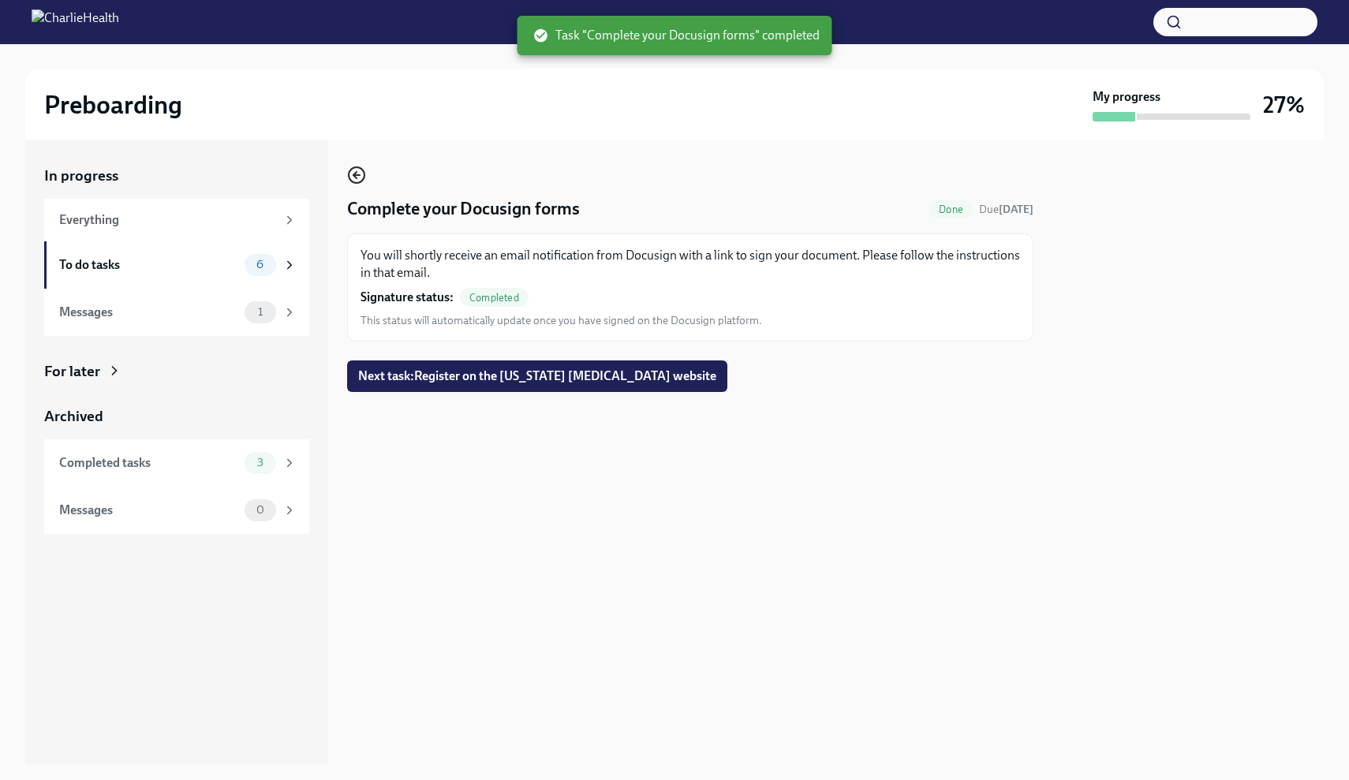
click at [360, 181] on icon "button" at bounding box center [356, 175] width 19 height 19
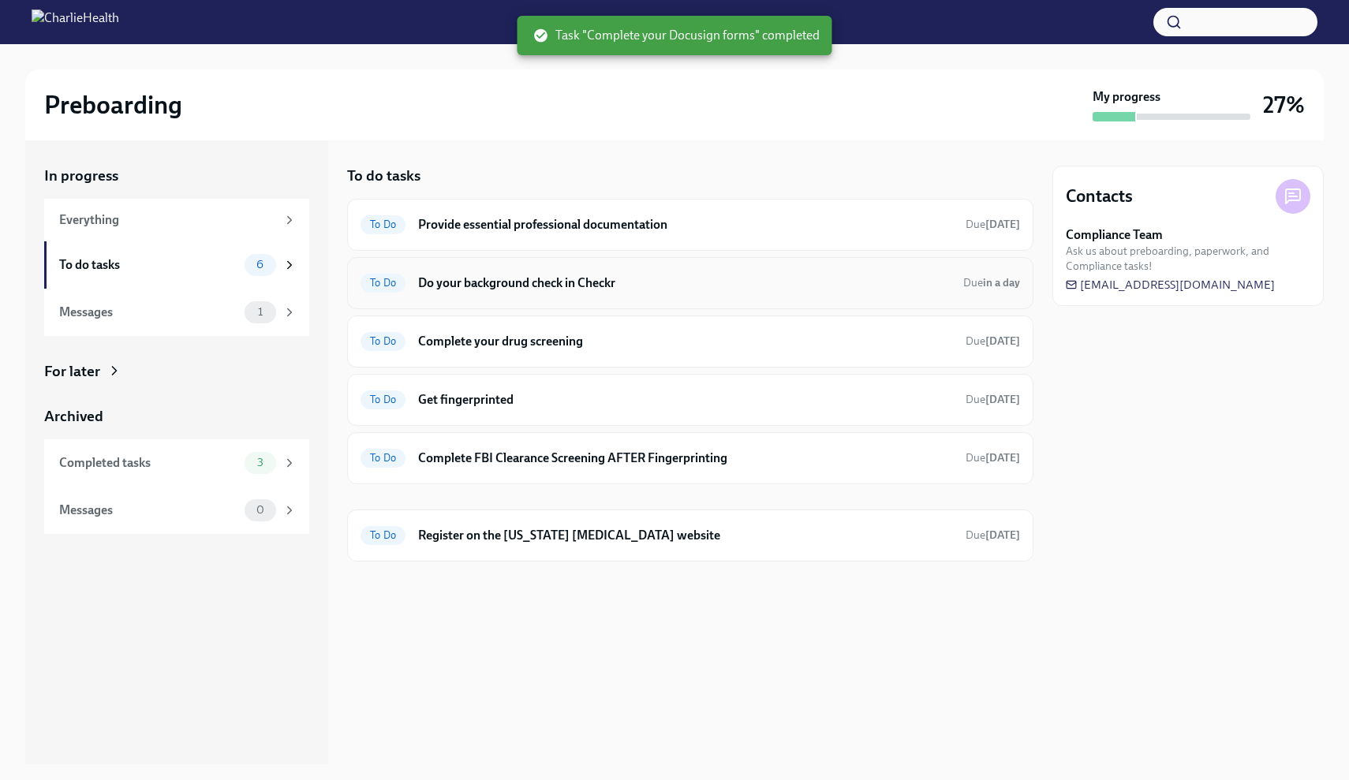
click at [613, 286] on h6 "Do your background check in Checkr" at bounding box center [684, 283] width 532 height 17
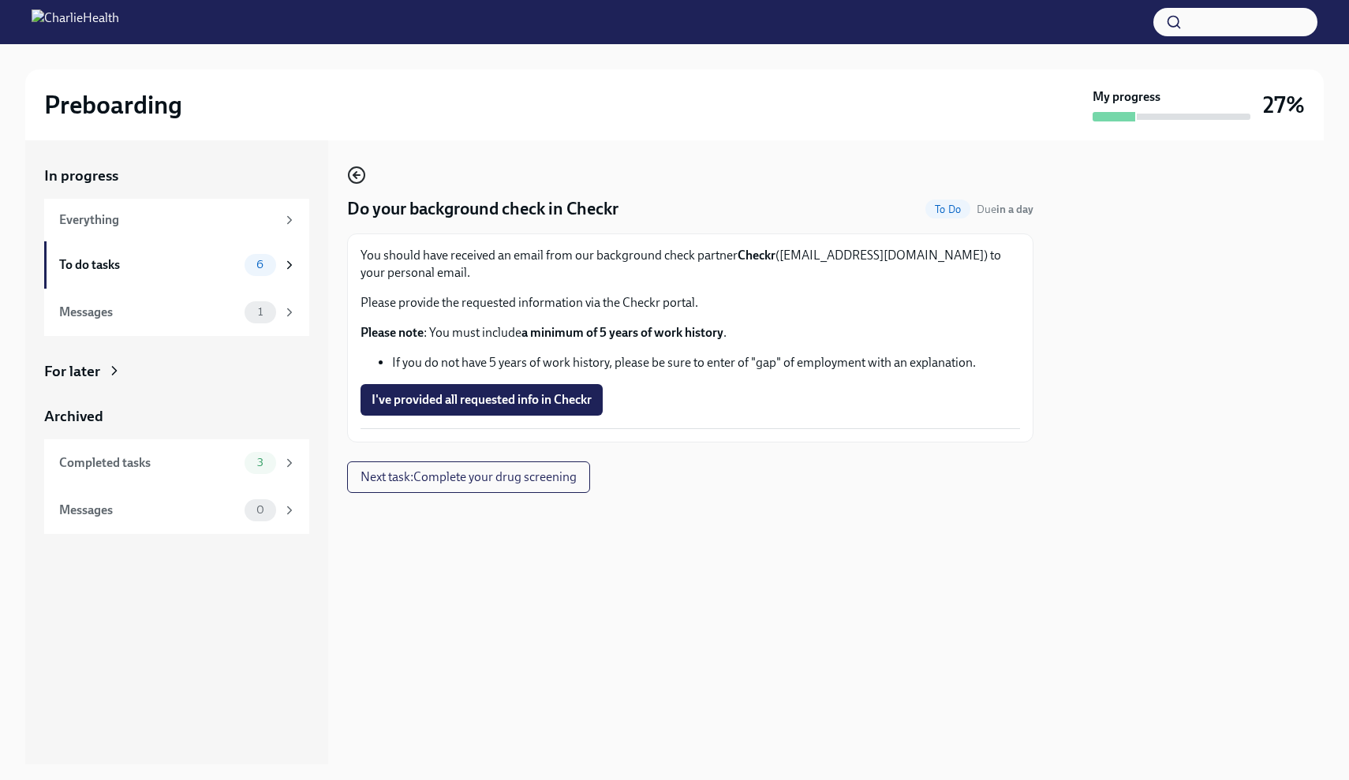
click at [358, 180] on icon "button" at bounding box center [356, 175] width 19 height 19
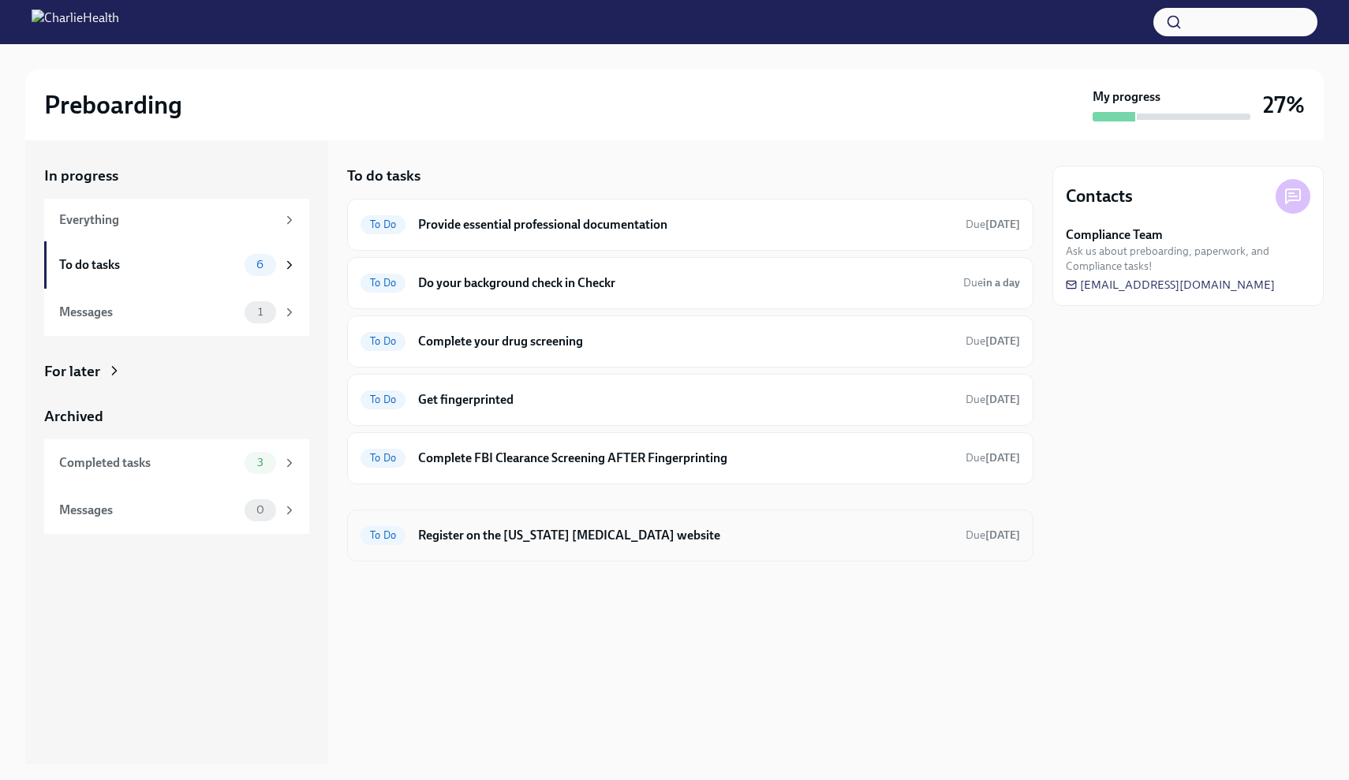
click at [618, 547] on div "To Do Register on the [US_STATE] [MEDICAL_DATA] website Due [DATE]" at bounding box center [690, 536] width 686 height 52
click at [613, 537] on h6 "Register on the [US_STATE] [MEDICAL_DATA] website" at bounding box center [685, 535] width 535 height 17
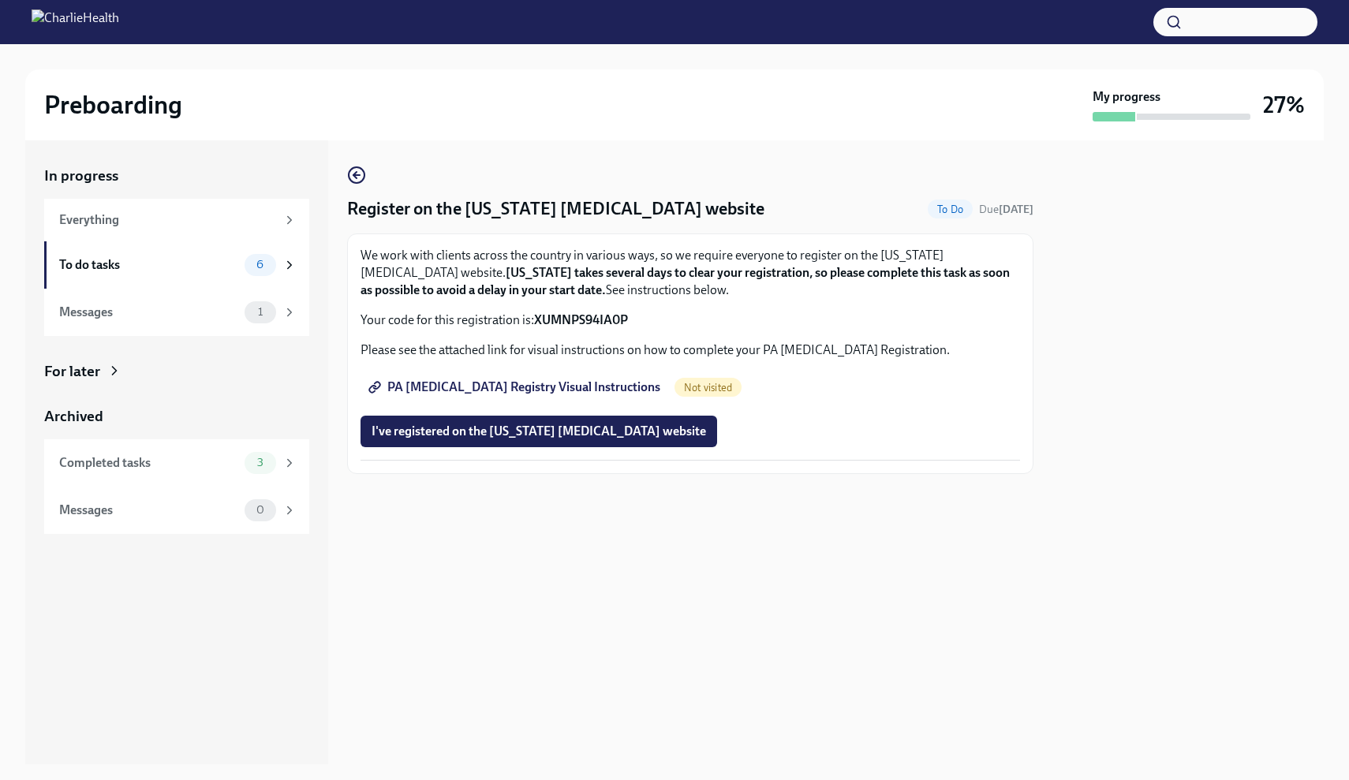
click at [343, 181] on div "In progress Everything To do tasks 6 Messages 1 For later Archived Completed ta…" at bounding box center [674, 452] width 1298 height 624
click at [349, 180] on icon "button" at bounding box center [356, 175] width 19 height 19
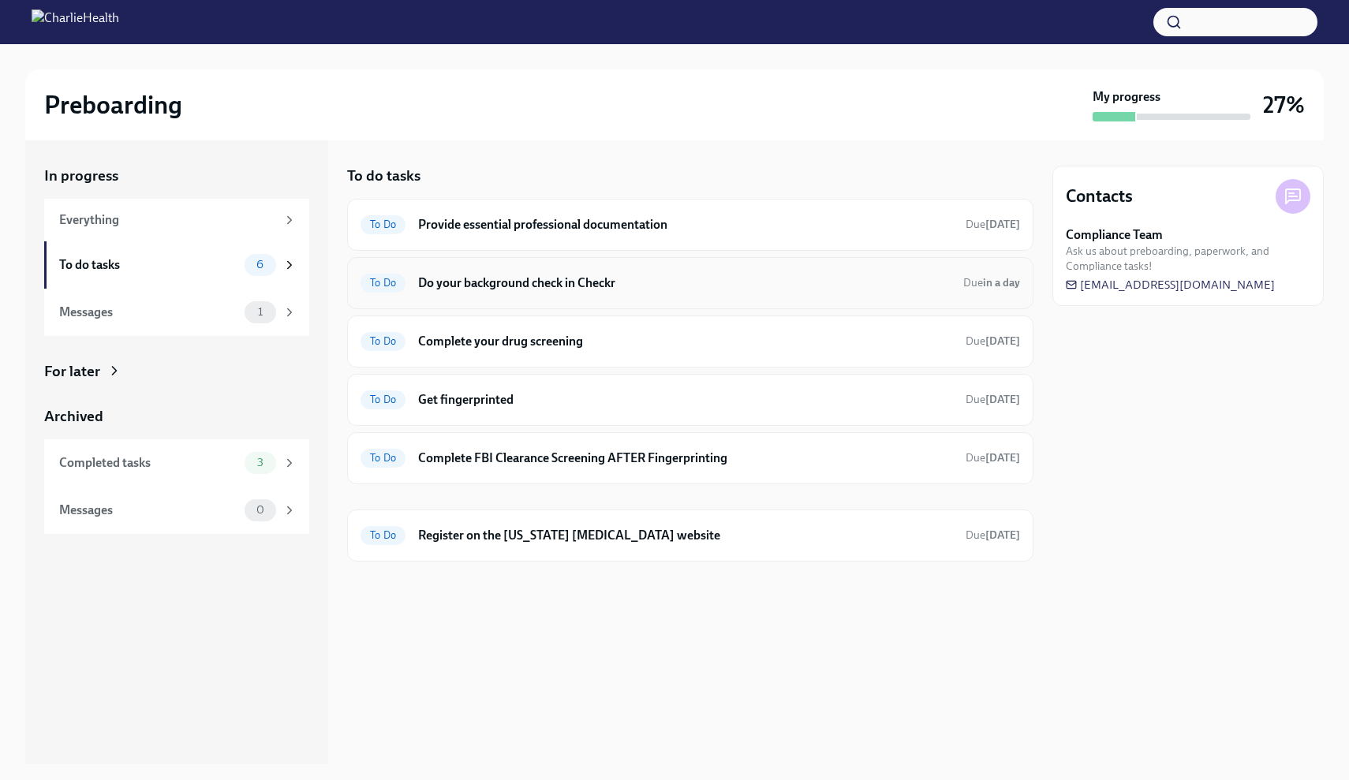
click at [592, 279] on h6 "Do your background check in Checkr" at bounding box center [684, 283] width 532 height 17
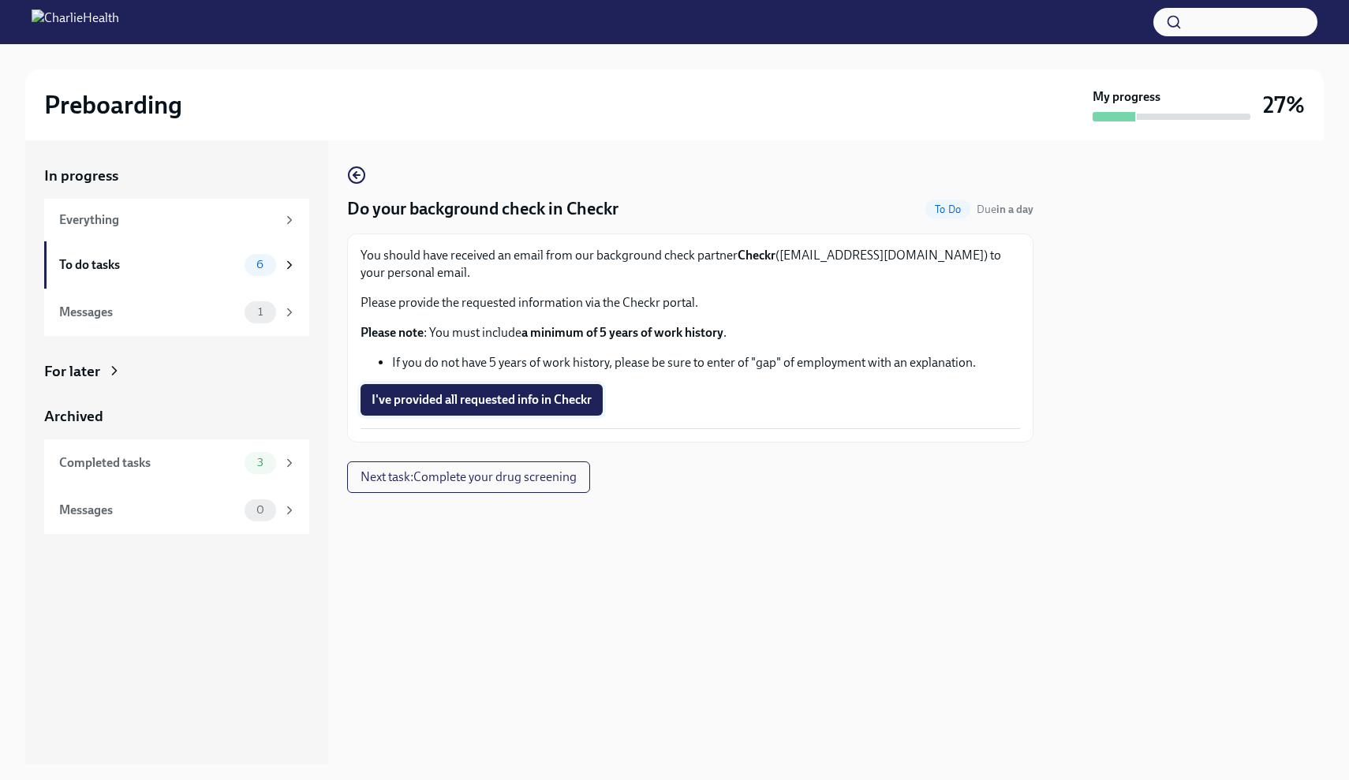
click at [570, 398] on span "I've provided all requested info in Checkr" at bounding box center [482, 400] width 220 height 16
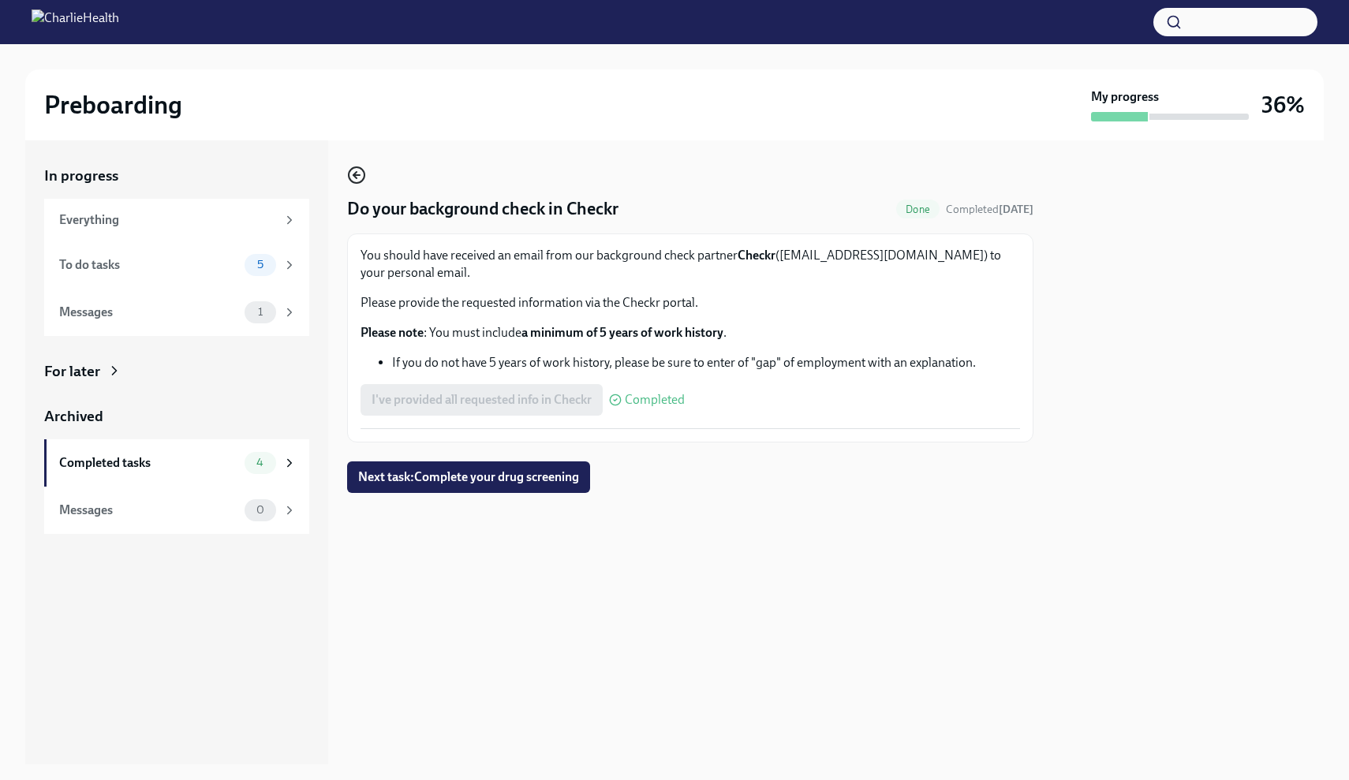
click at [358, 184] on icon "button" at bounding box center [356, 175] width 19 height 19
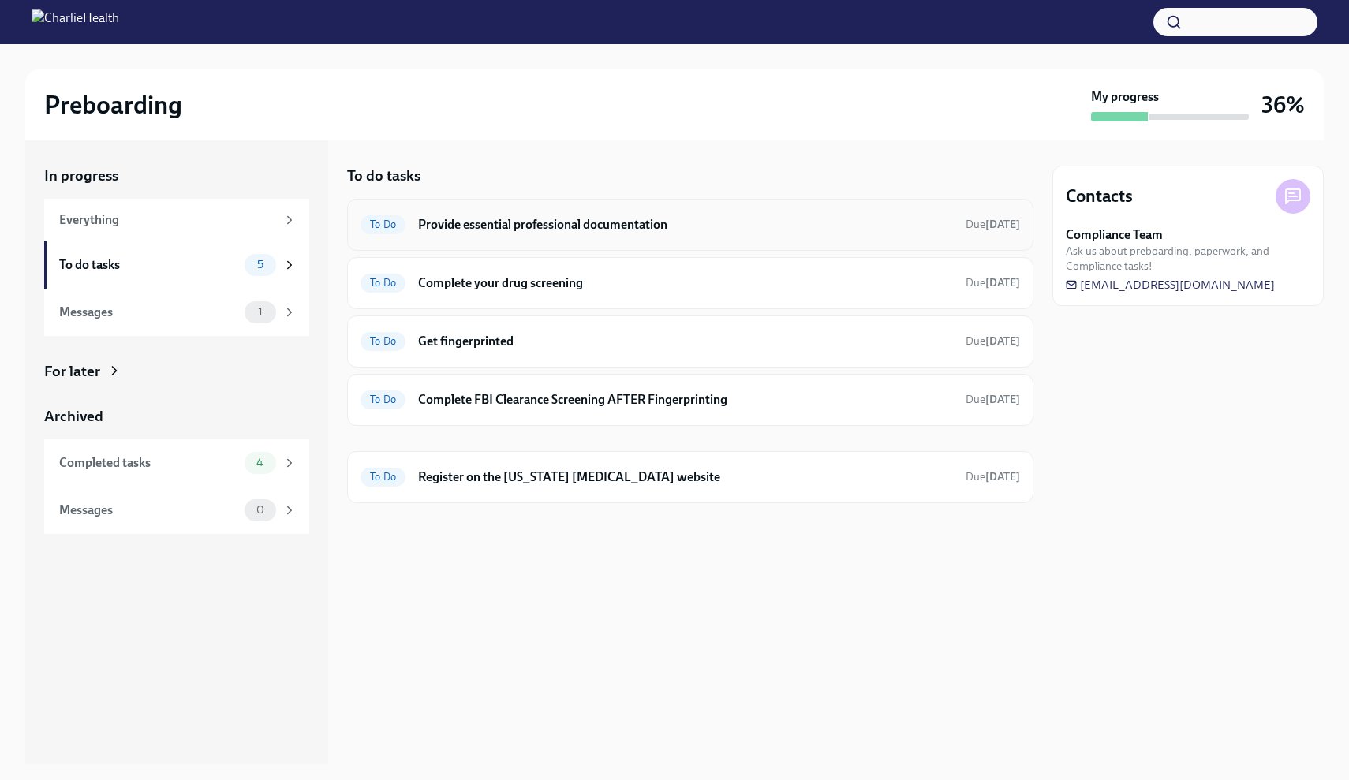
click at [525, 218] on h6 "Provide essential professional documentation" at bounding box center [685, 224] width 535 height 17
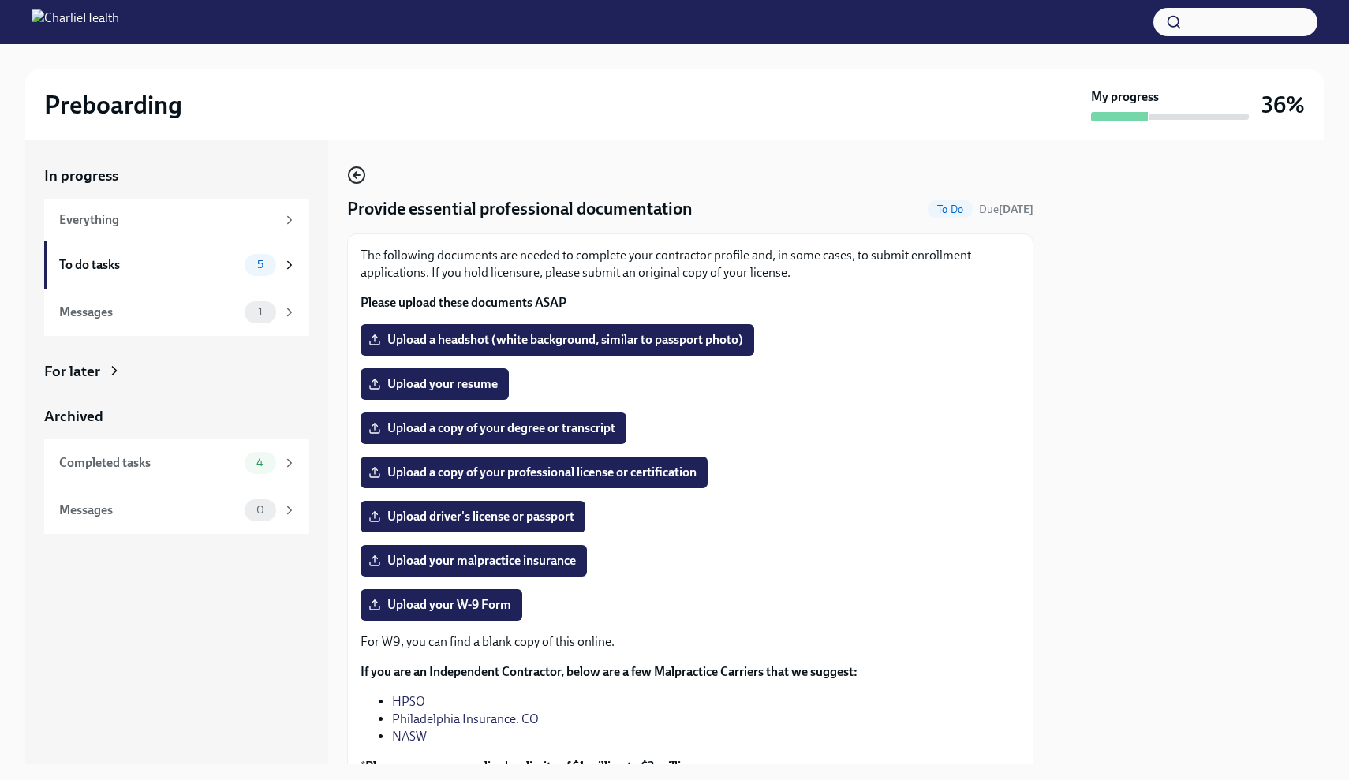
click at [360, 184] on icon "button" at bounding box center [356, 175] width 19 height 19
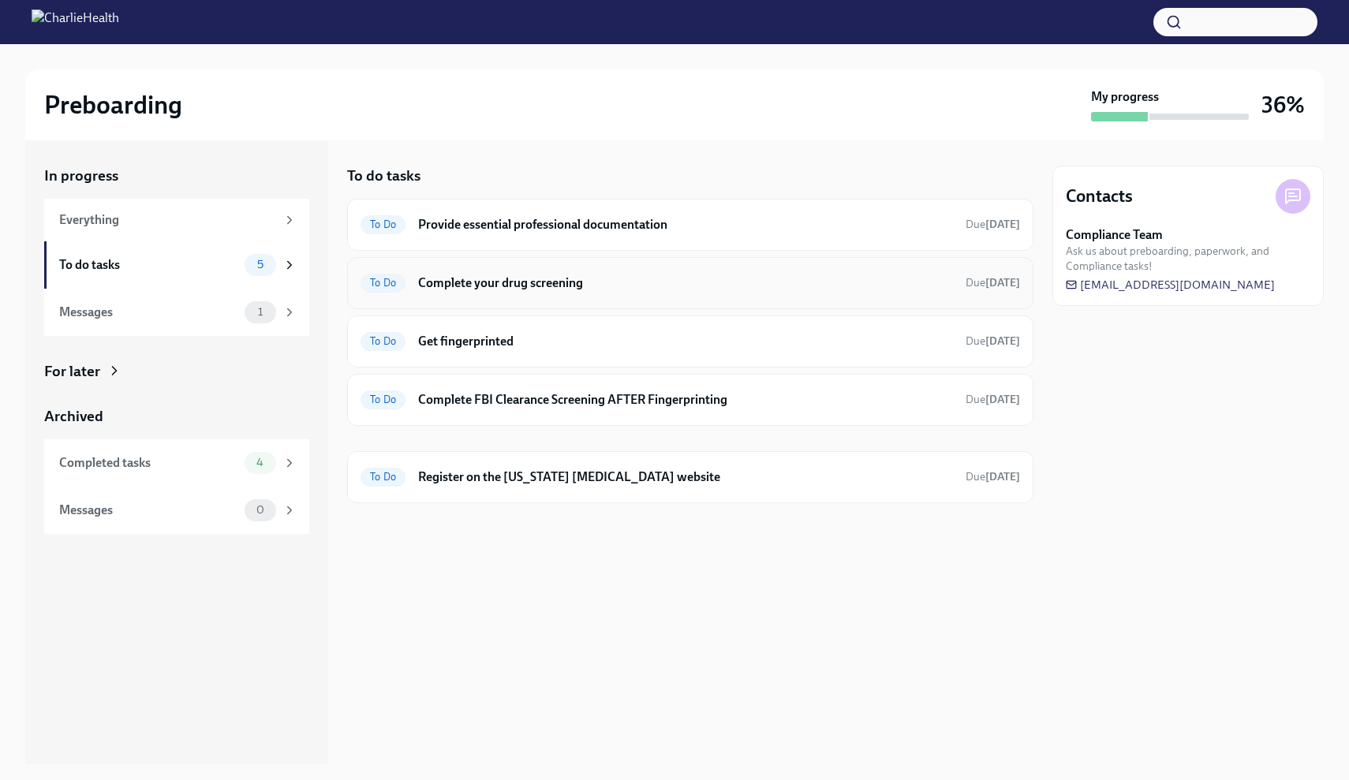
click at [461, 290] on h6 "Complete your drug screening" at bounding box center [685, 283] width 535 height 17
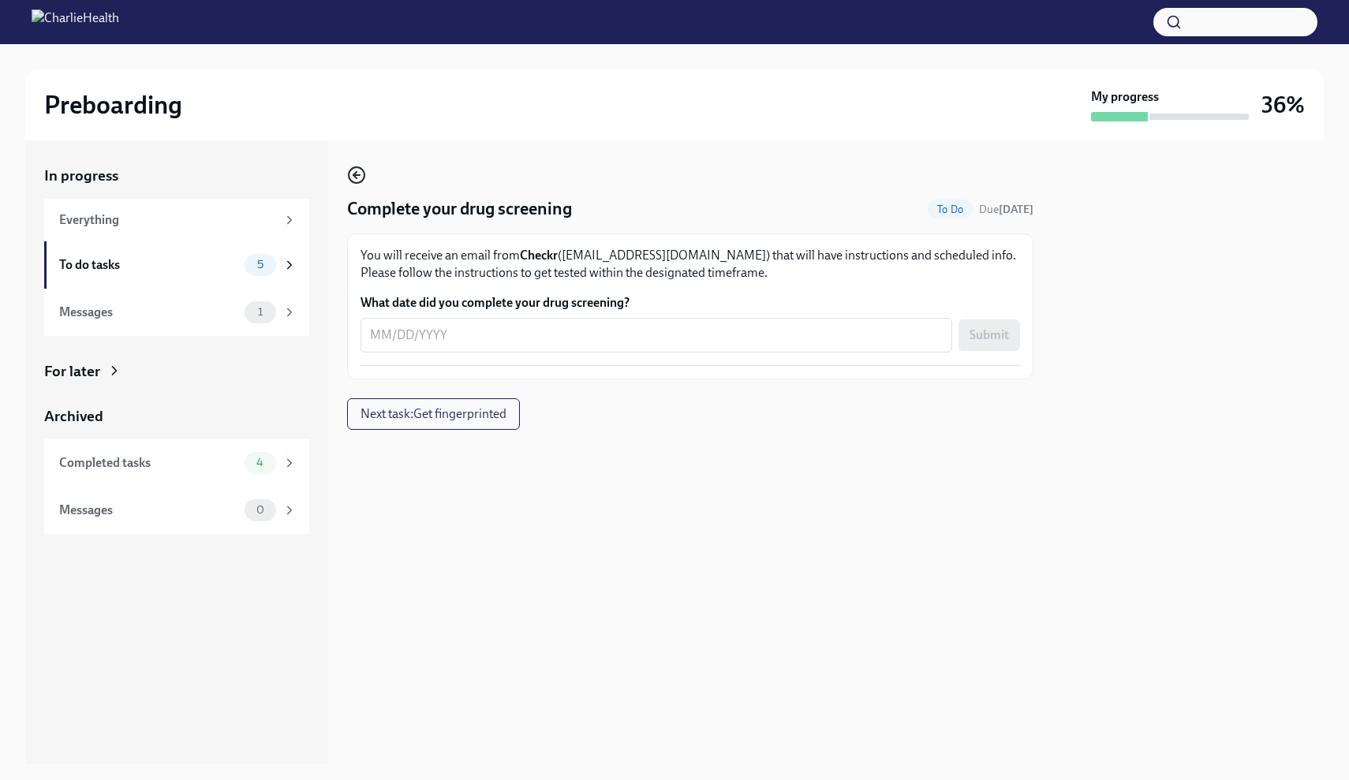
click at [353, 182] on circle "button" at bounding box center [357, 175] width 16 height 16
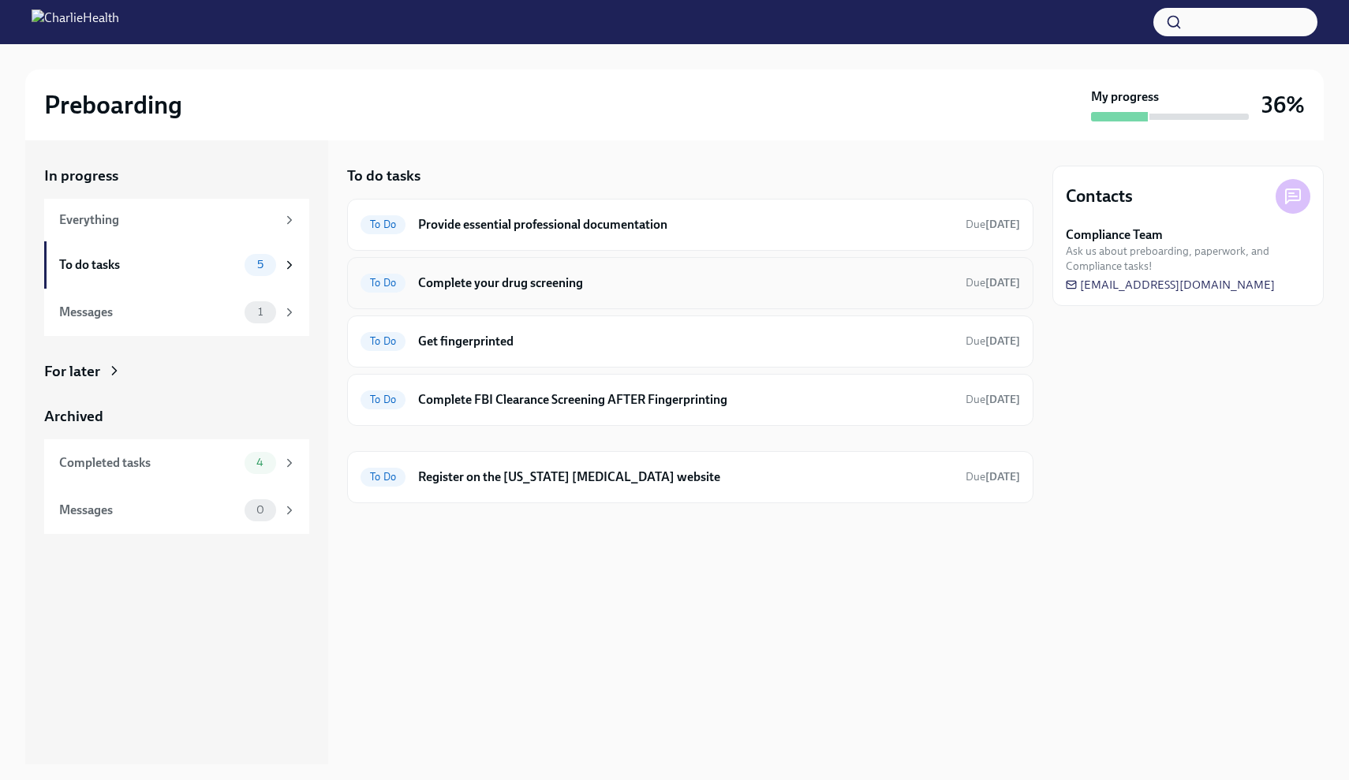
click at [427, 288] on h6 "Complete your drug screening" at bounding box center [685, 283] width 535 height 17
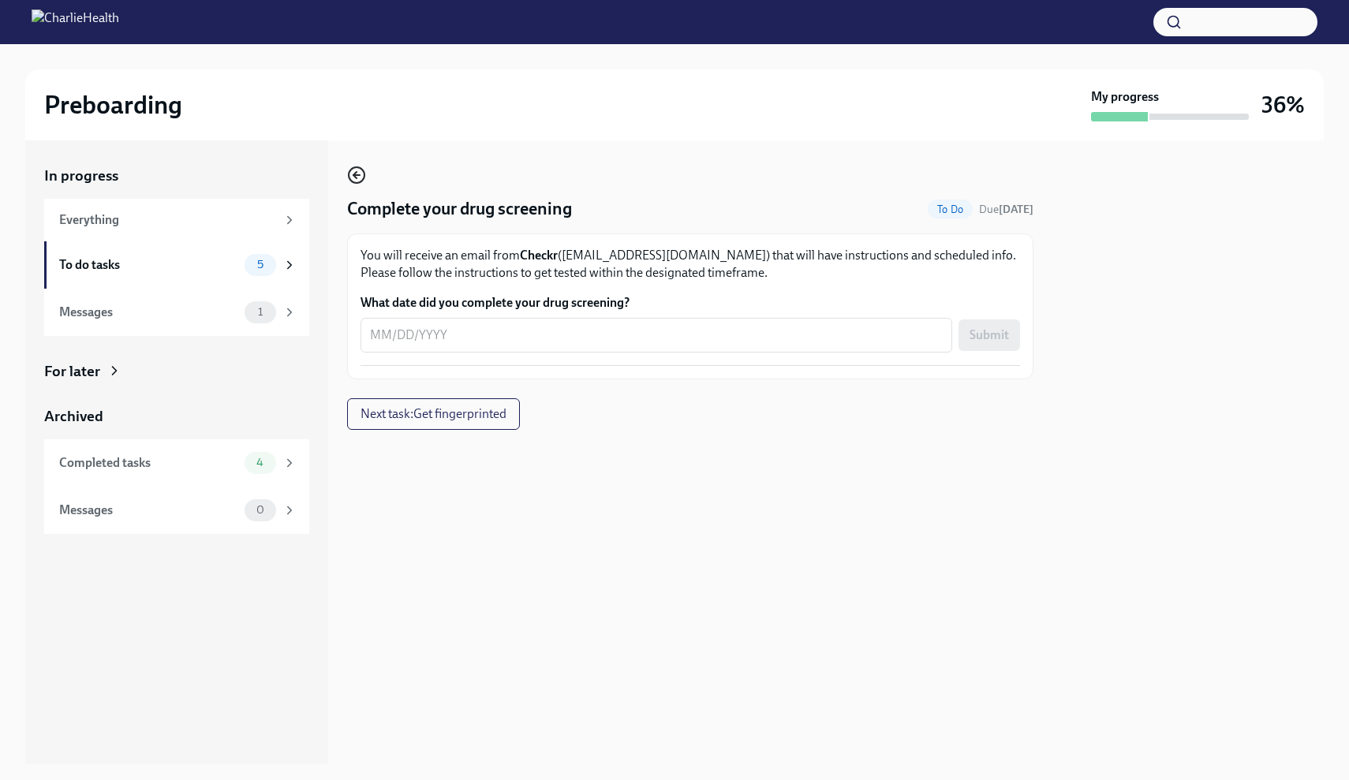
click at [355, 173] on icon "button" at bounding box center [354, 175] width 3 height 6
